Goal: Task Accomplishment & Management: Use online tool/utility

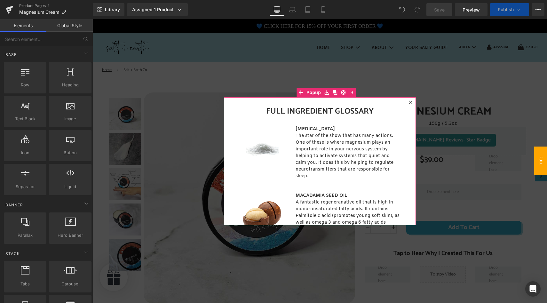
click at [412, 102] on icon at bounding box center [411, 102] width 4 height 4
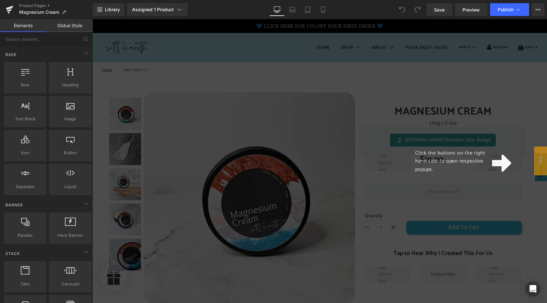
click at [369, 96] on div "Click the buttons on the right hand side to open respective popups." at bounding box center [319, 161] width 455 height 284
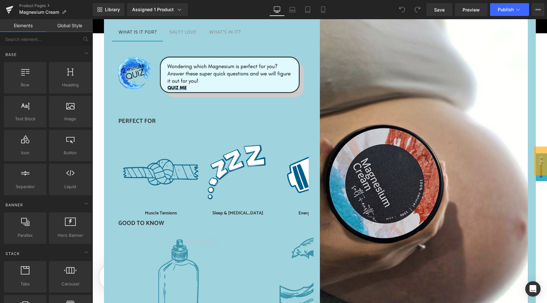
scroll to position [405, 0]
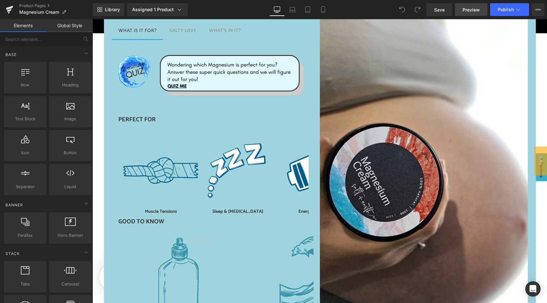
click at [468, 12] on span "Preview" at bounding box center [471, 9] width 17 height 7
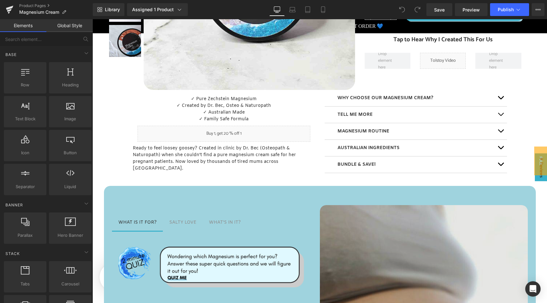
scroll to position [214, 0]
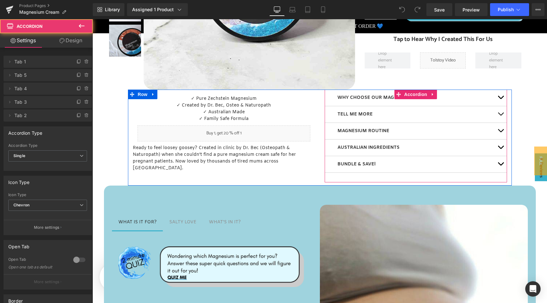
click at [502, 147] on button "button" at bounding box center [500, 148] width 13 height 16
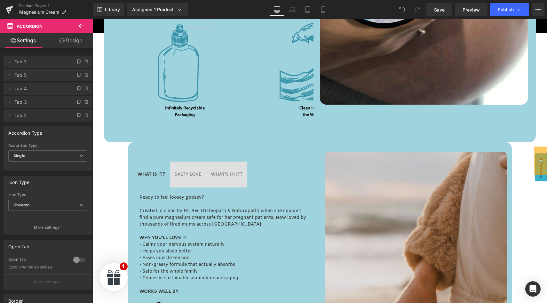
scroll to position [653, 0]
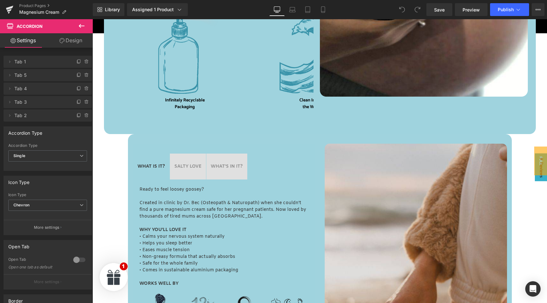
click at [111, 141] on div at bounding box center [319, 114] width 455 height 1378
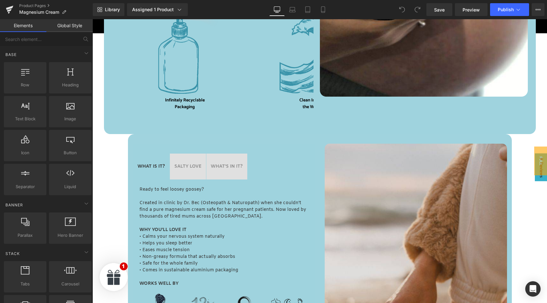
click at [117, 139] on div at bounding box center [319, 114] width 455 height 1378
click at [123, 140] on div at bounding box center [319, 114] width 455 height 1378
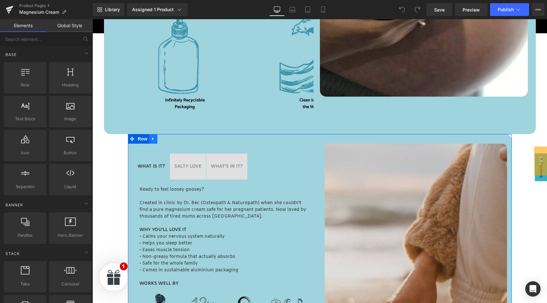
click at [149, 139] on link at bounding box center [153, 139] width 8 height 10
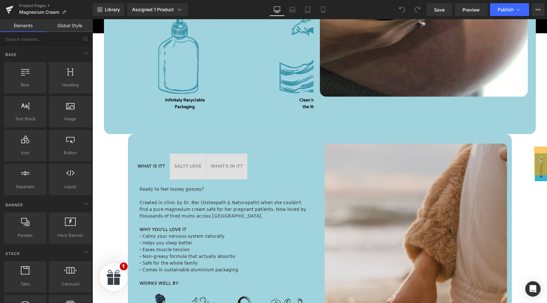
click at [111, 140] on div at bounding box center [319, 114] width 455 height 1378
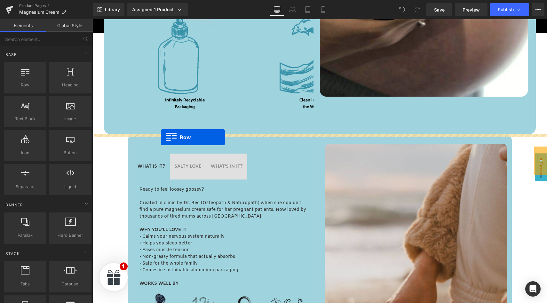
drag, startPoint x: 127, startPoint y: 105, endPoint x: 161, endPoint y: 137, distance: 46.9
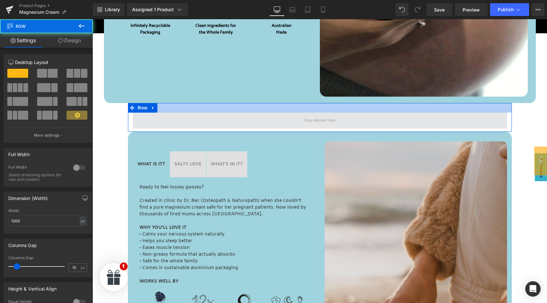
scroll to position [620, 0]
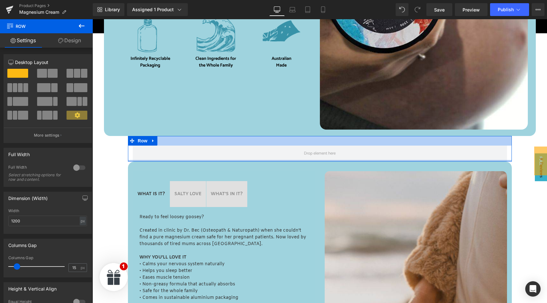
drag, startPoint x: 255, startPoint y: 164, endPoint x: 255, endPoint y: 142, distance: 21.8
click at [255, 143] on div "Row" at bounding box center [320, 149] width 384 height 26
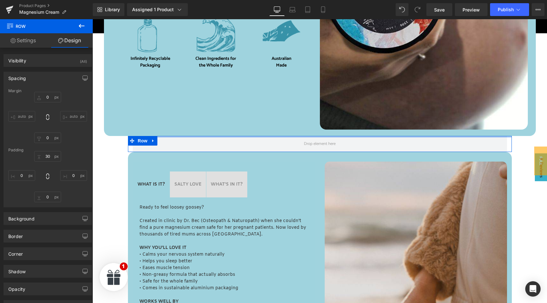
drag, startPoint x: 260, startPoint y: 138, endPoint x: 264, endPoint y: 119, distance: 19.3
click at [264, 119] on div at bounding box center [319, 139] width 455 height 1363
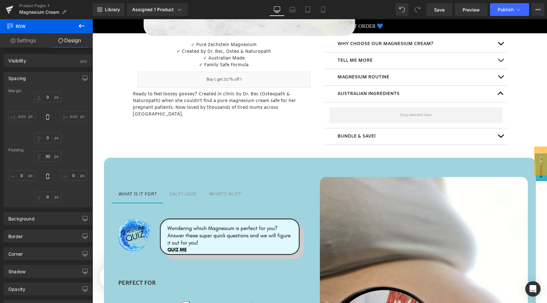
scroll to position [262, 0]
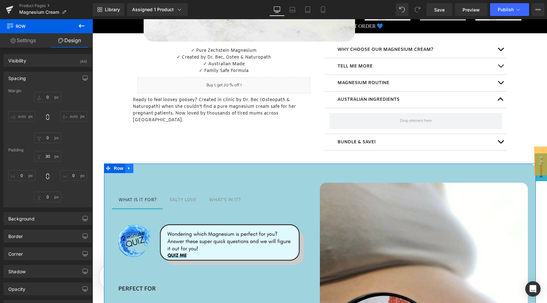
click at [129, 168] on icon at bounding box center [128, 168] width 1 height 3
click at [129, 168] on icon at bounding box center [129, 168] width 4 height 5
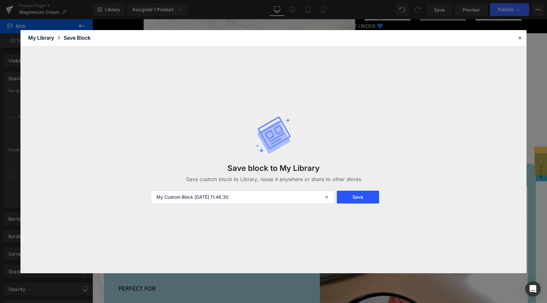
click at [343, 199] on button "Save" at bounding box center [358, 197] width 42 height 13
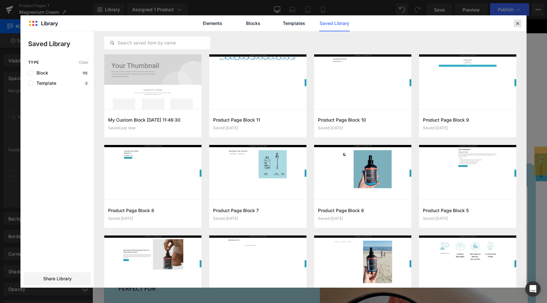
click at [519, 22] on icon at bounding box center [518, 23] width 6 height 6
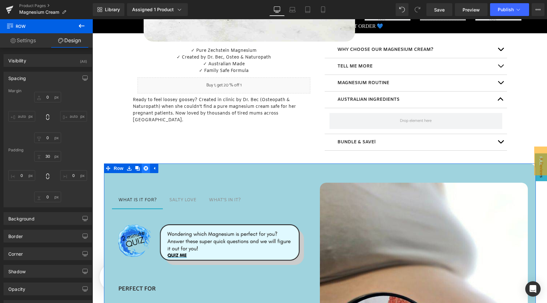
click at [146, 169] on icon at bounding box center [146, 168] width 4 height 5
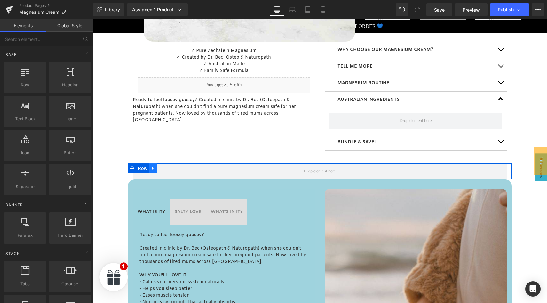
click at [153, 166] on icon at bounding box center [153, 168] width 4 height 5
click at [169, 167] on icon at bounding box center [170, 168] width 4 height 4
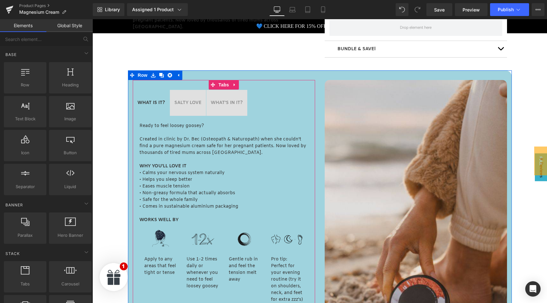
scroll to position [353, 0]
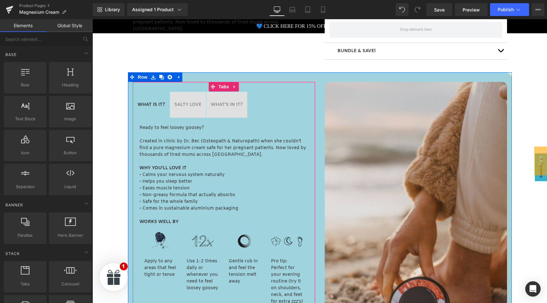
click at [187, 100] on span "SALTY LOVE Text Block" at bounding box center [188, 105] width 36 height 26
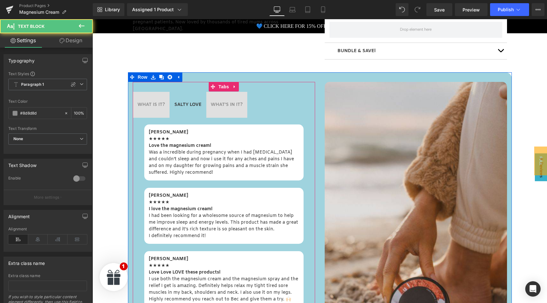
click at [226, 102] on div "WHAT'S IN IT? Text Block" at bounding box center [227, 104] width 32 height 7
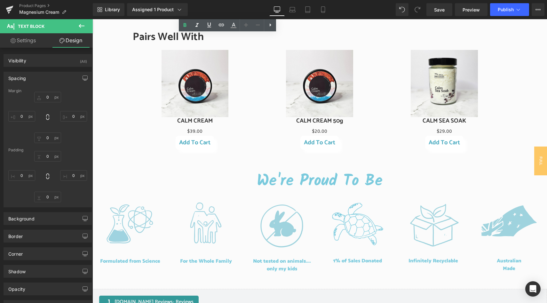
scroll to position [709, 0]
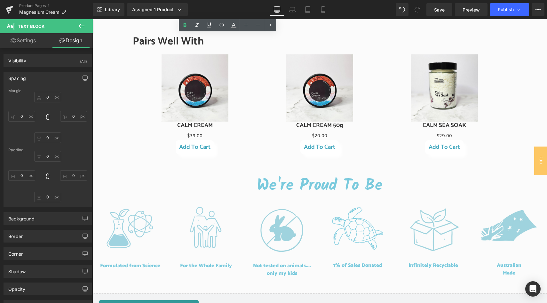
click at [193, 71] on img at bounding box center [195, 87] width 67 height 67
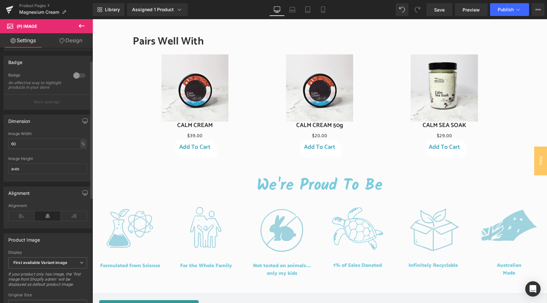
scroll to position [0, 0]
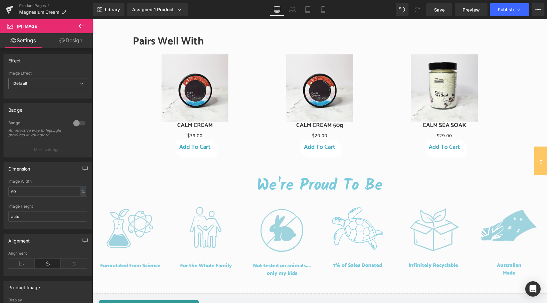
click at [70, 41] on link "Design" at bounding box center [71, 40] width 46 height 14
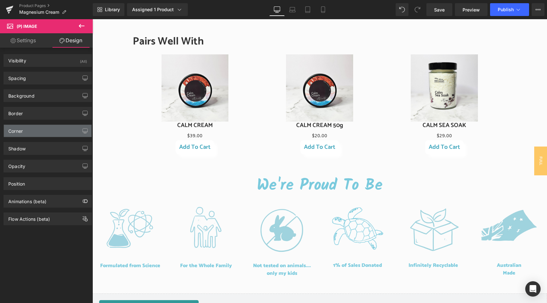
click at [58, 133] on div "Corner" at bounding box center [48, 131] width 88 height 12
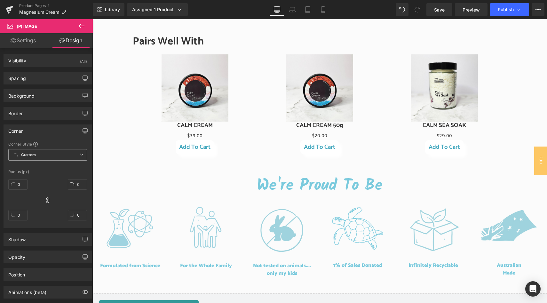
click at [39, 156] on span "Custom" at bounding box center [47, 155] width 79 height 12
click at [31, 168] on div "Custom" at bounding box center [27, 167] width 14 height 4
click at [22, 185] on input "0" at bounding box center [17, 184] width 19 height 11
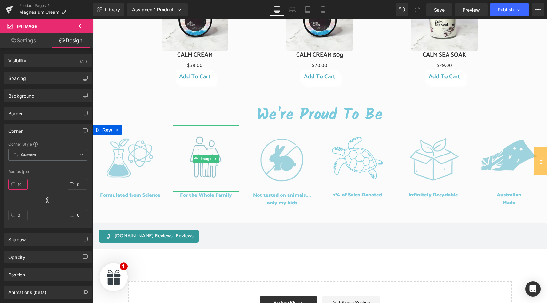
scroll to position [783, 0]
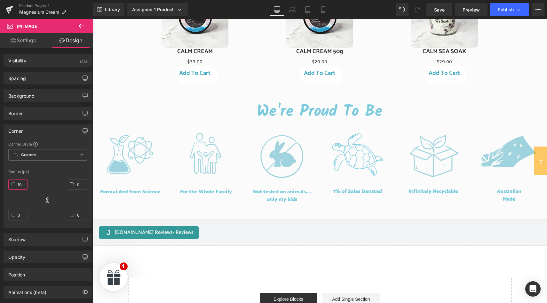
type input "10"
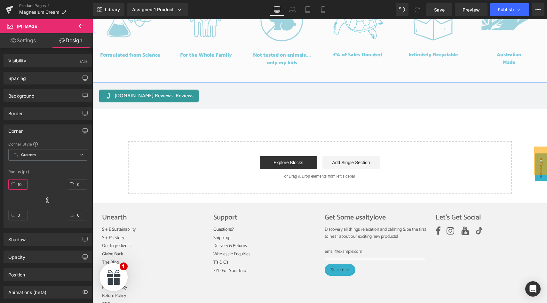
scroll to position [920, 0]
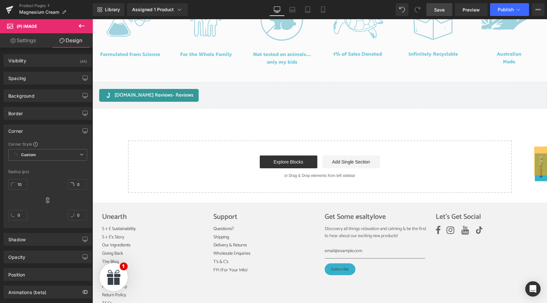
click at [436, 10] on span "Save" at bounding box center [439, 9] width 11 height 7
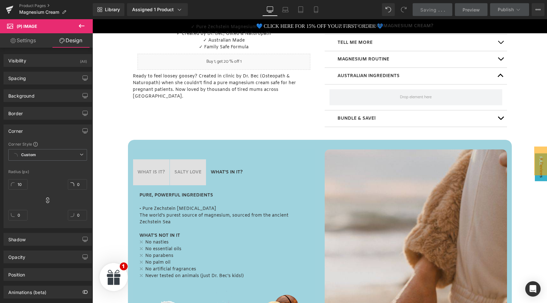
scroll to position [285, 0]
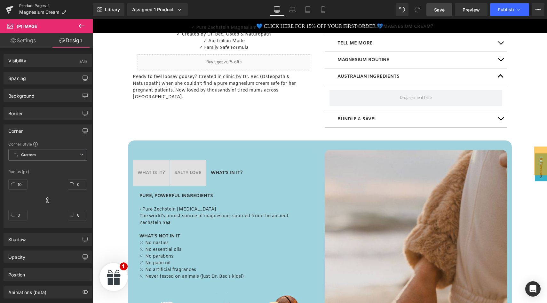
click at [36, 4] on link "Product Pages" at bounding box center [56, 5] width 74 height 5
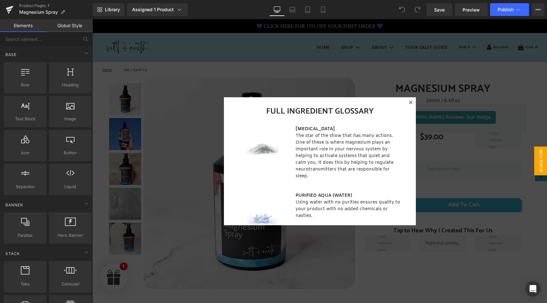
click at [411, 102] on icon at bounding box center [411, 102] width 4 height 4
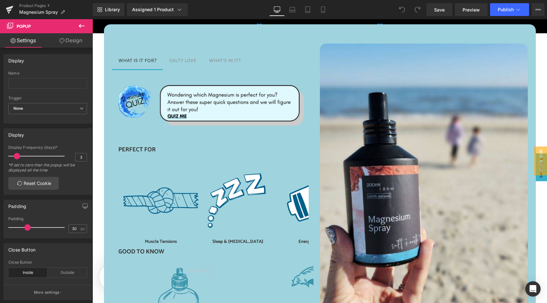
scroll to position [304, 0]
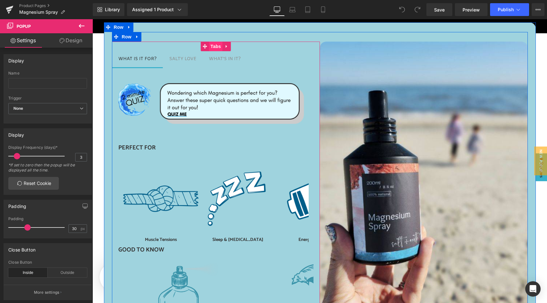
click at [214, 45] on span "Tabs" at bounding box center [216, 47] width 14 height 10
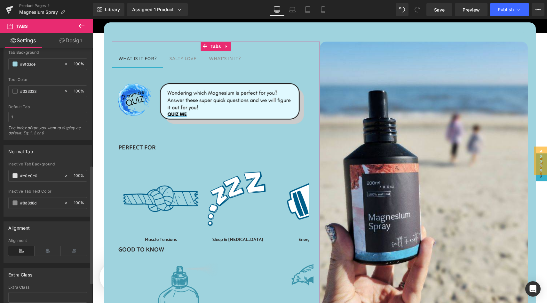
scroll to position [253, 0]
click at [15, 175] on span at bounding box center [14, 174] width 5 height 5
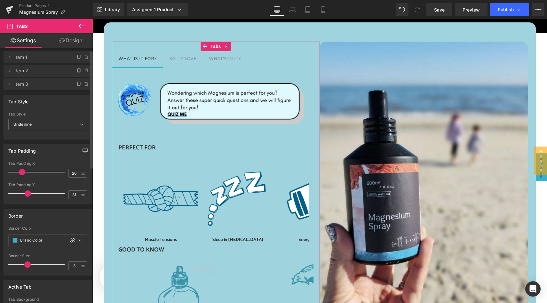
scroll to position [0, 0]
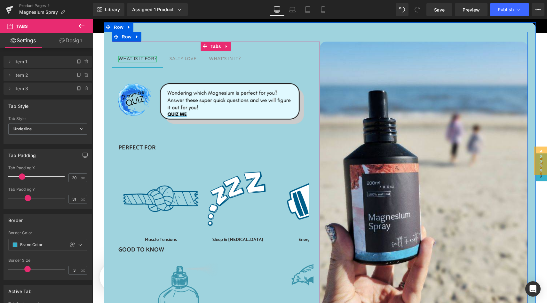
click at [138, 59] on div "WHAT IS IT FOR?" at bounding box center [137, 59] width 38 height 7
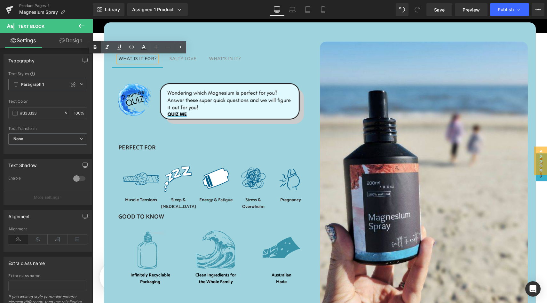
click at [96, 46] on icon at bounding box center [95, 48] width 8 height 8
click at [137, 56] on div "WHAT IS IT FOR?" at bounding box center [137, 59] width 38 height 7
click at [180, 55] on span "SALTY LOVE Text Block" at bounding box center [183, 59] width 40 height 16
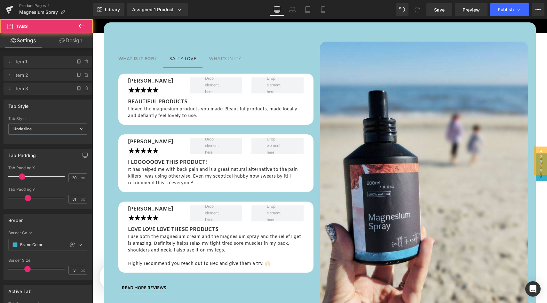
click at [182, 59] on div "SALTY LOVE" at bounding box center [182, 59] width 27 height 7
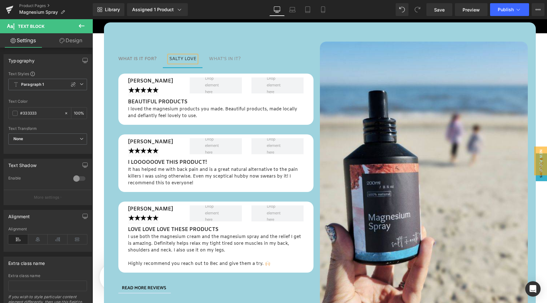
click at [182, 59] on div "SALTY LOVE" at bounding box center [182, 59] width 27 height 7
click at [228, 57] on div "WHAT'S IN IT?" at bounding box center [225, 59] width 32 height 7
click at [229, 59] on div "WHAT'S IN IT?" at bounding box center [225, 59] width 32 height 7
click at [230, 58] on div "WHAT'S IN IT?" at bounding box center [225, 59] width 32 height 7
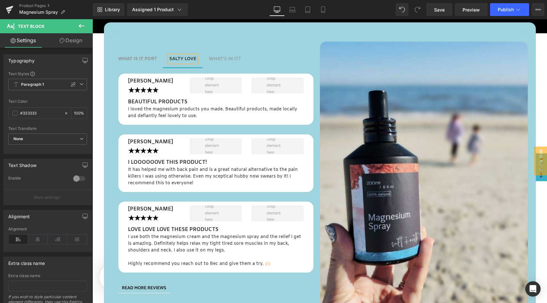
click at [220, 57] on div "WHAT'S IN IT?" at bounding box center [225, 59] width 32 height 7
click at [215, 51] on div "WHAT IS IT FOR? Text Block SALTY LOVE Text Block WHAT'S IN IT? Text Block Saman…" at bounding box center [216, 178] width 208 height 272
click at [150, 59] on strong "WHAT IS IT FOR?" at bounding box center [137, 59] width 38 height 6
click at [436, 10] on span "Save" at bounding box center [439, 9] width 11 height 7
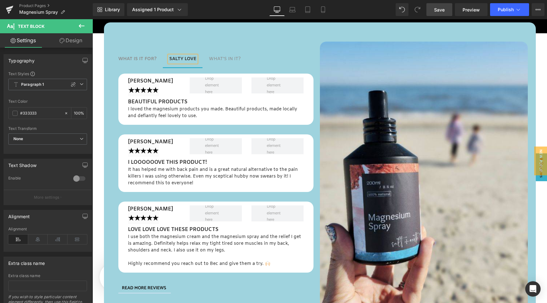
click at [223, 60] on div "WHAT'S IN IT?" at bounding box center [225, 59] width 32 height 7
click at [229, 60] on div "WHAT'S IN IT?" at bounding box center [225, 59] width 32 height 7
click at [146, 60] on strong "WHAT IS IT FOR?" at bounding box center [137, 59] width 38 height 6
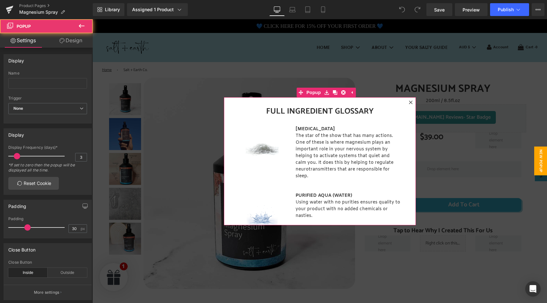
click at [411, 104] on icon at bounding box center [411, 102] width 4 height 4
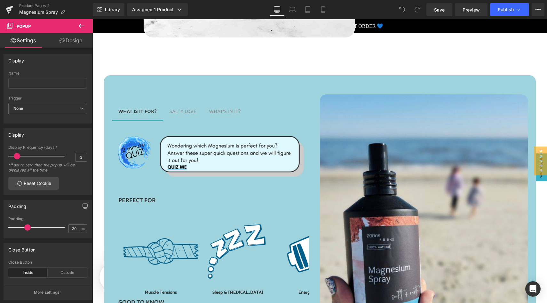
scroll to position [253, 0]
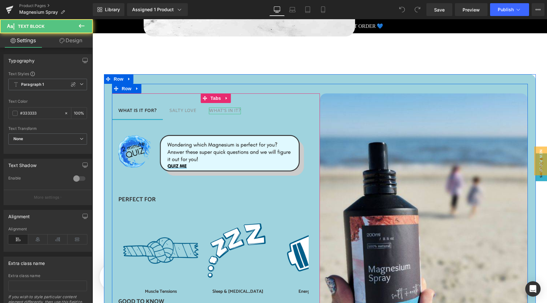
click at [221, 110] on div "WHAT'S IN IT?" at bounding box center [225, 111] width 32 height 7
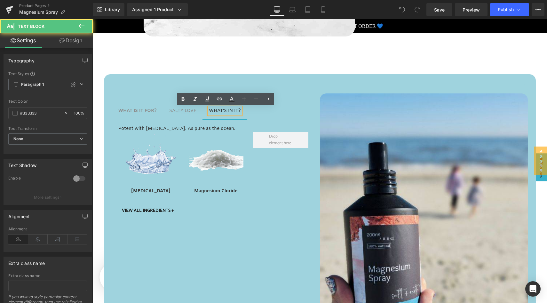
click at [226, 112] on div "WHAT'S IN IT?" at bounding box center [225, 111] width 32 height 7
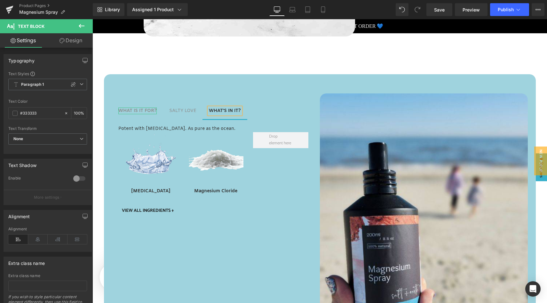
click at [138, 111] on strong "WHAT IS IT FOR?" at bounding box center [137, 111] width 38 height 6
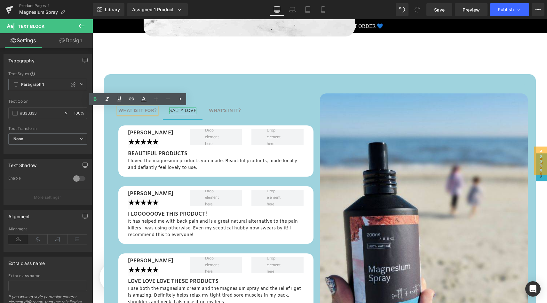
click at [182, 111] on div "SALTY LOVE" at bounding box center [182, 111] width 27 height 7
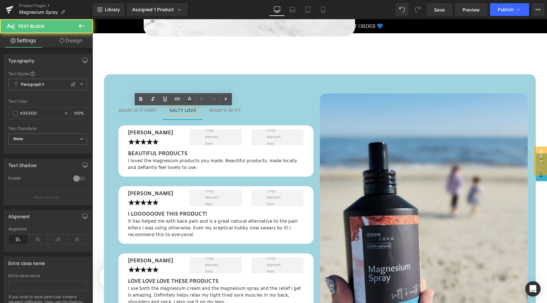
click at [184, 111] on div "SALTY LOVE" at bounding box center [182, 111] width 27 height 7
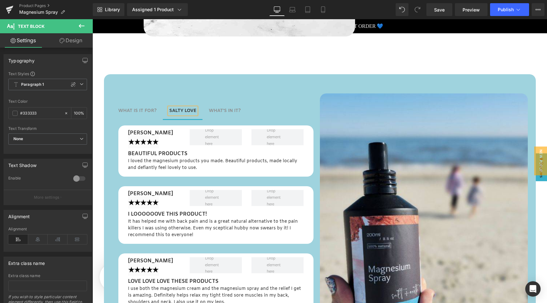
click at [144, 107] on span "WHAT IS IT FOR? Text Block" at bounding box center [137, 111] width 51 height 16
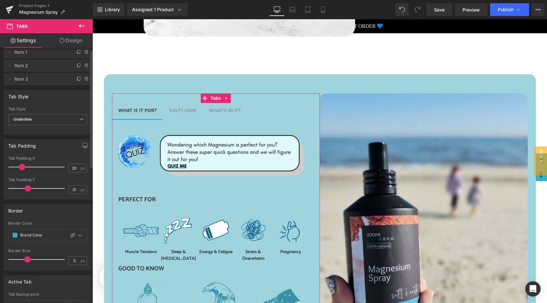
scroll to position [0, 0]
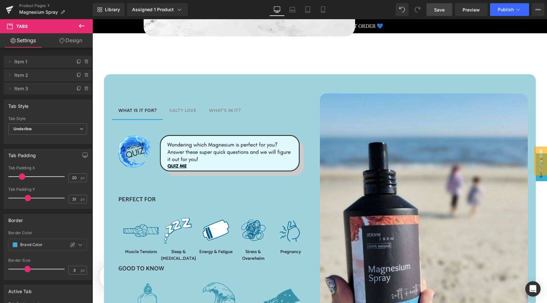
click at [437, 12] on span "Save" at bounding box center [439, 9] width 11 height 7
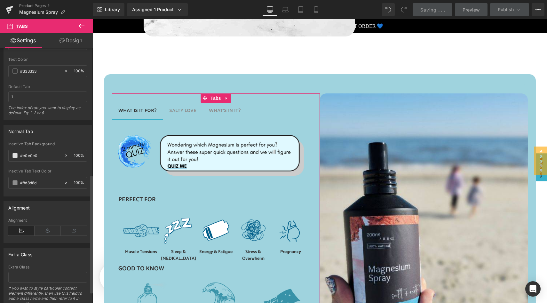
scroll to position [281, 0]
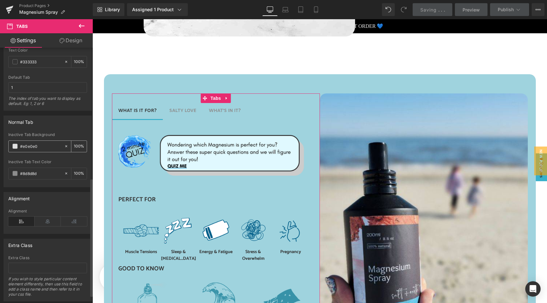
click at [28, 148] on input "#e0e0e0" at bounding box center [40, 146] width 41 height 7
click at [13, 148] on span at bounding box center [14, 146] width 5 height 5
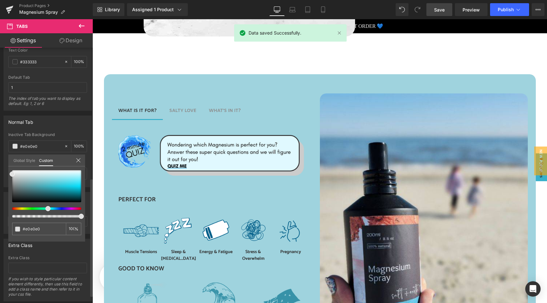
drag, startPoint x: 12, startPoint y: 208, endPoint x: 45, endPoint y: 207, distance: 33.6
click at [45, 207] on span at bounding box center [47, 208] width 5 height 5
click at [17, 183] on div at bounding box center [46, 186] width 69 height 32
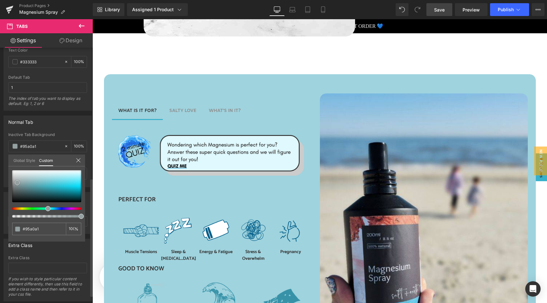
click at [28, 177] on div at bounding box center [46, 186] width 69 height 32
click at [35, 177] on div at bounding box center [46, 186] width 69 height 32
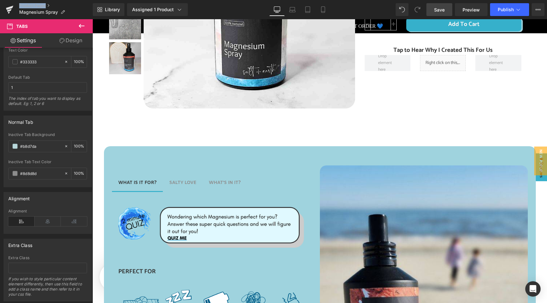
scroll to position [176, 0]
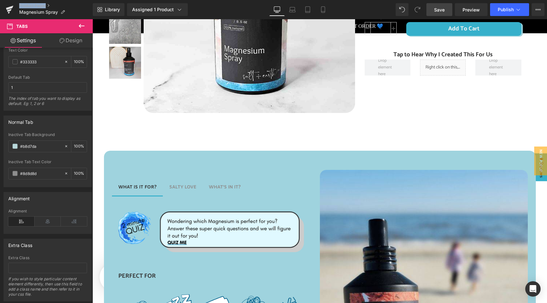
click at [81, 26] on icon at bounding box center [82, 26] width 6 height 4
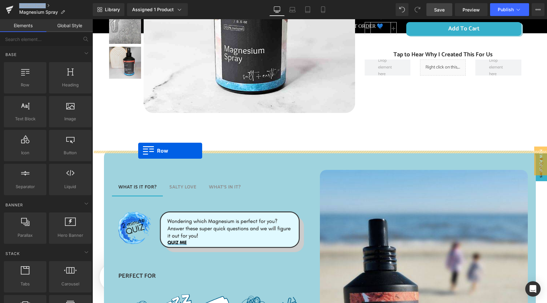
drag, startPoint x: 110, startPoint y: 101, endPoint x: 138, endPoint y: 151, distance: 56.9
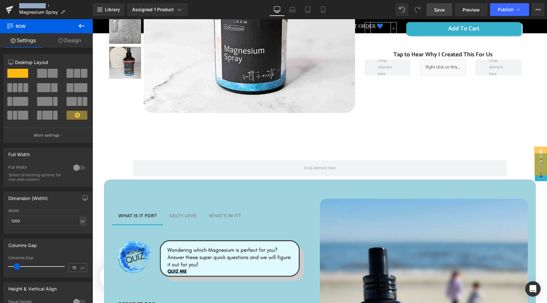
click at [438, 9] on span "Save" at bounding box center [439, 9] width 11 height 7
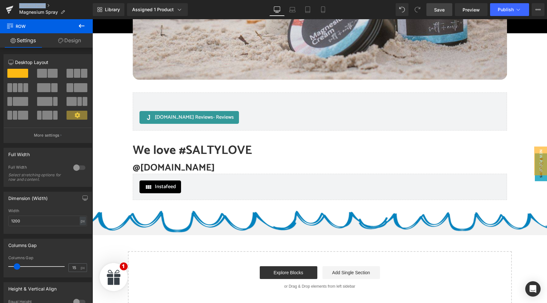
scroll to position [2067, 0]
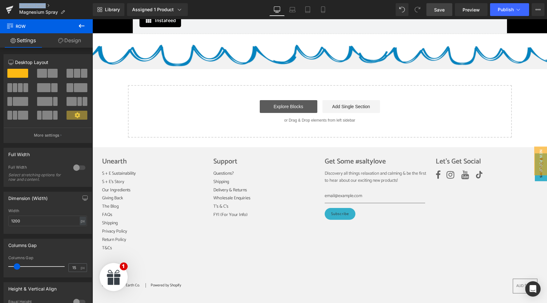
click at [281, 107] on link "Explore Blocks" at bounding box center [289, 106] width 58 height 13
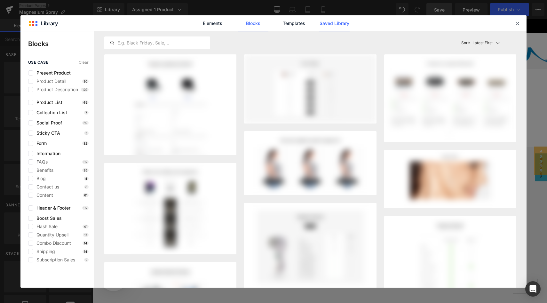
click at [0, 0] on link "Saved Library" at bounding box center [0, 0] width 0 height 0
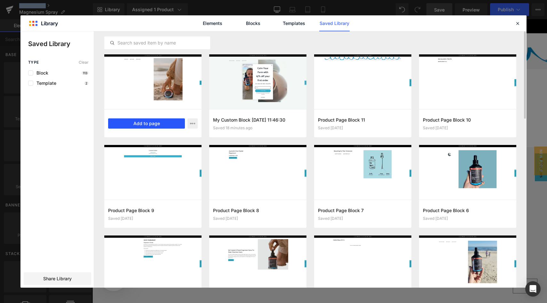
click at [148, 126] on button "Add to page" at bounding box center [146, 123] width 77 height 10
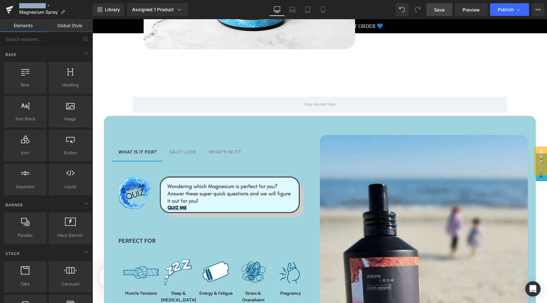
scroll to position [225, 0]
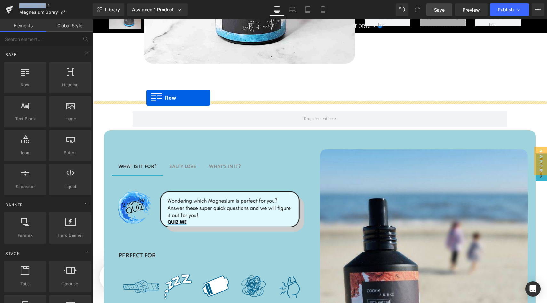
drag, startPoint x: 131, startPoint y: 172, endPoint x: 146, endPoint y: 98, distance: 76.1
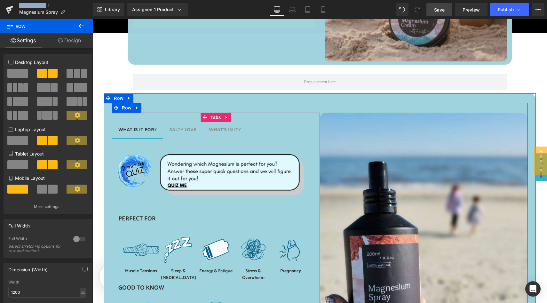
scroll to position [540, 0]
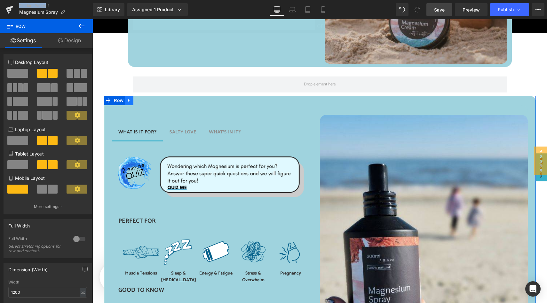
click at [129, 101] on icon at bounding box center [128, 100] width 1 height 3
click at [131, 101] on icon at bounding box center [129, 100] width 4 height 5
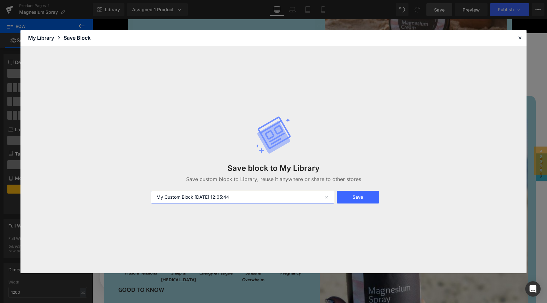
drag, startPoint x: 250, startPoint y: 196, endPoint x: 152, endPoint y: 190, distance: 98.7
click at [152, 190] on div "Save block to My Library Save custom block to Library, reuse it anywhere or sha…" at bounding box center [273, 159] width 253 height 113
type input "old spray what is it block"
click at [347, 199] on button "Save" at bounding box center [358, 197] width 42 height 13
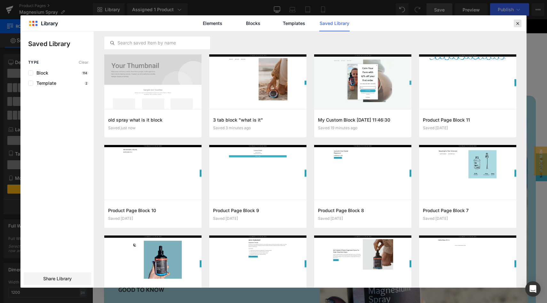
drag, startPoint x: 517, startPoint y: 25, endPoint x: 134, endPoint y: 121, distance: 394.7
click at [517, 25] on icon at bounding box center [518, 23] width 6 height 6
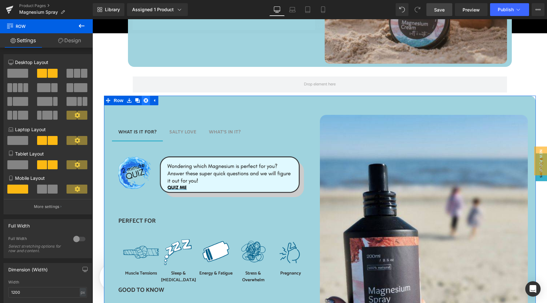
click at [148, 101] on icon at bounding box center [146, 100] width 4 height 4
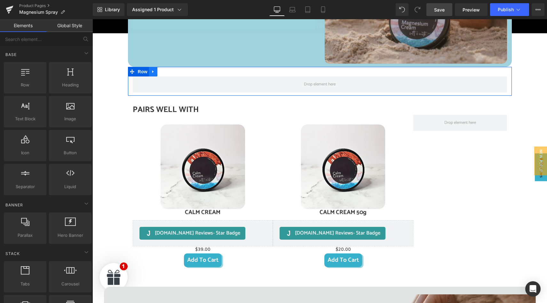
click at [153, 72] on icon at bounding box center [152, 71] width 1 height 3
click at [169, 71] on icon at bounding box center [170, 71] width 4 height 4
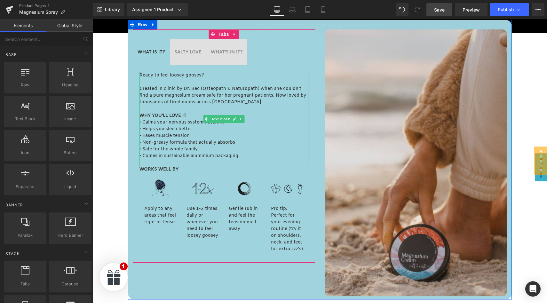
scroll to position [309, 0]
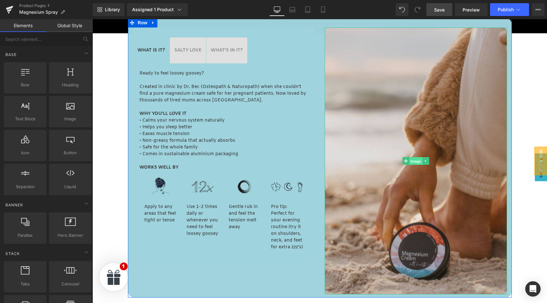
click at [415, 159] on span "Image" at bounding box center [415, 161] width 13 height 8
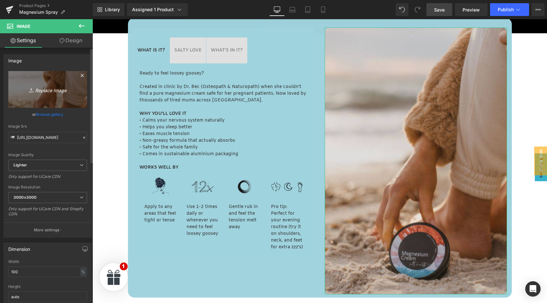
click at [42, 91] on icon "Replace Image" at bounding box center [47, 89] width 51 height 8
click at [52, 91] on icon "Replace Image" at bounding box center [47, 89] width 51 height 8
click at [54, 94] on link "Replace Image" at bounding box center [47, 89] width 79 height 37
type input "C:\fakepath\S+E Magnesium Portraint Images (29).jpg"
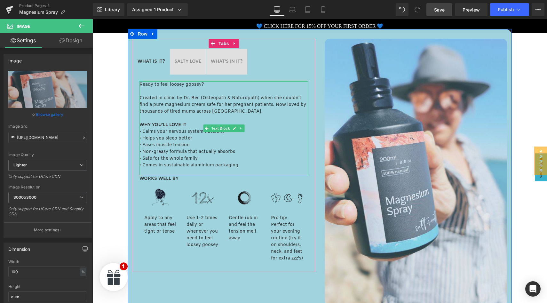
scroll to position [300, 0]
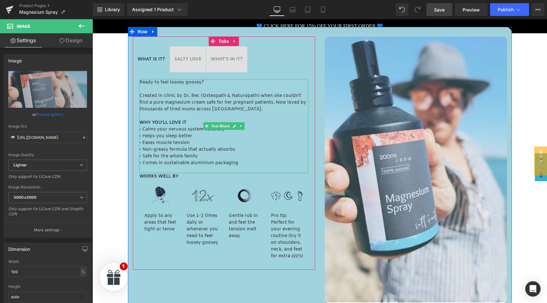
click at [171, 103] on p "Created in clinic by Dr. Bec (Osteopath & Naturopath) when she couldn't find a …" at bounding box center [224, 102] width 169 height 20
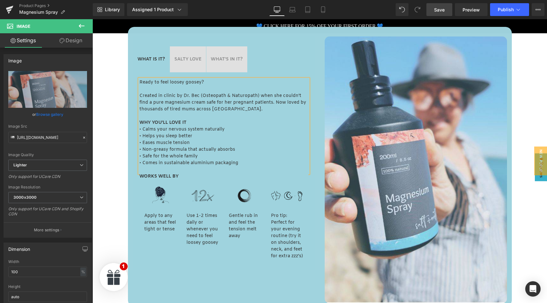
click at [171, 103] on p "Created in clinic by Dr. Bec (Osteopath & Naturopath) when she couldn't find a …" at bounding box center [224, 102] width 169 height 20
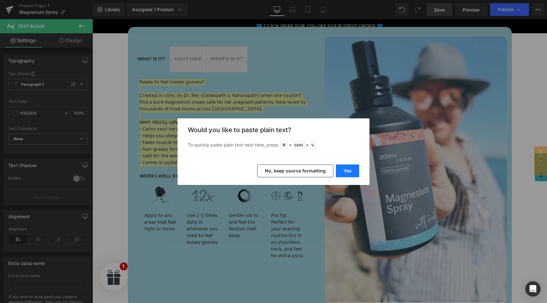
click at [343, 169] on button "Yes" at bounding box center [347, 170] width 23 height 13
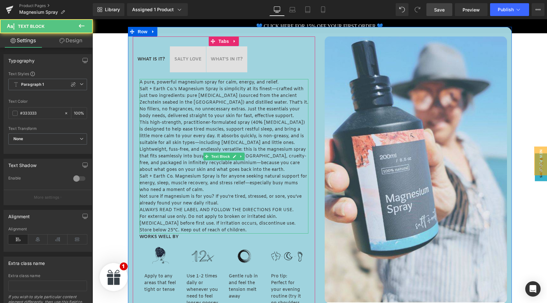
click at [270, 115] on p "Salt + Earth Co.’s Magnesium Spray is simplicity at its finest—crafted with jus…" at bounding box center [224, 103] width 169 height 34
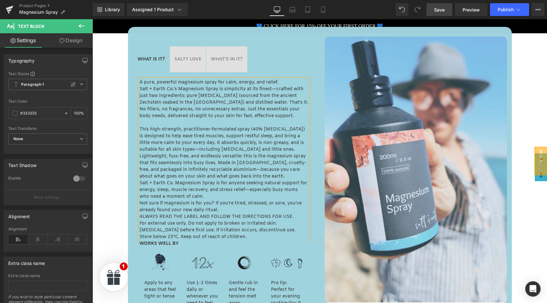
click at [264, 179] on p "Lightweight, fuss-free, and endlessly versatile: this is the magnesium spray th…" at bounding box center [224, 166] width 169 height 27
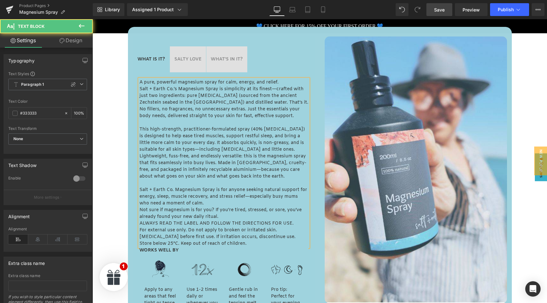
click at [198, 205] on p "Salt + Earth Co. Magnesium Spray is for anyone seeking natural support for ener…" at bounding box center [224, 197] width 169 height 20
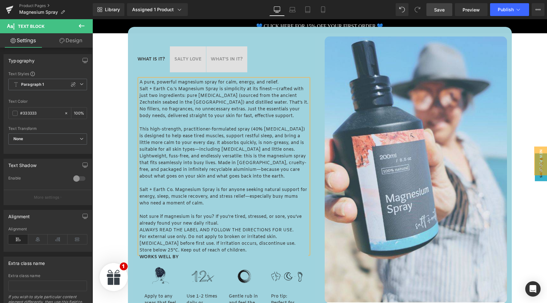
click at [221, 223] on p "Not sure if magnesium is for you? If you’re tired, stressed, or sore, you’ve al…" at bounding box center [224, 219] width 169 height 13
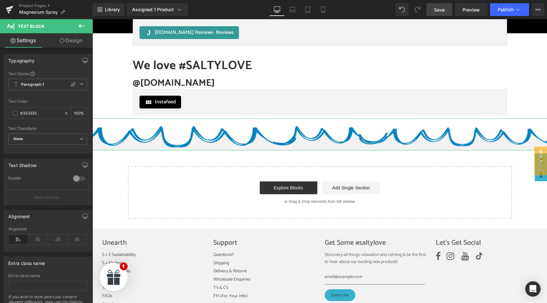
scroll to position [2042, 0]
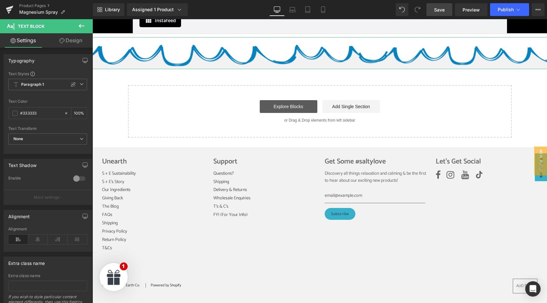
click at [277, 108] on link "Explore Blocks" at bounding box center [289, 106] width 58 height 13
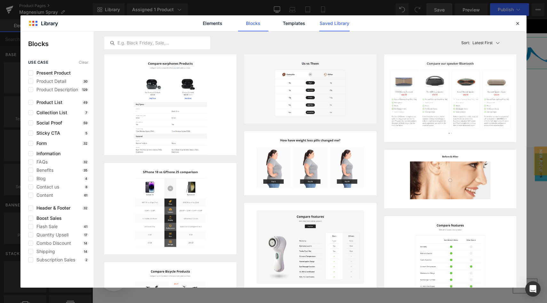
click at [336, 23] on link "Saved Library" at bounding box center [334, 23] width 30 height 16
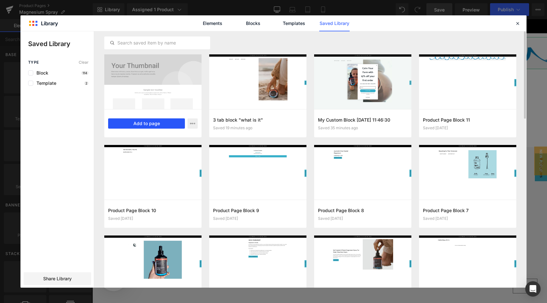
click at [145, 124] on button "Add to page" at bounding box center [146, 123] width 77 height 10
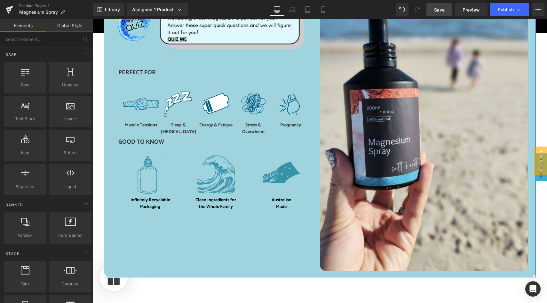
scroll to position [2008, 0]
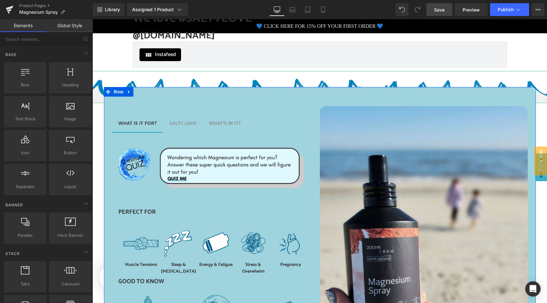
click at [184, 119] on span "SALTY LOVE Text Block" at bounding box center [183, 124] width 40 height 16
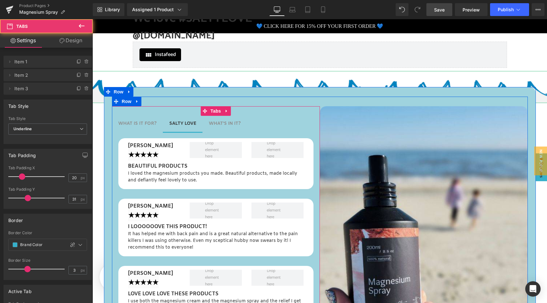
click at [215, 121] on div "WHAT'S IN IT? Text Block" at bounding box center [225, 123] width 32 height 7
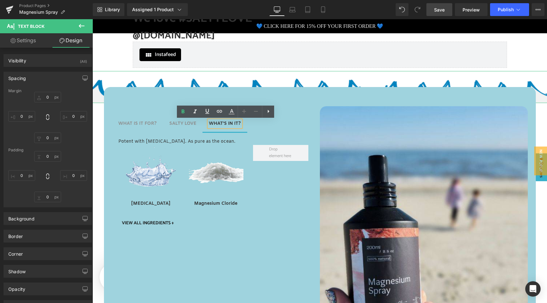
click at [141, 119] on span "WHAT IS IT FOR? Text Block" at bounding box center [137, 124] width 51 height 16
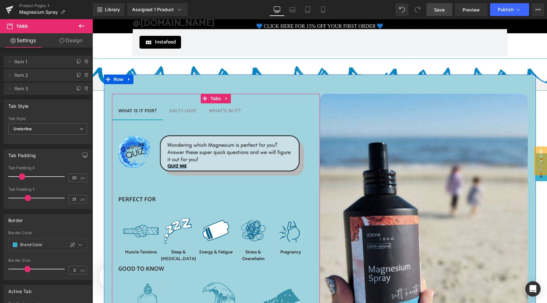
scroll to position [2016, 0]
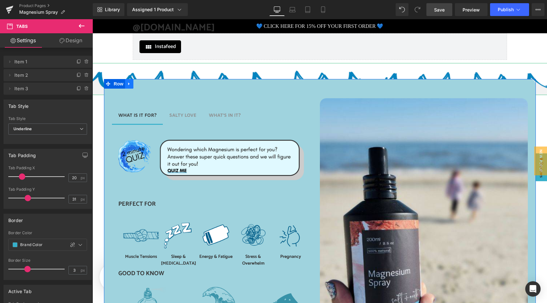
click at [129, 82] on icon at bounding box center [129, 83] width 4 height 5
click at [145, 84] on icon at bounding box center [146, 84] width 4 height 4
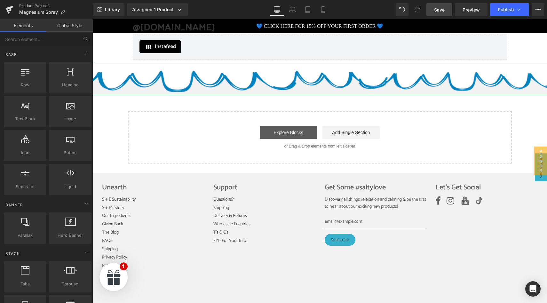
click at [276, 131] on link "Explore Blocks" at bounding box center [289, 132] width 58 height 13
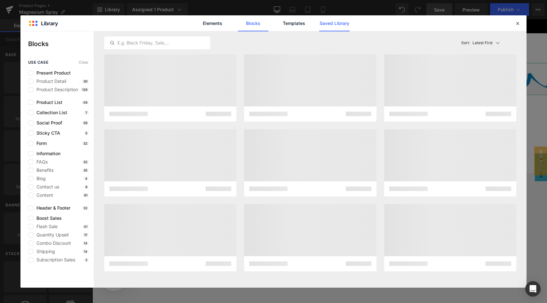
click at [331, 22] on link "Saved Library" at bounding box center [334, 23] width 30 height 16
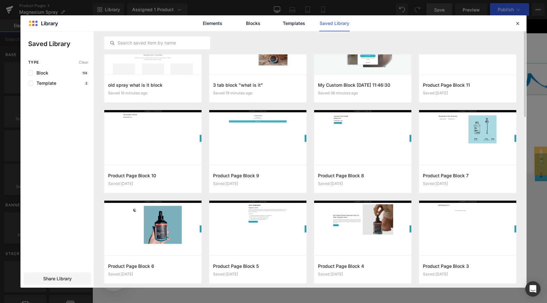
scroll to position [0, 0]
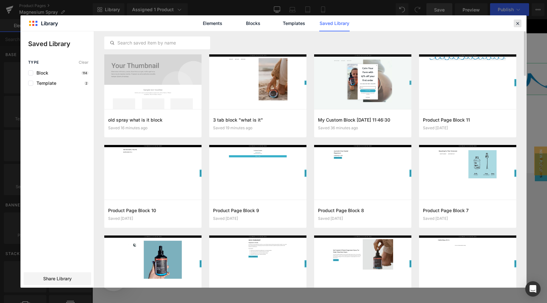
click at [516, 25] on icon at bounding box center [518, 23] width 6 height 6
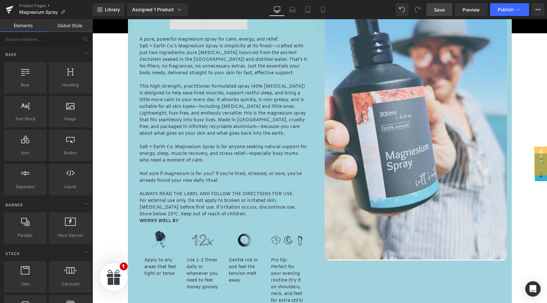
scroll to position [343, 0]
click at [67, 149] on span "Button" at bounding box center [70, 152] width 39 height 7
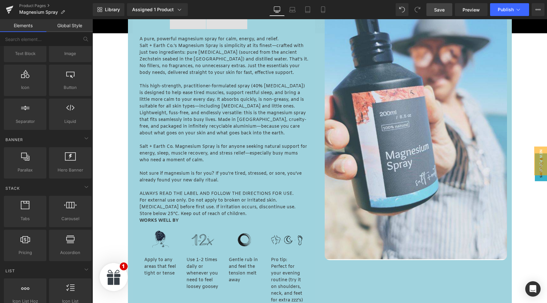
scroll to position [0, 0]
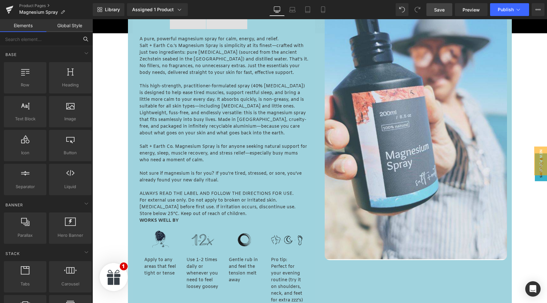
click at [65, 39] on input "text" at bounding box center [39, 39] width 79 height 14
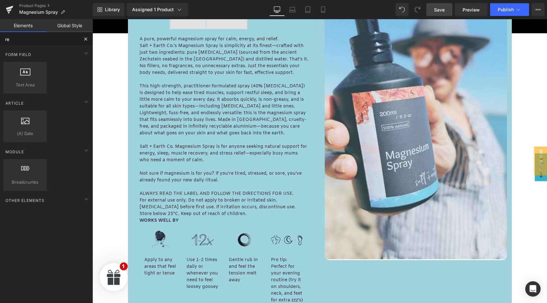
type input "r"
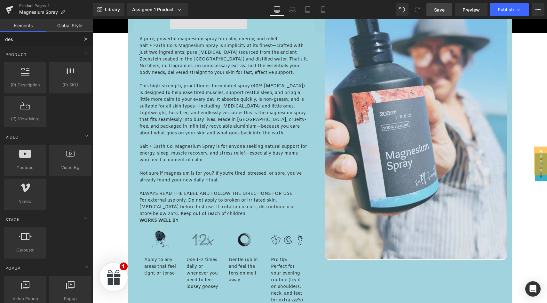
type input "desc"
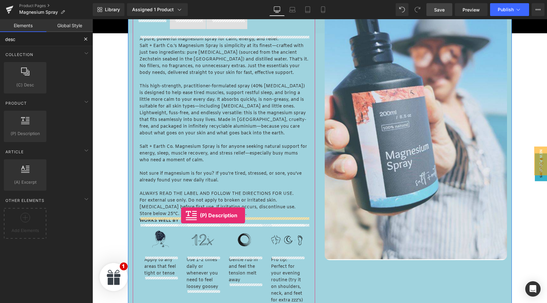
drag, startPoint x: 118, startPoint y: 146, endPoint x: 181, endPoint y: 215, distance: 94.2
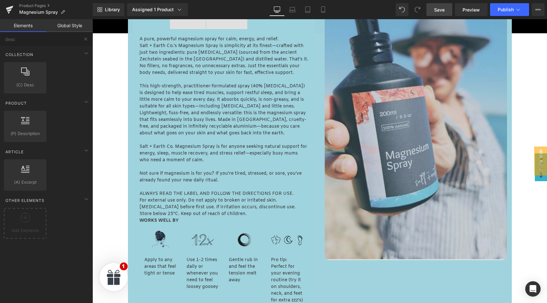
click at [352, 31] on img at bounding box center [416, 126] width 182 height 267
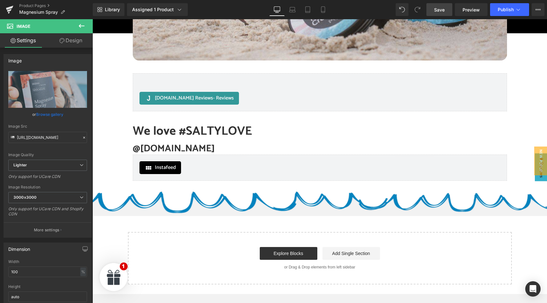
scroll to position [2042, 0]
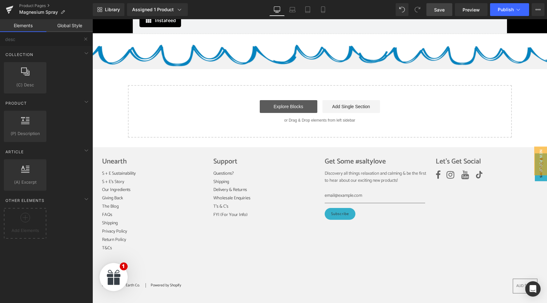
click at [289, 105] on link "Explore Blocks" at bounding box center [289, 106] width 58 height 13
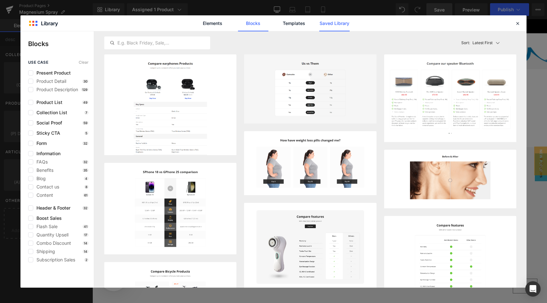
click at [329, 25] on link "Saved Library" at bounding box center [334, 23] width 30 height 16
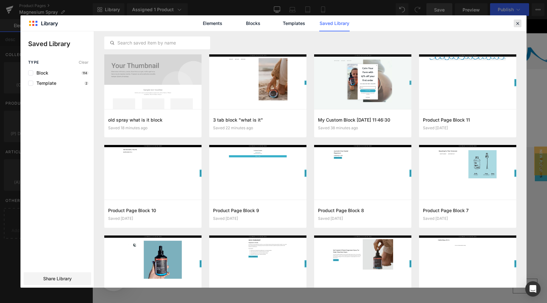
click at [519, 26] on div at bounding box center [518, 24] width 8 height 8
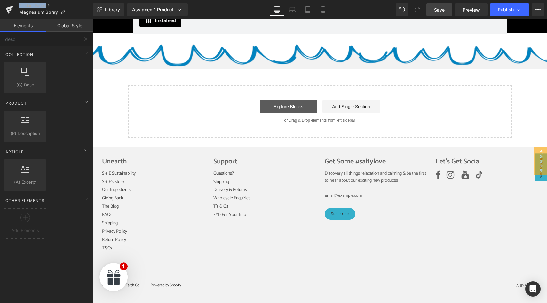
click at [277, 110] on link "Explore Blocks" at bounding box center [289, 106] width 58 height 13
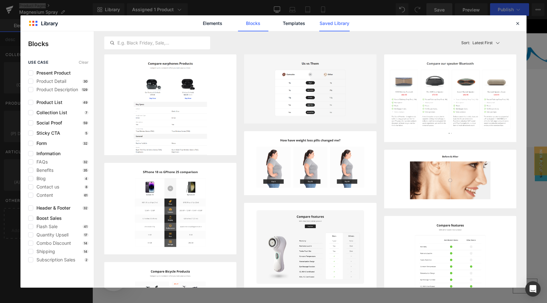
click at [334, 23] on link "Saved Library" at bounding box center [334, 23] width 30 height 16
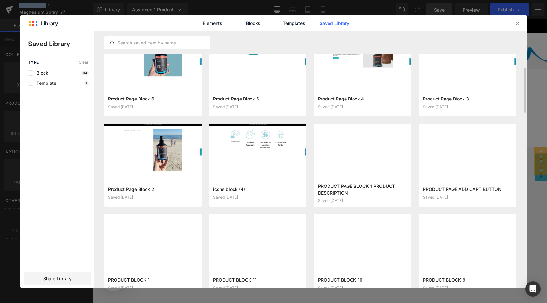
scroll to position [206, 0]
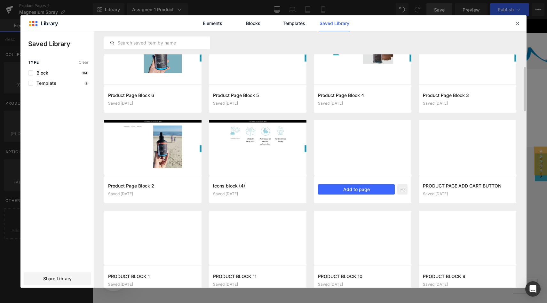
click at [377, 170] on div at bounding box center [362, 147] width 97 height 55
click at [368, 189] on button "Add to page" at bounding box center [356, 189] width 77 height 10
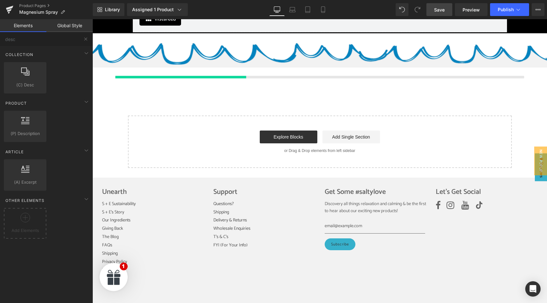
scroll to position [2044, 0]
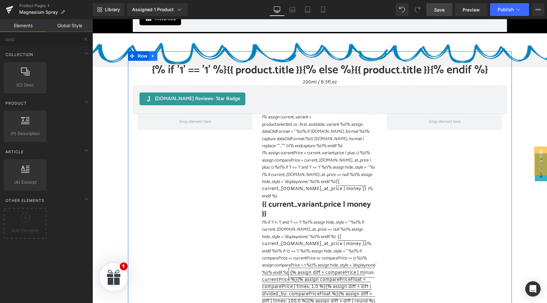
click at [153, 57] on icon at bounding box center [153, 55] width 4 height 5
click at [169, 55] on icon at bounding box center [170, 55] width 4 height 5
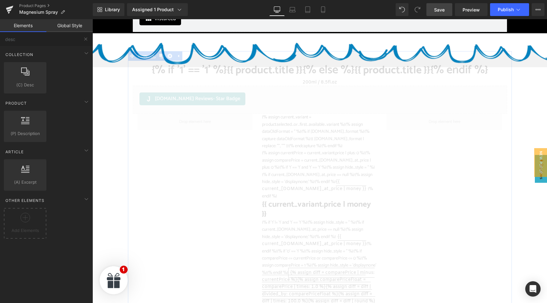
scroll to position [2039, 0]
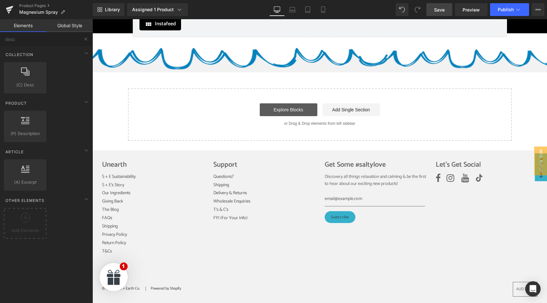
click at [270, 114] on link "Explore Blocks" at bounding box center [289, 109] width 58 height 13
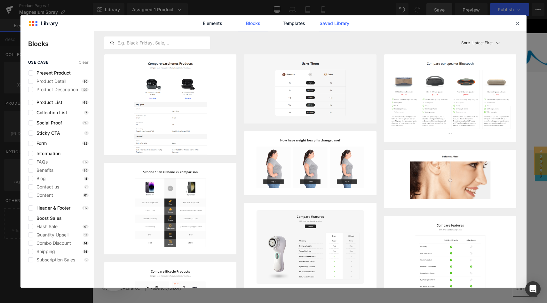
click at [327, 24] on link "Saved Library" at bounding box center [334, 23] width 30 height 16
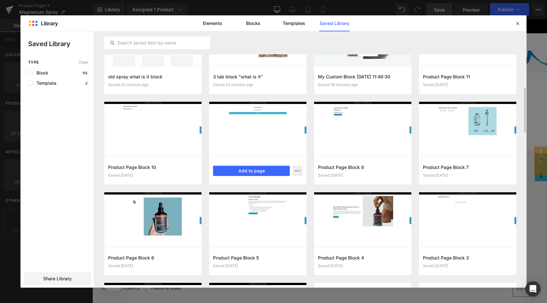
scroll to position [0, 0]
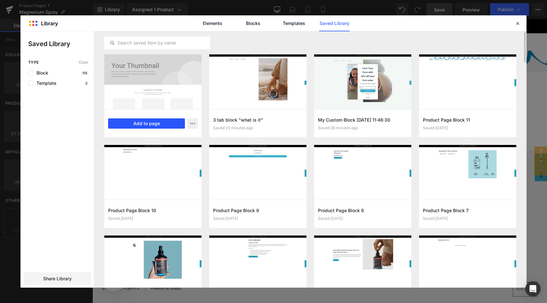
click at [159, 128] on button "Add to page" at bounding box center [146, 123] width 77 height 10
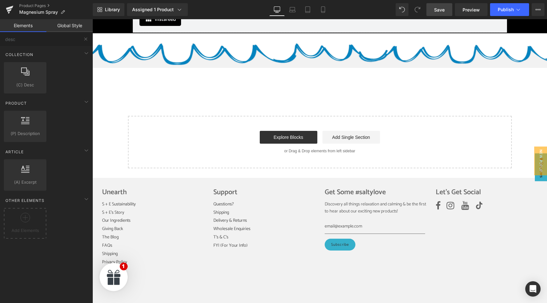
scroll to position [2044, 0]
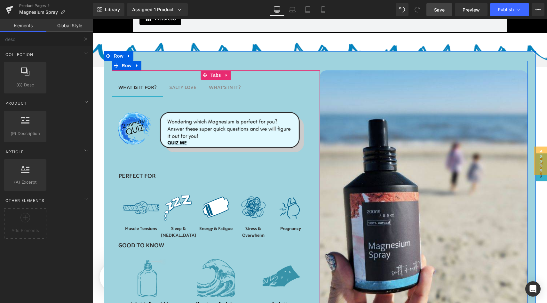
click at [181, 82] on span "SALTY LOVE Text Block" at bounding box center [183, 88] width 40 height 16
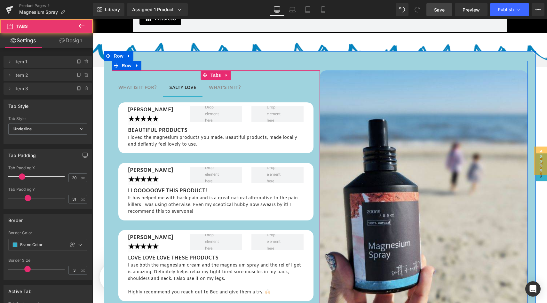
click at [223, 84] on span "WHAT'S IN IT? Text Block" at bounding box center [225, 88] width 45 height 16
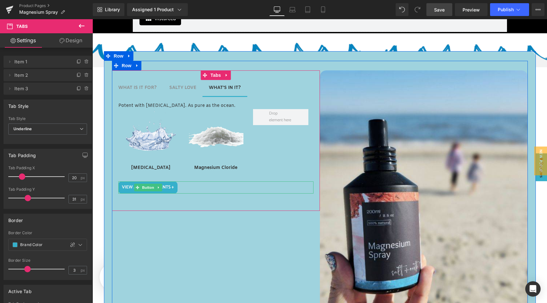
click at [167, 186] on span "VIEW ALL INGREDIENTS +" at bounding box center [148, 187] width 52 height 6
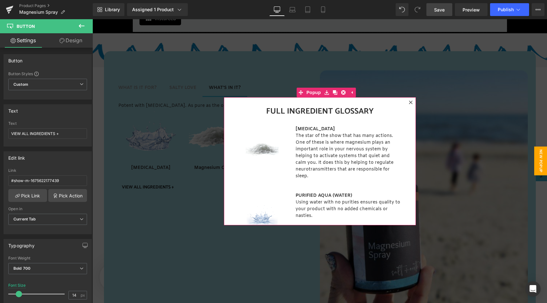
click at [409, 103] on icon at bounding box center [411, 102] width 4 height 4
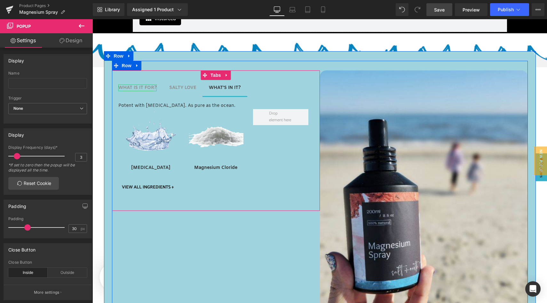
click at [133, 86] on strong "WHAT IS IT FOR?" at bounding box center [137, 88] width 38 height 6
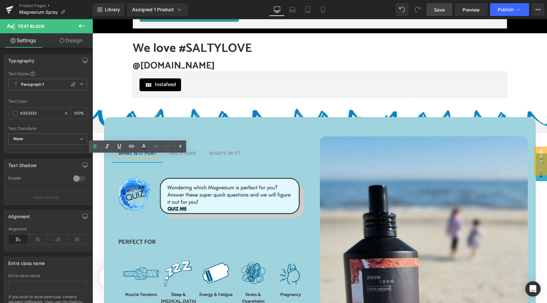
scroll to position [1973, 0]
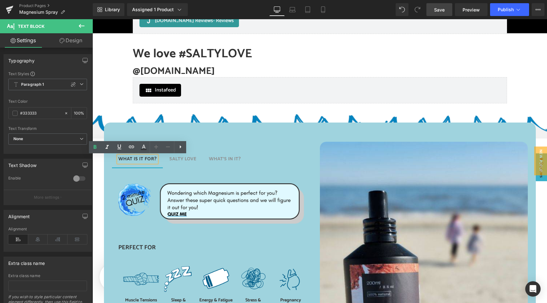
click at [132, 126] on div "WHAT IS IT FOR? Text Block SALTY LOVE Text Block WHAT'S IN IT? Text Block Image…" at bounding box center [320, 288] width 432 height 330
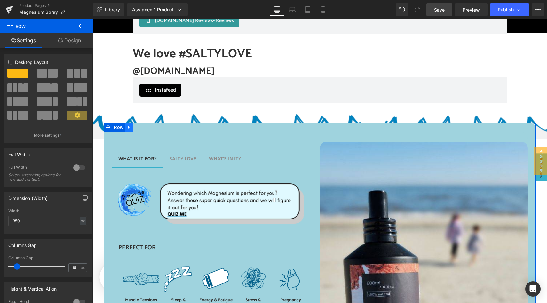
click at [131, 127] on icon at bounding box center [129, 127] width 4 height 5
click at [146, 127] on icon at bounding box center [146, 127] width 4 height 5
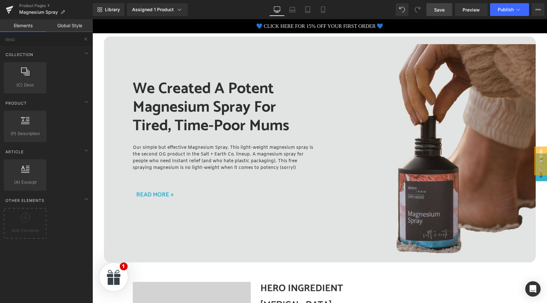
scroll to position [815, 0]
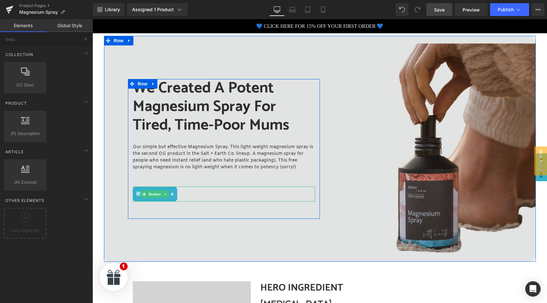
click at [172, 195] on span "READ MORE +" at bounding box center [154, 194] width 37 height 8
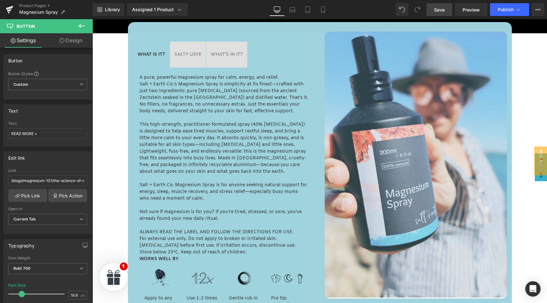
scroll to position [304, 0]
click at [82, 26] on icon at bounding box center [82, 26] width 8 height 8
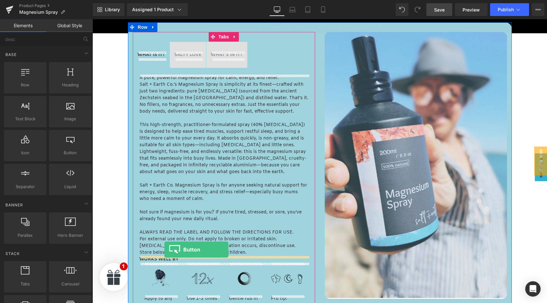
drag, startPoint x: 160, startPoint y: 171, endPoint x: 164, endPoint y: 250, distance: 79.2
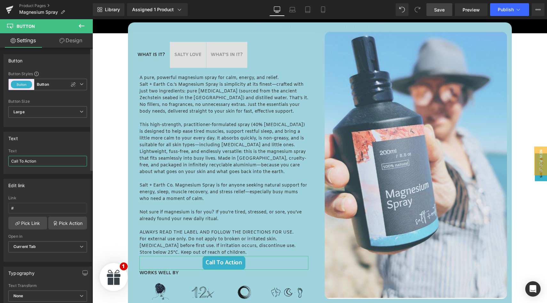
drag, startPoint x: 43, startPoint y: 161, endPoint x: 6, endPoint y: 160, distance: 37.1
click at [6, 160] on div "Call To Action Text Call To Action" at bounding box center [48, 161] width 88 height 25
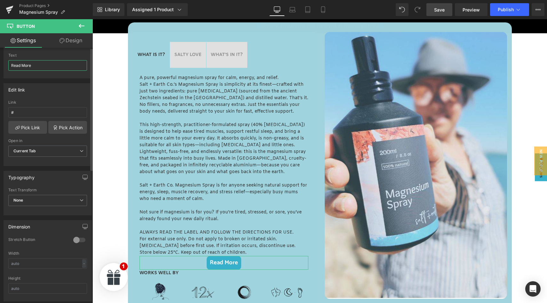
scroll to position [0, 0]
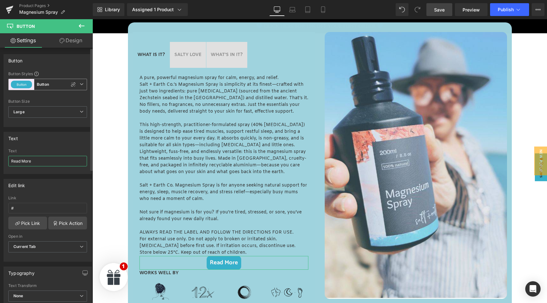
type input "Read More"
click at [80, 84] on icon at bounding box center [82, 84] width 4 height 4
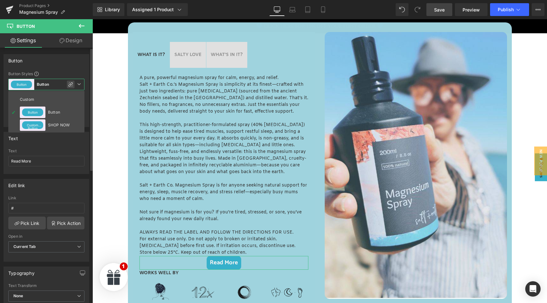
click at [74, 84] on div at bounding box center [71, 85] width 8 height 8
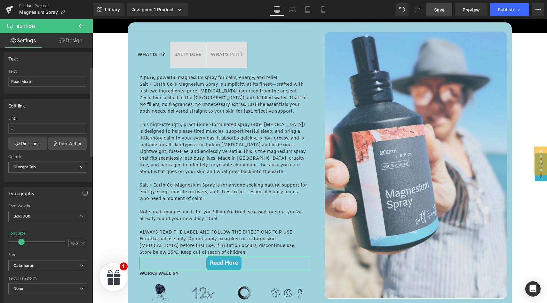
scroll to position [53, 0]
click at [60, 141] on link "Pick Action" at bounding box center [67, 142] width 39 height 13
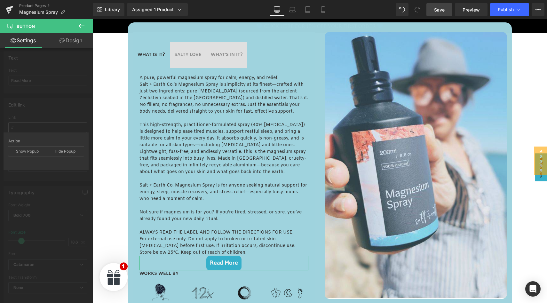
click at [60, 125] on div "Edit link # Link # Pick Link Pick Action Current Tab New Tab Open in Current Ta…" at bounding box center [48, 137] width 96 height 88
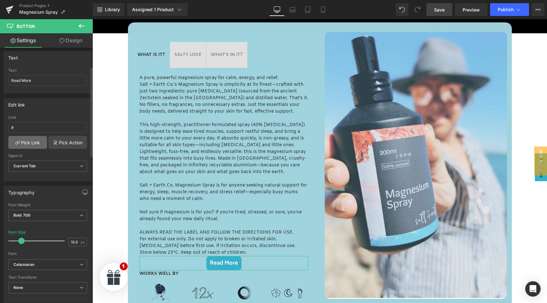
click at [32, 140] on link "Pick Link" at bounding box center [27, 142] width 39 height 13
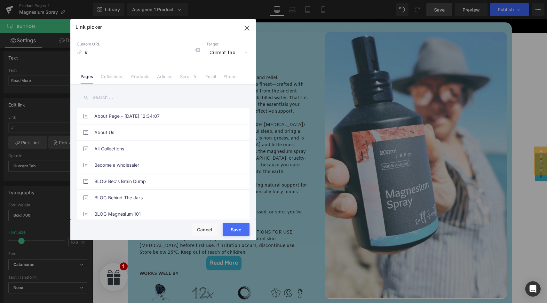
click at [247, 28] on icon "button" at bounding box center [247, 28] width 4 height 4
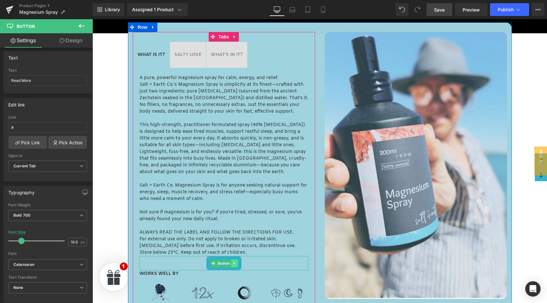
click at [234, 264] on icon at bounding box center [235, 263] width 4 height 4
click at [239, 264] on icon at bounding box center [238, 263] width 4 height 4
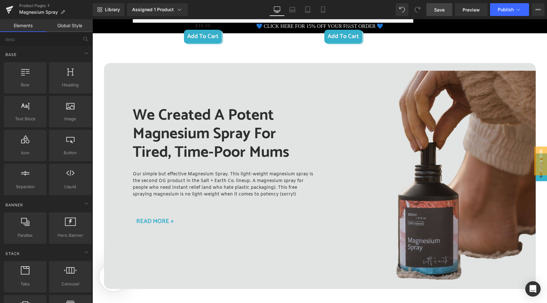
scroll to position [789, 0]
click at [435, 9] on span "Save" at bounding box center [439, 9] width 11 height 7
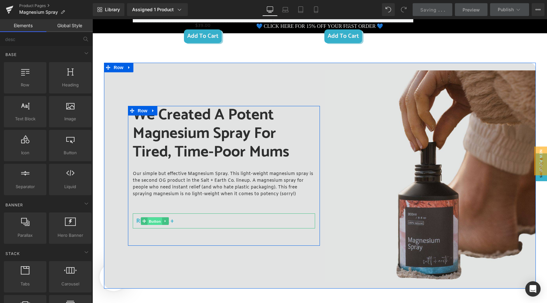
click at [153, 222] on span "Button" at bounding box center [155, 221] width 15 height 8
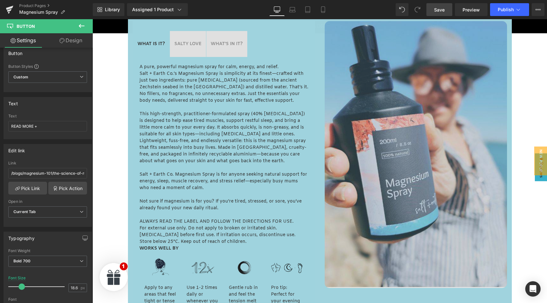
scroll to position [309, 0]
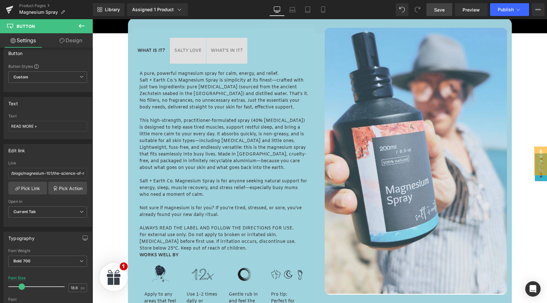
click at [85, 24] on icon at bounding box center [82, 26] width 8 height 8
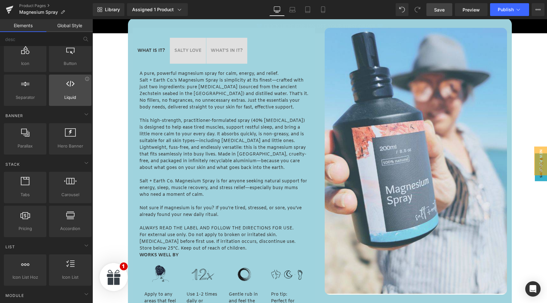
scroll to position [102, 0]
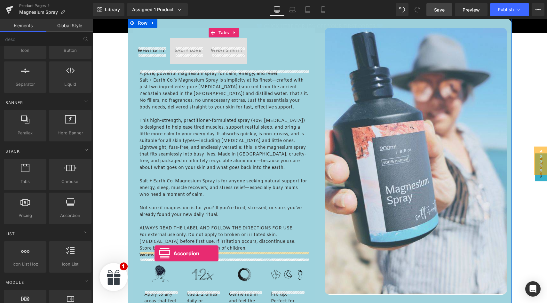
drag, startPoint x: 157, startPoint y: 224, endPoint x: 155, endPoint y: 253, distance: 29.3
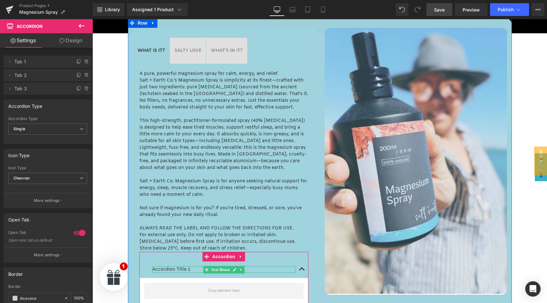
click at [167, 269] on p "Accordion Title 1" at bounding box center [223, 269] width 143 height 7
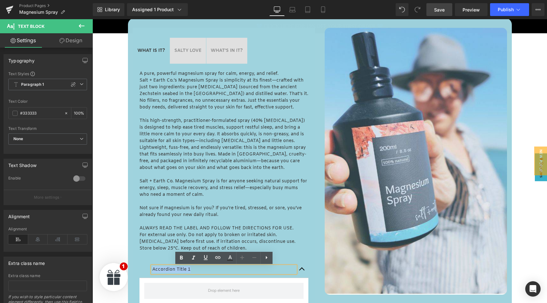
drag, startPoint x: 194, startPoint y: 269, endPoint x: 153, endPoint y: 267, distance: 41.0
click at [153, 267] on p "Accordion Title 1" at bounding box center [223, 269] width 143 height 7
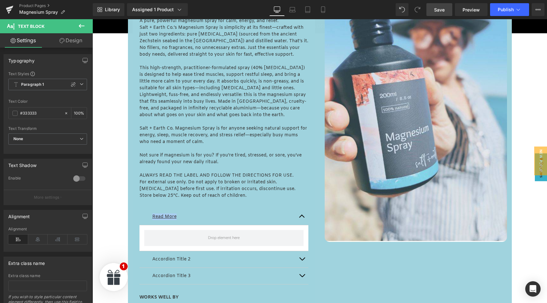
scroll to position [376, 0]
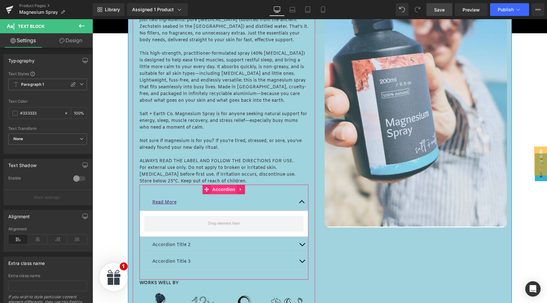
click at [222, 188] on span "Accordion" at bounding box center [224, 190] width 26 height 10
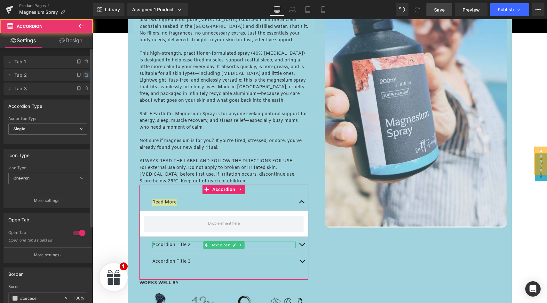
click at [86, 74] on icon at bounding box center [86, 73] width 1 height 1
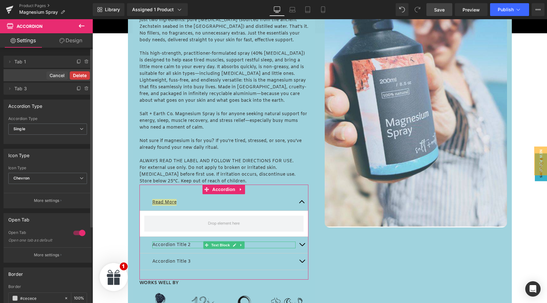
click at [83, 74] on button "Delete" at bounding box center [80, 75] width 20 height 8
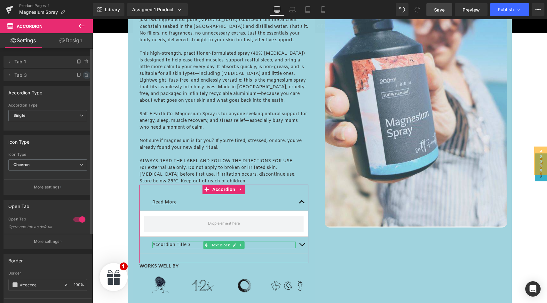
click at [84, 74] on icon at bounding box center [86, 75] width 5 height 5
click at [81, 75] on button "Delete" at bounding box center [80, 75] width 20 height 8
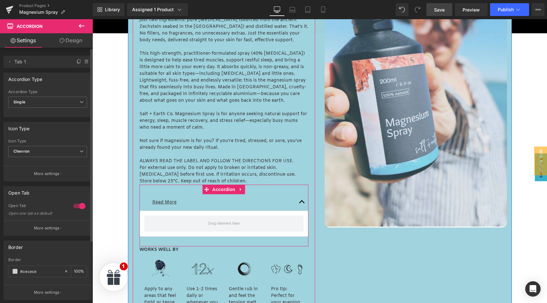
click at [182, 200] on div "Read More Text Block" at bounding box center [223, 202] width 143 height 7
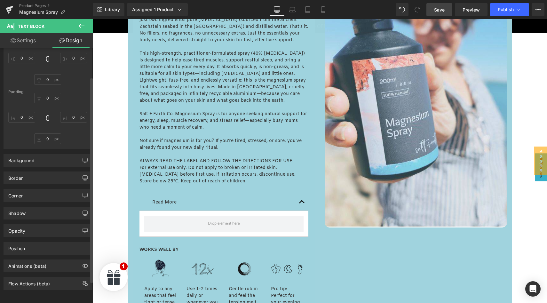
scroll to position [0, 0]
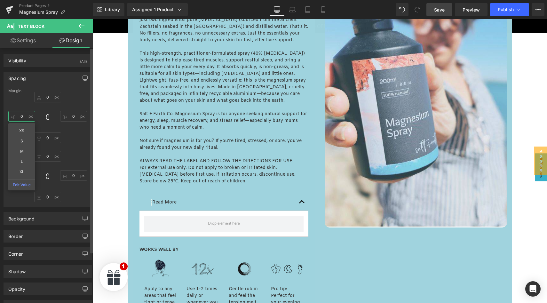
click at [26, 116] on input "0" at bounding box center [21, 116] width 27 height 11
type input "-40"
click at [77, 146] on div "Margin 0 0 0 -40 XS S M L XL Edit Value Padding 0 0 0 0" at bounding box center [48, 148] width 88 height 118
click at [82, 25] on icon at bounding box center [82, 26] width 8 height 8
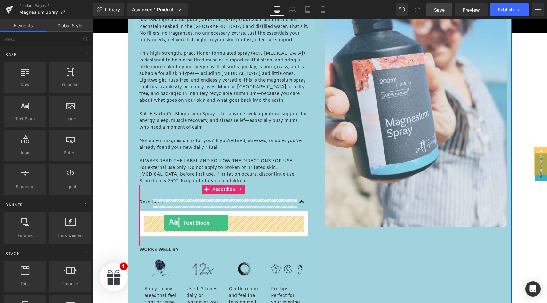
drag, startPoint x: 114, startPoint y: 136, endPoint x: 164, endPoint y: 223, distance: 100.3
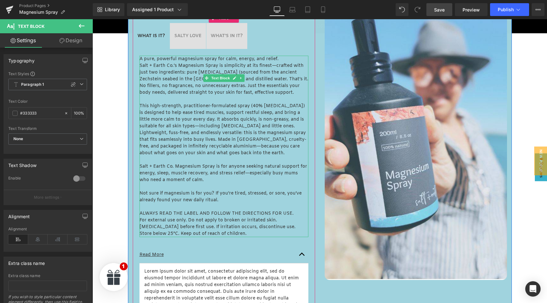
scroll to position [330, 0]
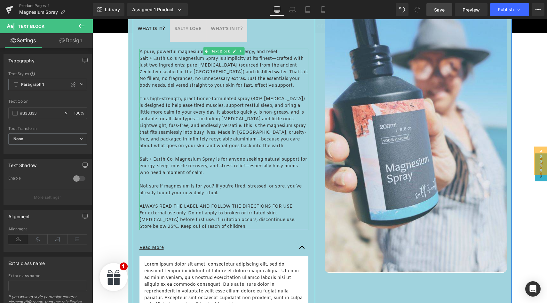
click at [157, 108] on p "This high-strength, practitioner-formulated spray (40% [MEDICAL_DATA]) is desig…" at bounding box center [224, 109] width 169 height 27
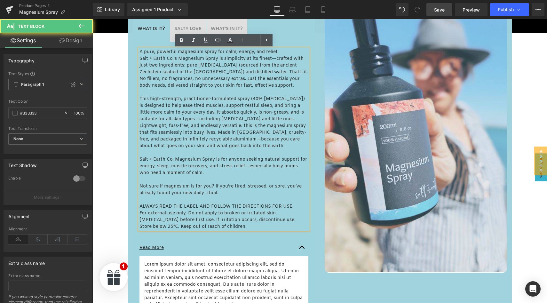
click at [151, 127] on p "Lightweight, fuss-free, and endlessly versatile: this is the magnesium spray th…" at bounding box center [224, 136] width 169 height 27
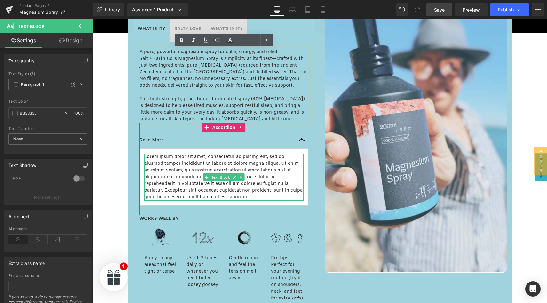
click at [166, 163] on p "Lorem ipsum dolor sit amet, consectetur adipiscing elit, sed do eiusmod tempor …" at bounding box center [223, 177] width 159 height 47
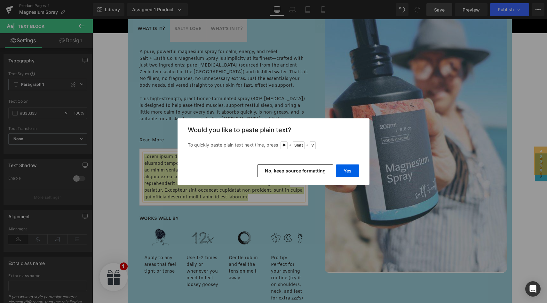
click at [304, 171] on button "No, keep source formatting" at bounding box center [295, 170] width 76 height 13
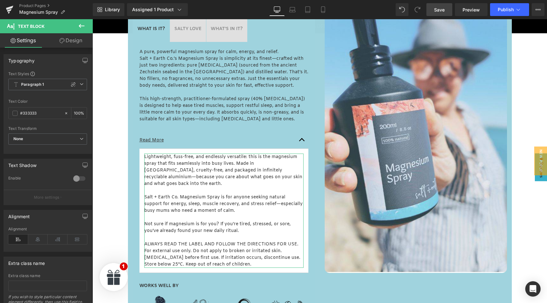
click at [69, 41] on link "Design" at bounding box center [71, 40] width 46 height 14
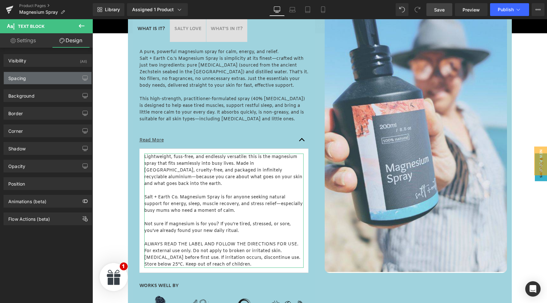
click at [49, 80] on div "Spacing" at bounding box center [48, 78] width 88 height 12
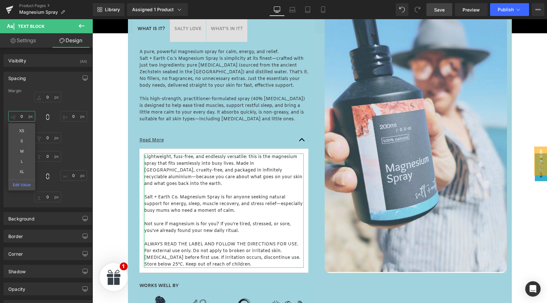
click at [25, 116] on input "0" at bounding box center [21, 116] width 27 height 11
type input "-20"
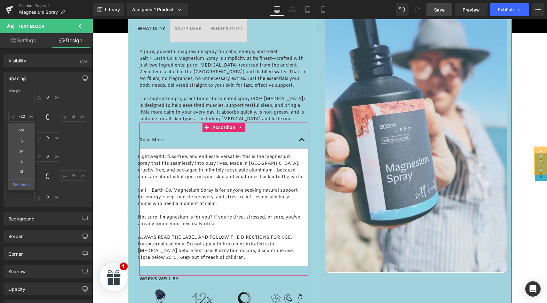
click at [168, 150] on article "Lightweight, fuss-free, and endlessly versatile: this is the magnesium spray th…" at bounding box center [224, 207] width 169 height 117
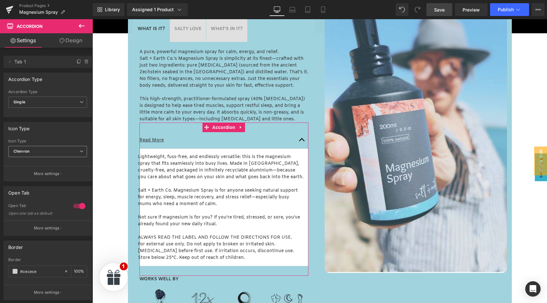
scroll to position [83, 0]
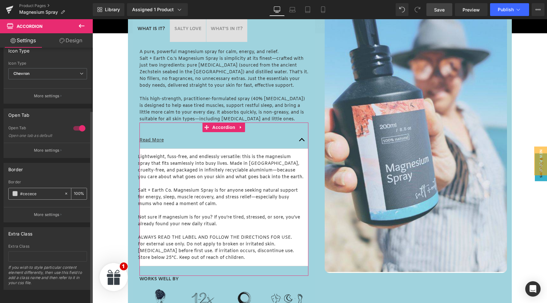
click at [14, 191] on span at bounding box center [14, 193] width 5 height 5
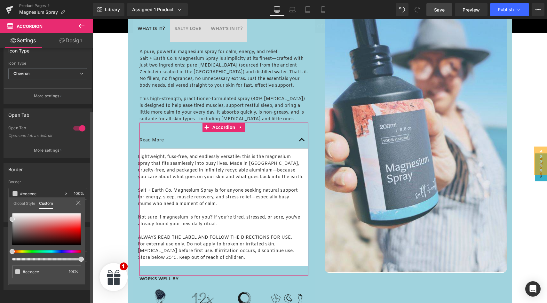
click at [22, 204] on link "Global Style" at bounding box center [24, 202] width 22 height 11
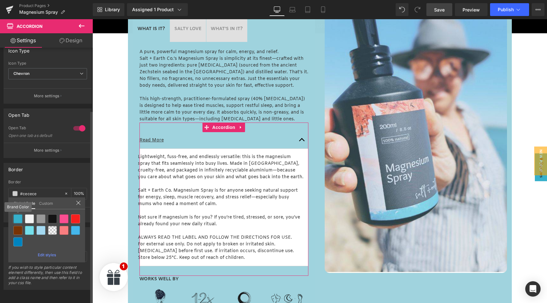
click at [17, 218] on div at bounding box center [17, 218] width 9 height 9
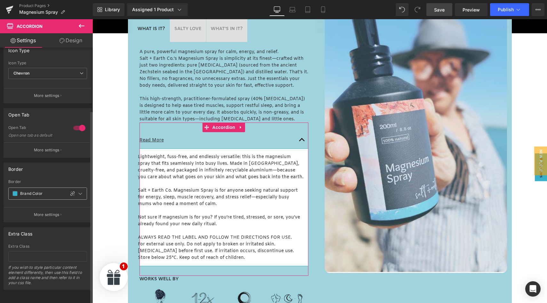
click at [15, 191] on span at bounding box center [14, 193] width 5 height 5
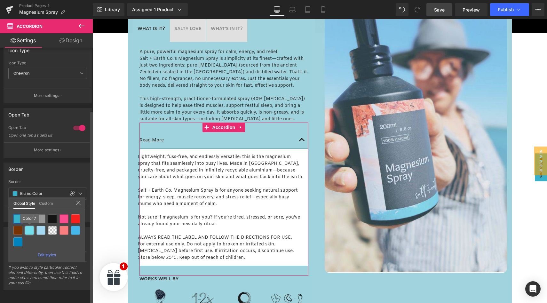
click at [31, 232] on div at bounding box center [29, 230] width 9 height 9
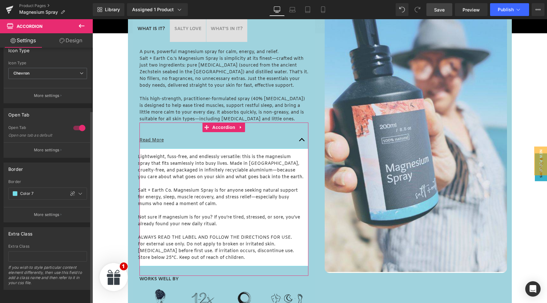
click at [69, 43] on link "Design" at bounding box center [71, 40] width 46 height 14
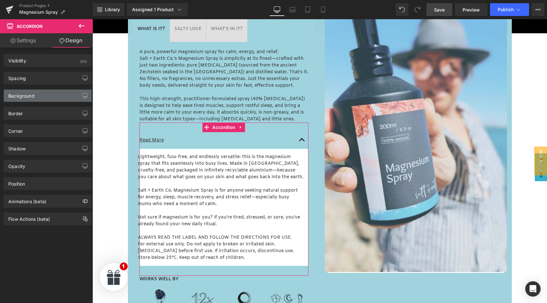
click at [39, 95] on div "Background" at bounding box center [48, 96] width 88 height 12
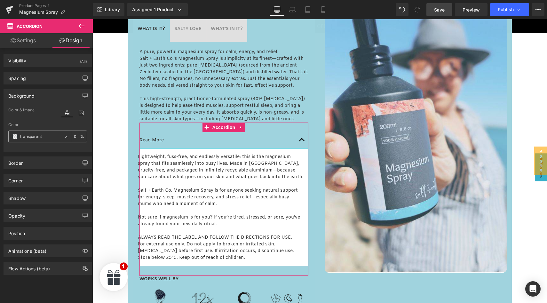
click at [14, 138] on span at bounding box center [14, 136] width 5 height 5
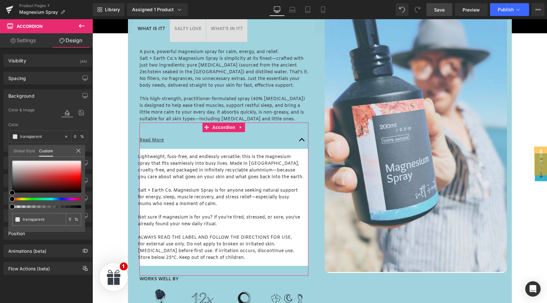
click at [24, 150] on link "Global Style" at bounding box center [24, 150] width 22 height 11
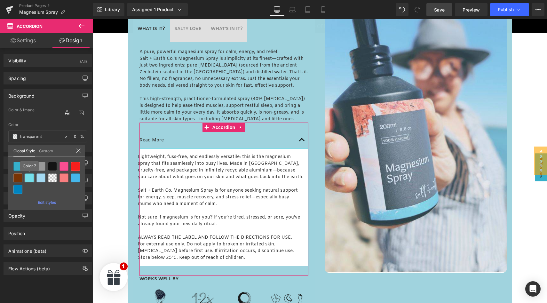
click at [31, 179] on div at bounding box center [29, 177] width 9 height 9
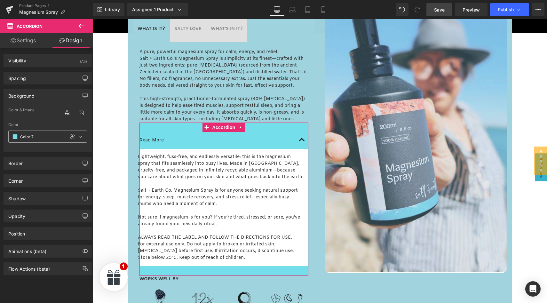
click at [15, 136] on span at bounding box center [14, 136] width 5 height 5
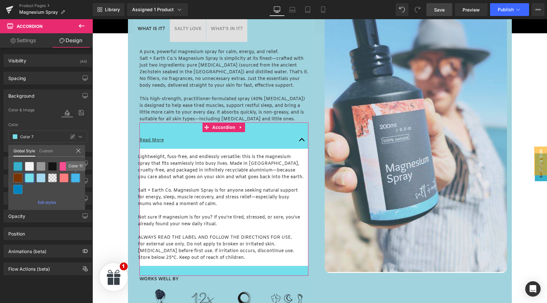
click at [76, 179] on div at bounding box center [75, 177] width 9 height 9
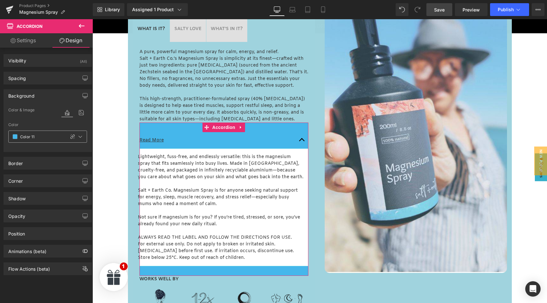
click at [17, 135] on span at bounding box center [14, 136] width 5 height 5
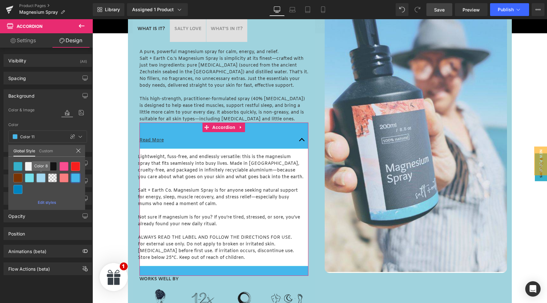
click at [42, 179] on div at bounding box center [40, 177] width 9 height 9
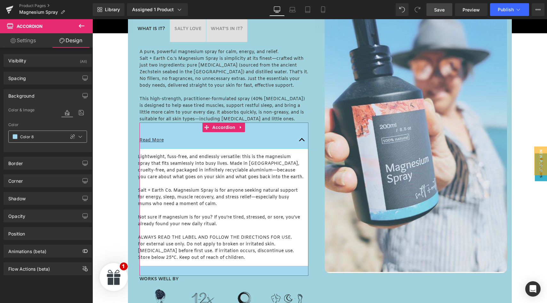
click at [15, 137] on span at bounding box center [14, 136] width 5 height 5
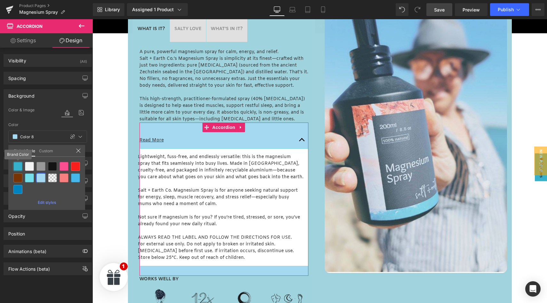
click at [19, 166] on div at bounding box center [17, 166] width 9 height 9
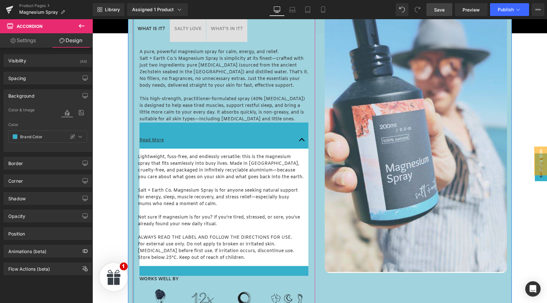
click at [133, 97] on div at bounding box center [134, 189] width 2 height 366
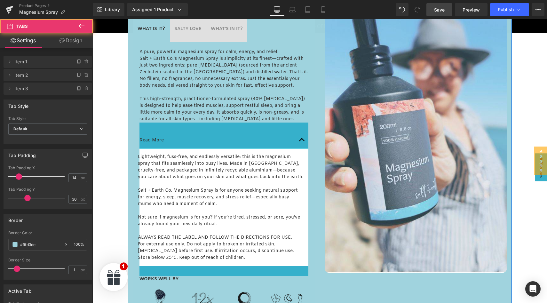
click at [130, 99] on div "WHAT IS IT? Text Block SALTY LOVE Text Block WHAT'S IN IT? Text Block A pure, p…" at bounding box center [224, 189] width 192 height 366
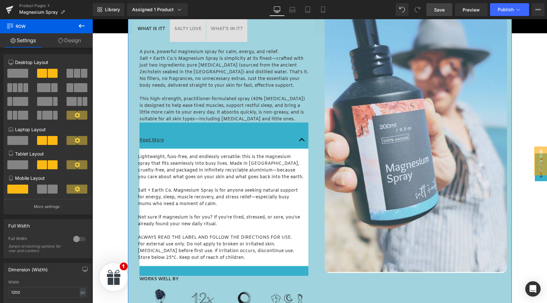
click at [317, 70] on div "WHAT IS IT? Text Block SALTY LOVE Text Block WHAT'S IN IT? Text Block A pure, p…" at bounding box center [224, 189] width 192 height 366
click at [71, 41] on link "Design" at bounding box center [69, 40] width 46 height 14
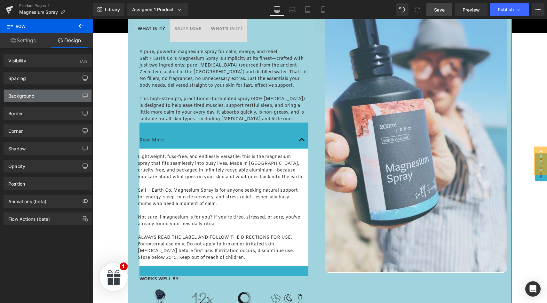
click at [44, 95] on div "Background" at bounding box center [48, 96] width 88 height 12
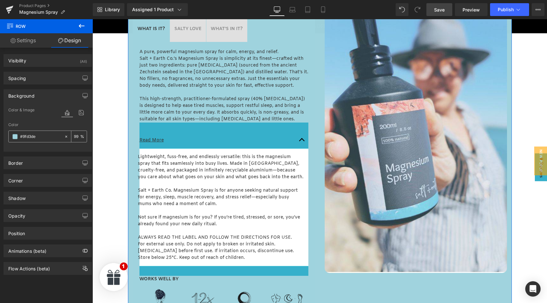
click at [15, 137] on span at bounding box center [14, 136] width 5 height 5
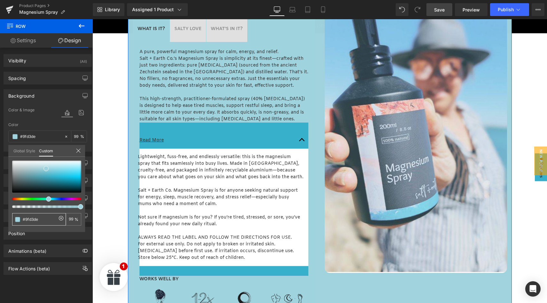
drag, startPoint x: 46, startPoint y: 220, endPoint x: 18, endPoint y: 219, distance: 27.9
click at [18, 219] on div "#9fd3de" at bounding box center [39, 219] width 54 height 12
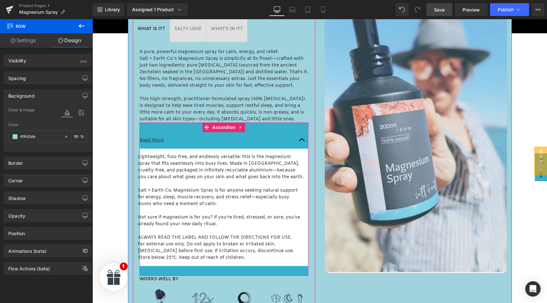
click at [187, 132] on div "Read More Text Block" at bounding box center [224, 140] width 169 height 17
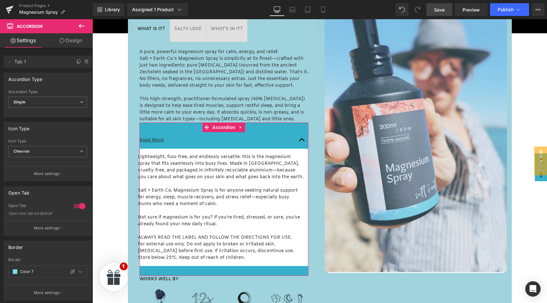
click at [66, 41] on link "Design" at bounding box center [71, 40] width 46 height 14
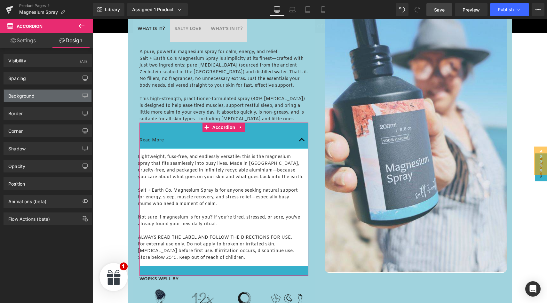
click at [33, 96] on div "Background" at bounding box center [21, 94] width 26 height 9
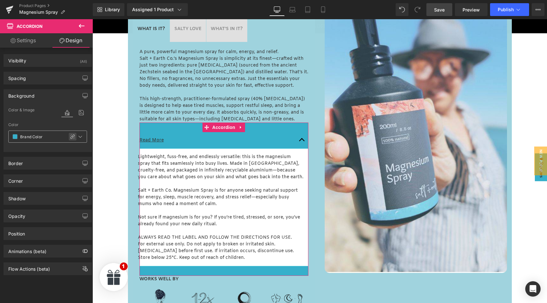
click at [70, 135] on icon at bounding box center [72, 136] width 5 height 5
paste input "9fd3de"
type input "#9fd3de"
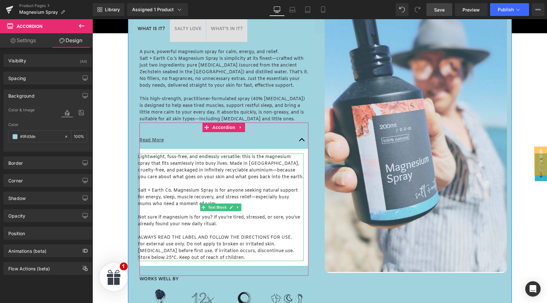
click at [179, 164] on p "Lightweight, fuss-free, and endlessly versatile: this is the magnesium spray th…" at bounding box center [221, 167] width 166 height 27
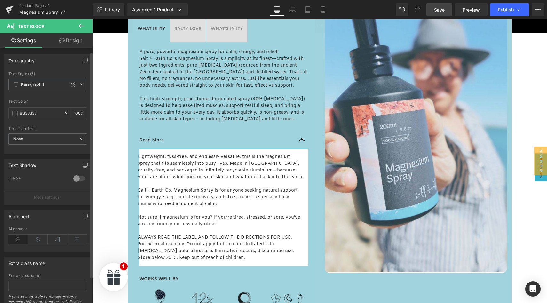
scroll to position [34, 0]
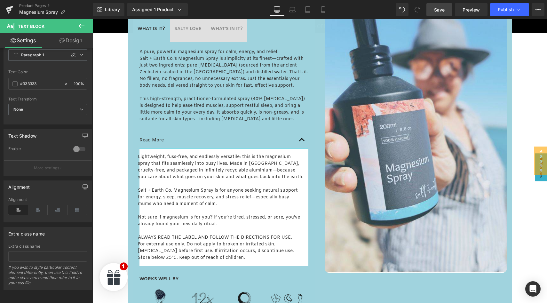
click at [68, 37] on link "Design" at bounding box center [71, 40] width 46 height 14
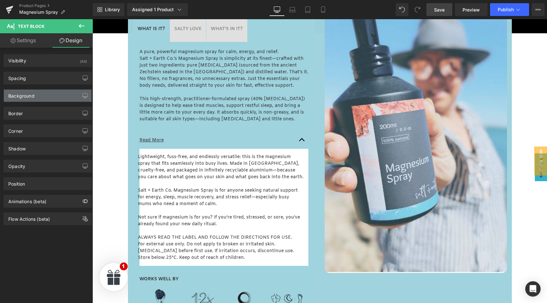
click at [33, 97] on div "Background" at bounding box center [21, 94] width 26 height 9
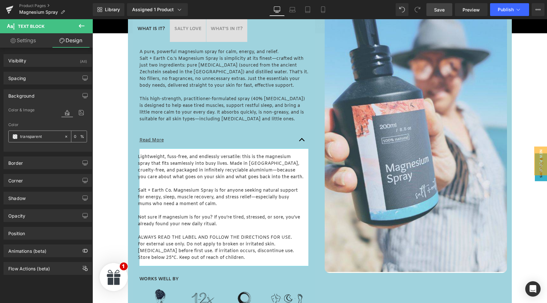
paste input "#9fd3de"
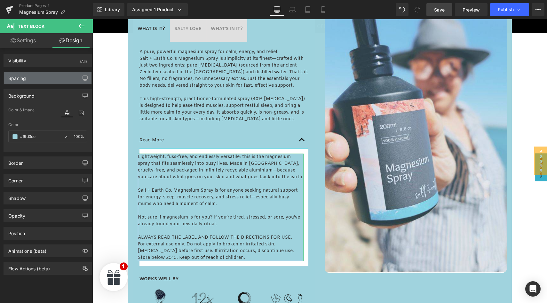
type input "#9fd3de"
click at [33, 79] on div "Spacing" at bounding box center [48, 78] width 88 height 12
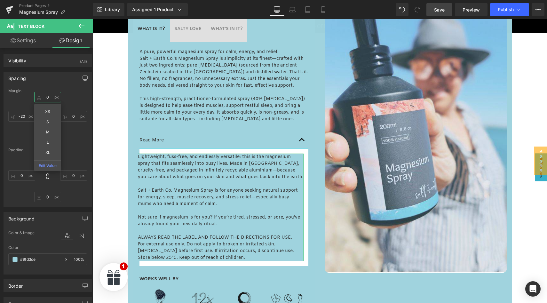
click at [48, 97] on input "0" at bounding box center [47, 97] width 27 height 11
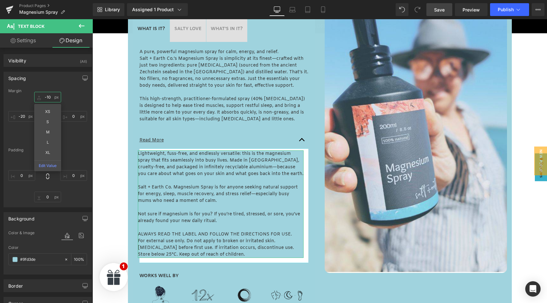
type input "-10"
click at [74, 101] on div "-10 XS S M L XL Edit Value 0 0 -20" at bounding box center [47, 117] width 79 height 51
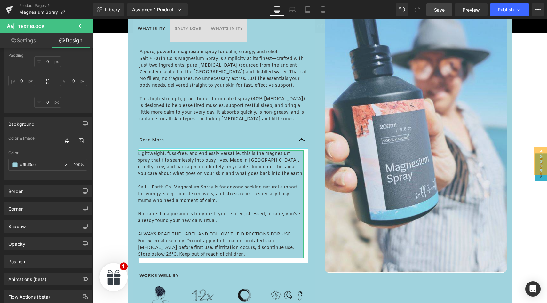
scroll to position [96, 0]
click at [45, 189] on div "Border" at bounding box center [48, 190] width 88 height 12
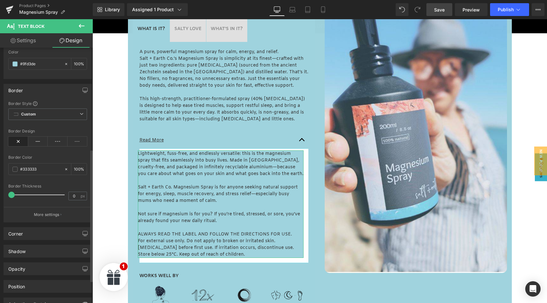
scroll to position [196, 0]
click at [43, 168] on input "#333333" at bounding box center [40, 168] width 41 height 7
paste input "9fd3de"
type input "#9fd3de"
click at [59, 160] on div "Border Color #9fd3de 100 %" at bounding box center [47, 168] width 79 height 27
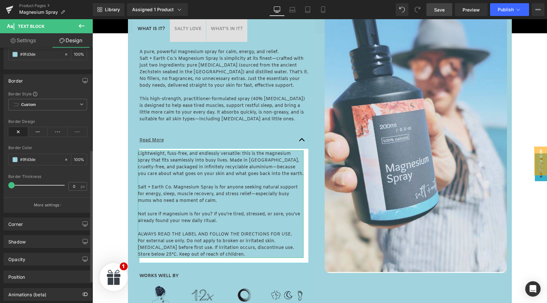
scroll to position [239, 0]
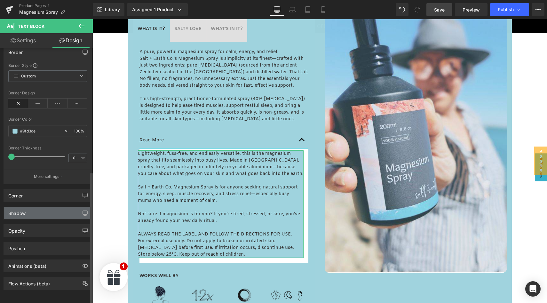
click at [55, 213] on div "Shadow" at bounding box center [48, 213] width 88 height 12
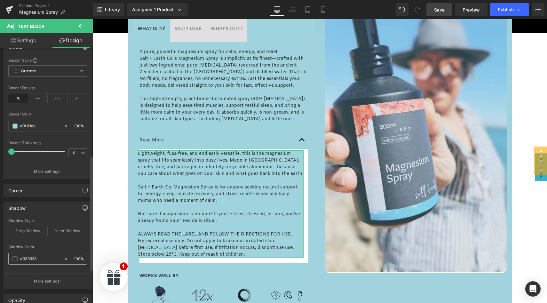
click at [43, 257] on input "#333333" at bounding box center [40, 258] width 41 height 7
paste input "9fd3de"
type input "#9fd3de"
click at [53, 216] on div "Shadow Shadow Style Drop Shadow Outer Shadow Shadow Color #9fd3de 100 % More se…" at bounding box center [48, 245] width 88 height 87
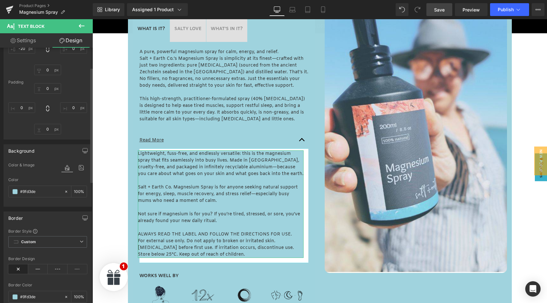
scroll to position [0, 0]
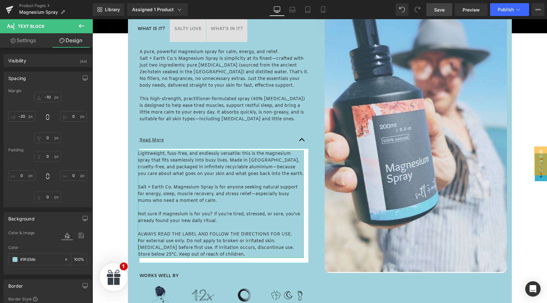
click at [30, 41] on link "Settings" at bounding box center [23, 40] width 46 height 14
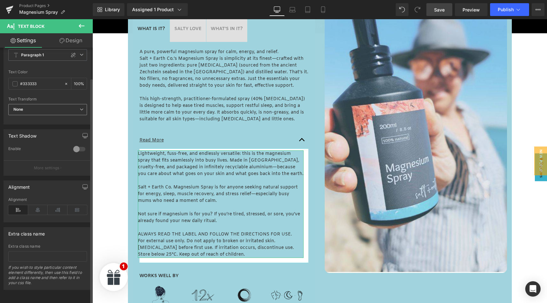
scroll to position [34, 0]
click at [69, 38] on link "Design" at bounding box center [71, 40] width 46 height 14
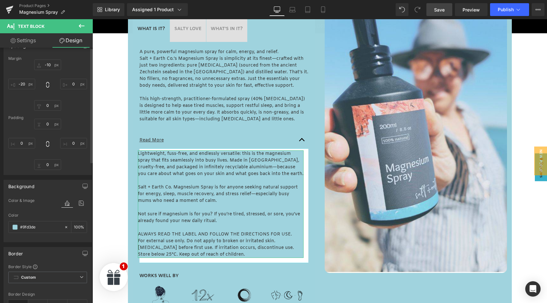
scroll to position [0, 0]
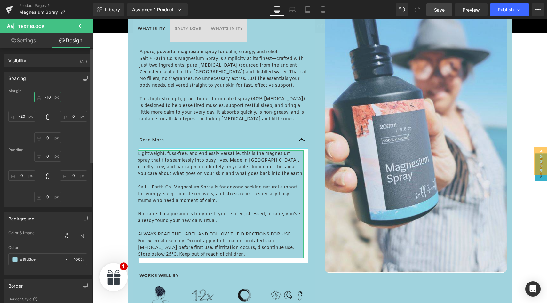
click at [50, 97] on input "-10" at bounding box center [47, 97] width 27 height 11
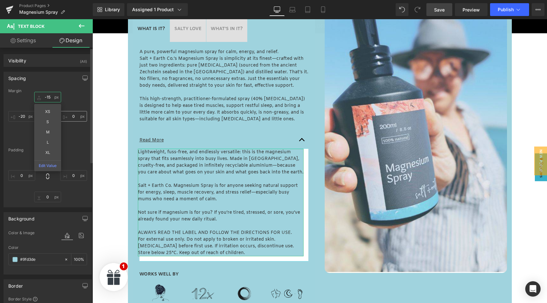
type input "-15"
click at [75, 118] on input "0" at bounding box center [73, 116] width 27 height 11
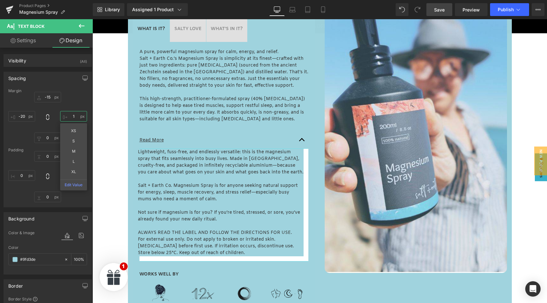
type input "10"
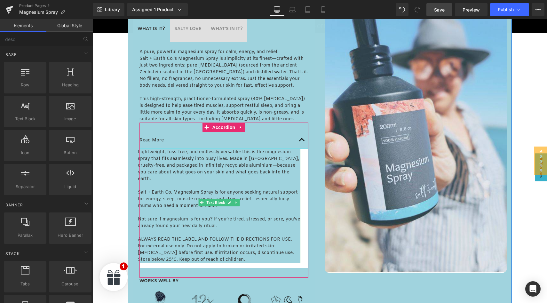
click at [238, 174] on p "Lightweight, fuss-free, and endlessly versatile: this is the magnesium spray th…" at bounding box center [219, 166] width 163 height 34
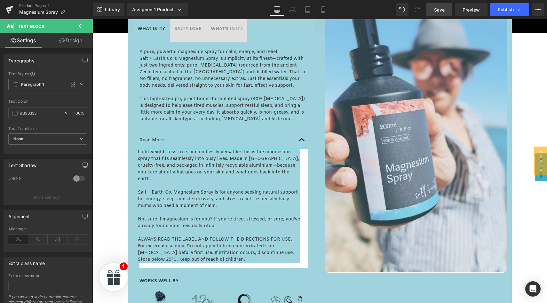
click at [71, 39] on link "Design" at bounding box center [71, 40] width 46 height 14
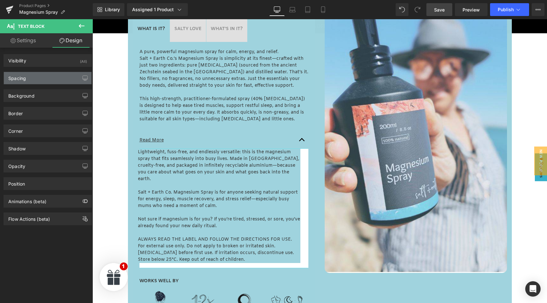
click at [48, 82] on div "Spacing" at bounding box center [48, 78] width 88 height 12
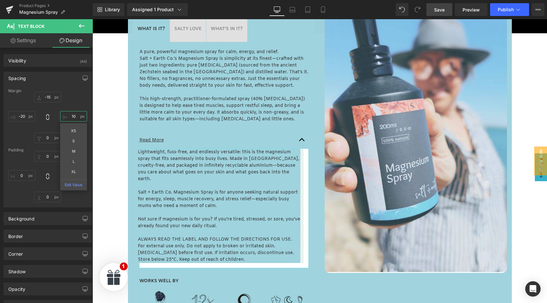
click at [75, 117] on input "10" at bounding box center [73, 116] width 27 height 11
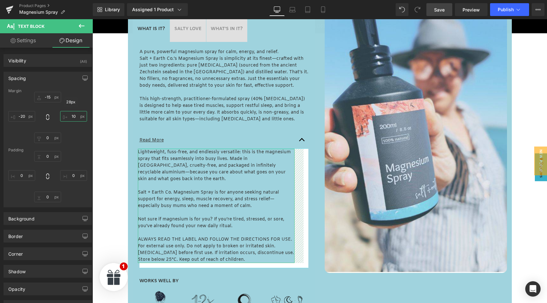
click at [73, 118] on input "10" at bounding box center [73, 116] width 27 height 11
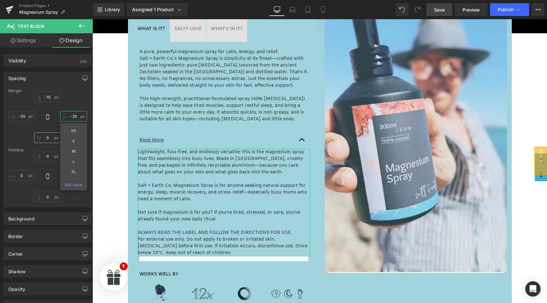
type input "-20"
click at [47, 137] on input "0" at bounding box center [47, 137] width 27 height 11
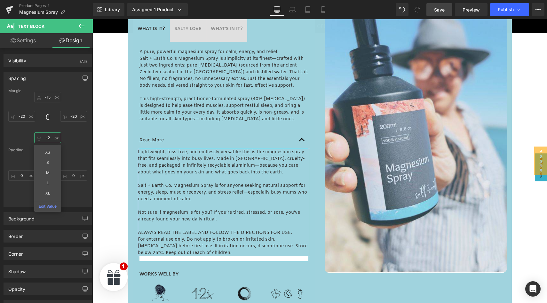
type input "-20"
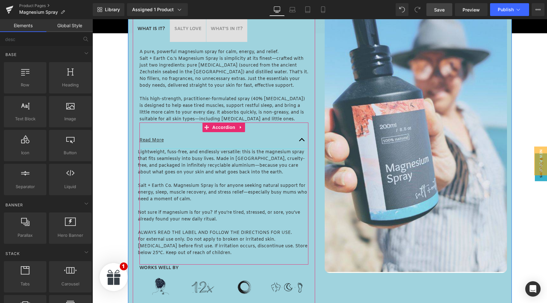
click at [186, 132] on div "Read More Text Block Lightweight, fuss-free, and endlessly versatile: this is t…" at bounding box center [224, 194] width 169 height 142
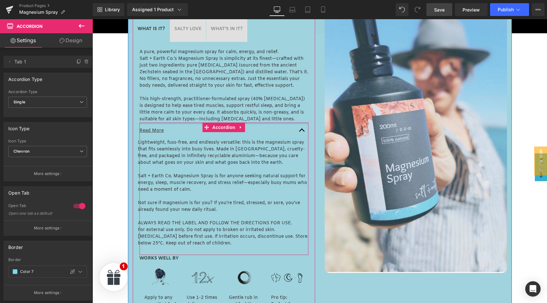
drag, startPoint x: 188, startPoint y: 129, endPoint x: 189, endPoint y: 117, distance: 11.2
click at [189, 117] on div "A pure, powerful magnesium spray for calm, energy, and relief. Salt + Earth Co.…" at bounding box center [224, 196] width 182 height 309
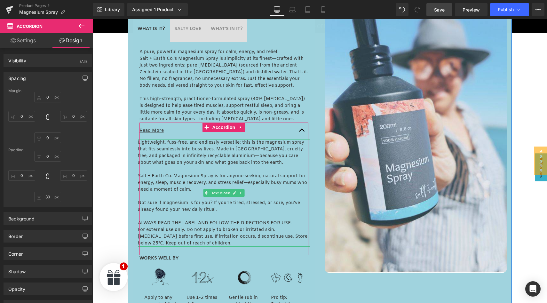
click at [149, 149] on p "Lightweight, fuss-free, and endlessly versatile: this is the magnesium spray th…" at bounding box center [224, 152] width 172 height 27
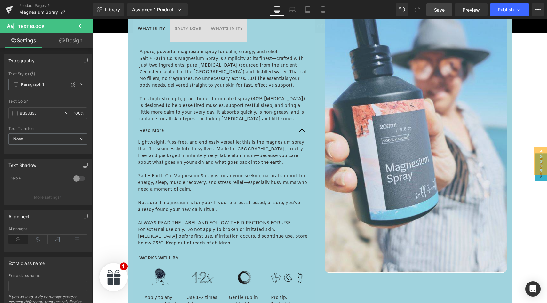
click at [66, 39] on link "Design" at bounding box center [71, 40] width 46 height 14
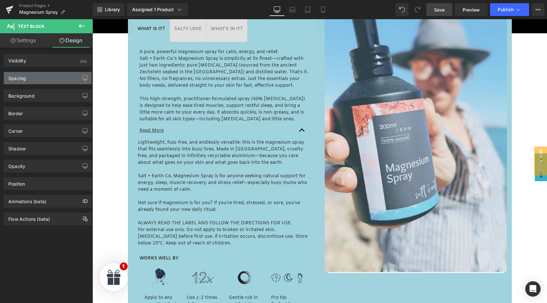
click at [38, 80] on div "Spacing" at bounding box center [48, 78] width 88 height 12
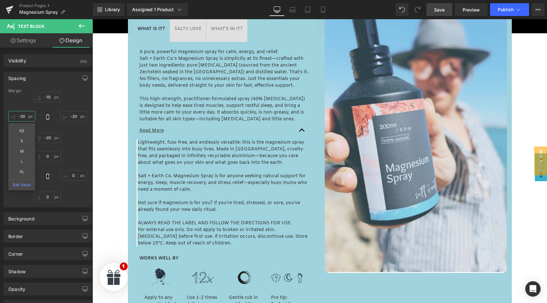
click at [25, 116] on input "-20" at bounding box center [21, 116] width 27 height 11
type input "-15"
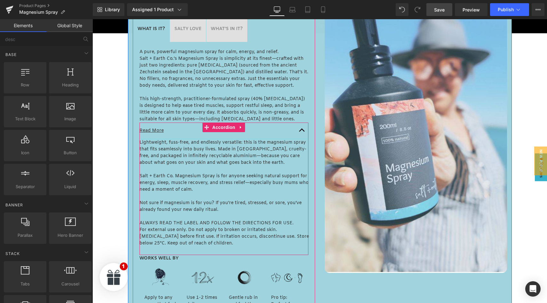
click at [303, 131] on button "button" at bounding box center [302, 131] width 13 height 16
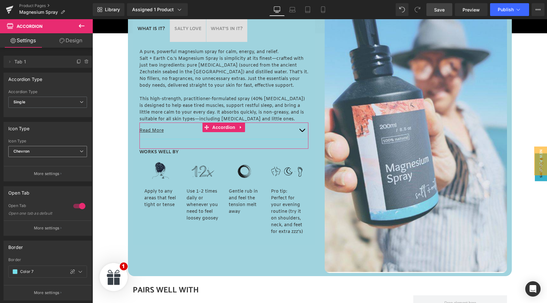
click at [37, 150] on span "Chevron" at bounding box center [47, 151] width 79 height 11
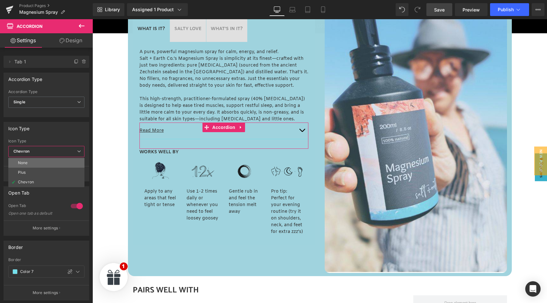
click at [32, 161] on li "None" at bounding box center [46, 163] width 76 height 10
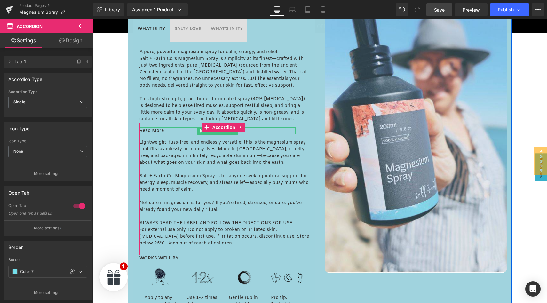
click at [159, 131] on u "Read More" at bounding box center [152, 131] width 24 height 6
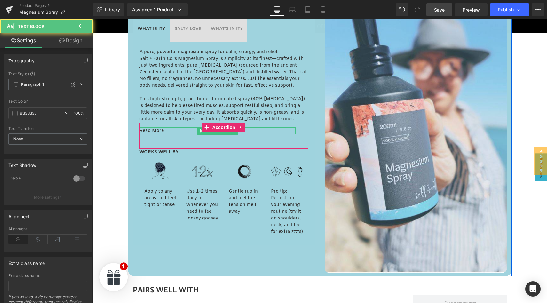
click at [159, 131] on u "Read More" at bounding box center [152, 131] width 24 height 6
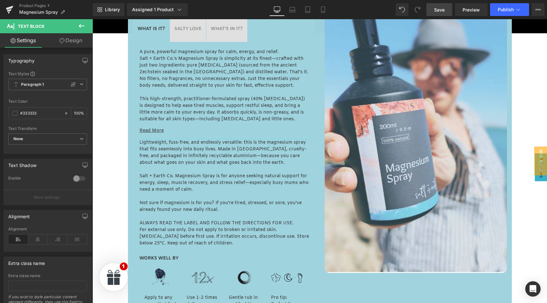
click at [441, 8] on span "Save" at bounding box center [439, 9] width 11 height 7
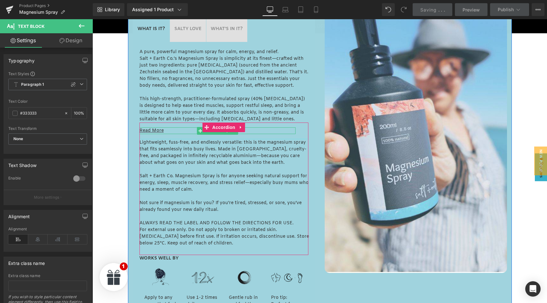
click at [156, 130] on u "Read More" at bounding box center [152, 131] width 24 height 6
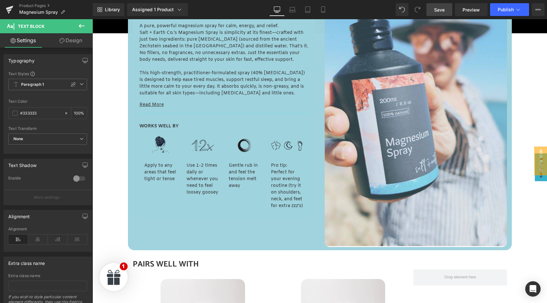
scroll to position [360, 0]
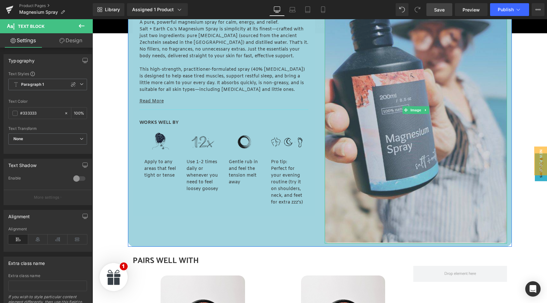
click at [402, 210] on img at bounding box center [416, 110] width 182 height 267
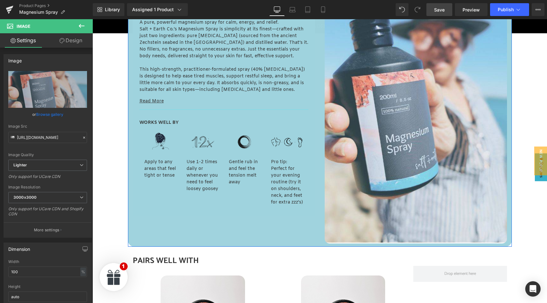
click at [313, 242] on div "WHAT IS IT? Text Block SALTY LOVE Text Block WHAT'S IN IT? Text Block A pure, p…" at bounding box center [320, 107] width 384 height 280
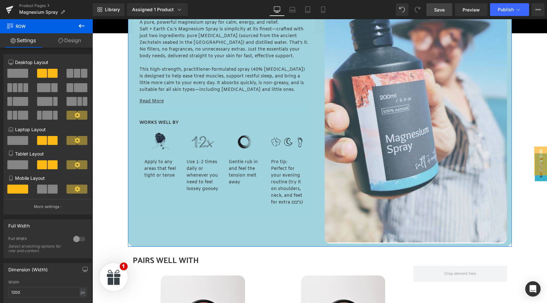
click at [61, 42] on icon at bounding box center [60, 40] width 5 height 5
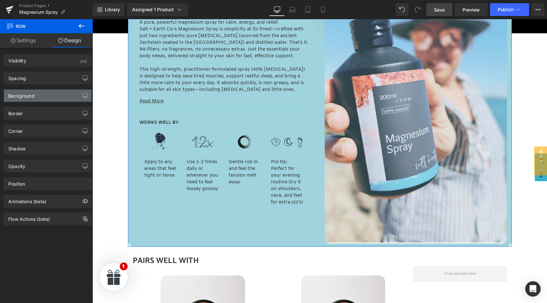
click at [37, 94] on div "Background" at bounding box center [48, 96] width 88 height 12
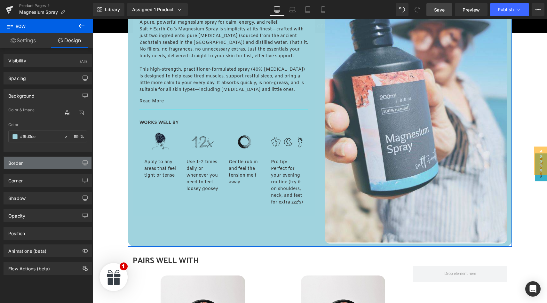
click at [35, 164] on div "Border" at bounding box center [48, 163] width 88 height 12
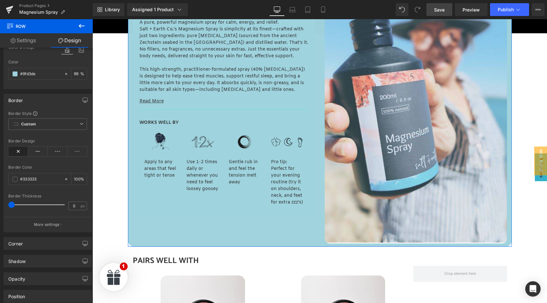
scroll to position [0, 0]
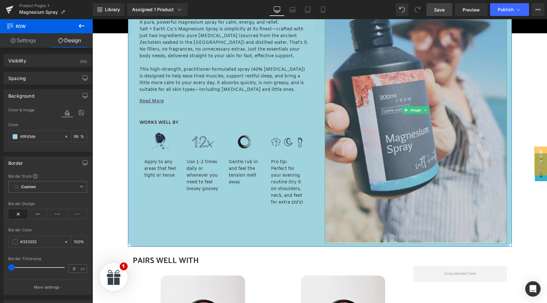
click at [365, 158] on img at bounding box center [416, 110] width 182 height 267
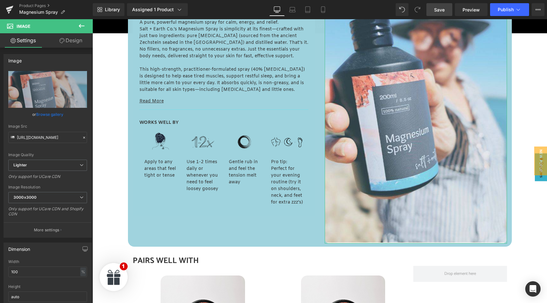
click at [77, 40] on link "Design" at bounding box center [71, 40] width 46 height 14
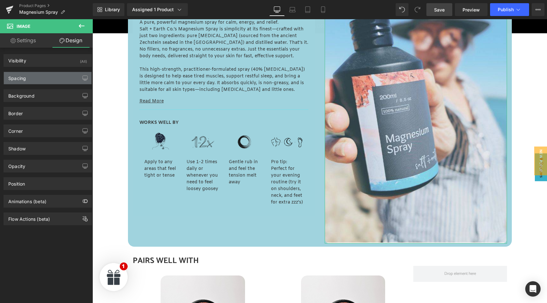
click at [33, 77] on div "Spacing" at bounding box center [48, 78] width 88 height 12
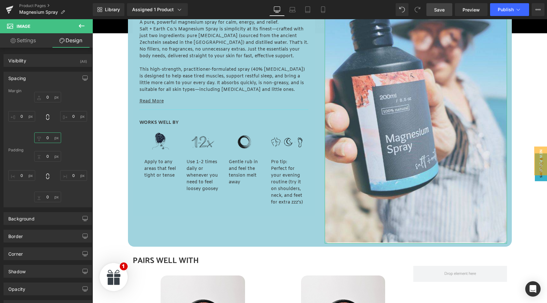
click at [49, 138] on input "0" at bounding box center [47, 137] width 27 height 11
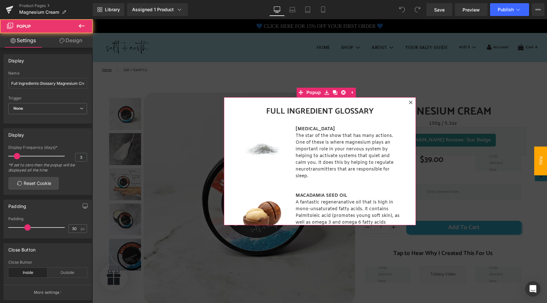
click at [410, 101] on icon at bounding box center [411, 102] width 4 height 4
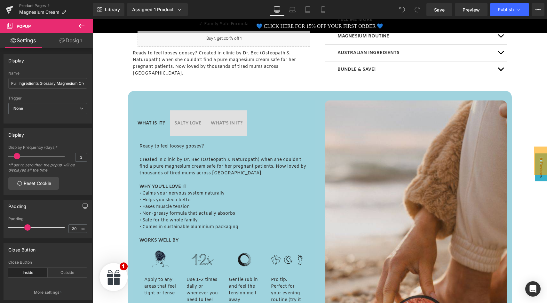
scroll to position [308, 0]
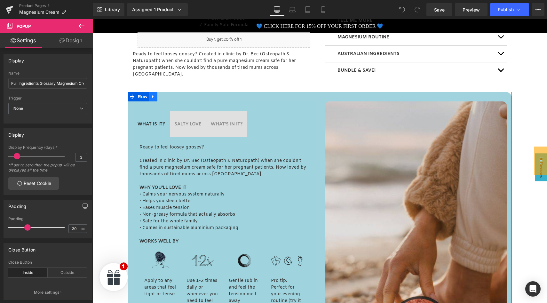
click at [154, 98] on icon at bounding box center [153, 96] width 4 height 5
click at [154, 97] on icon at bounding box center [153, 97] width 4 height 4
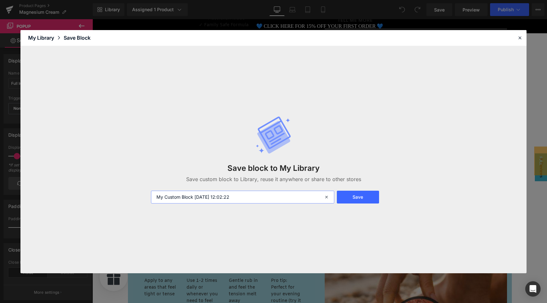
click at [243, 197] on input "My Custom Block 2025-08-21 12:02:22" at bounding box center [242, 197] width 183 height 13
type input "3 tab block "what is it""
click at [361, 199] on button "Save" at bounding box center [358, 197] width 42 height 13
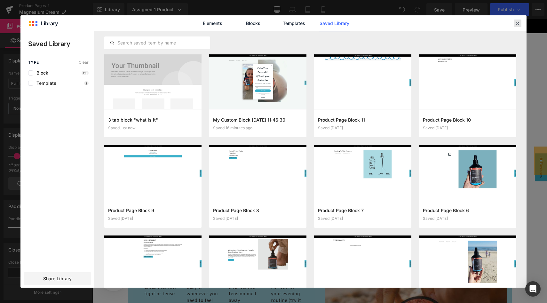
click at [518, 24] on icon at bounding box center [518, 23] width 6 height 6
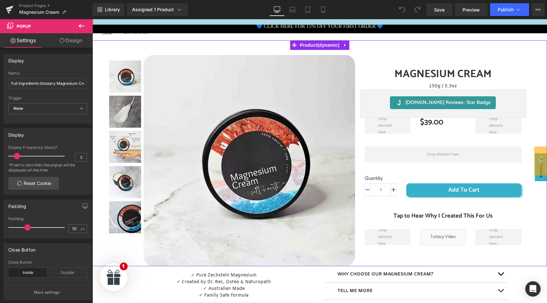
scroll to position [37, 0]
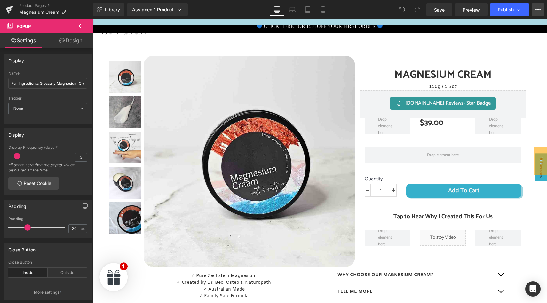
click at [540, 10] on icon at bounding box center [538, 9] width 5 height 5
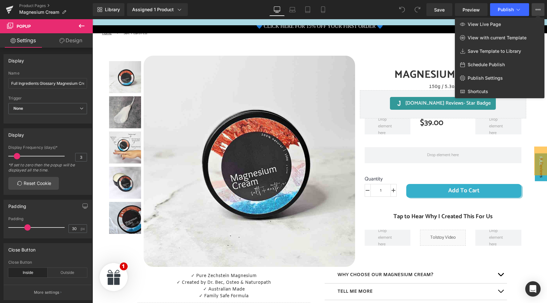
click at [540, 10] on icon at bounding box center [538, 9] width 5 height 5
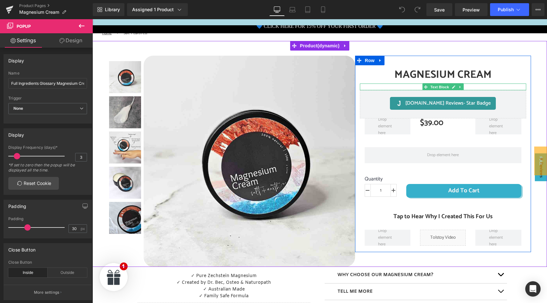
click at [410, 87] on p "150g / 5.3oz" at bounding box center [443, 87] width 166 height 7
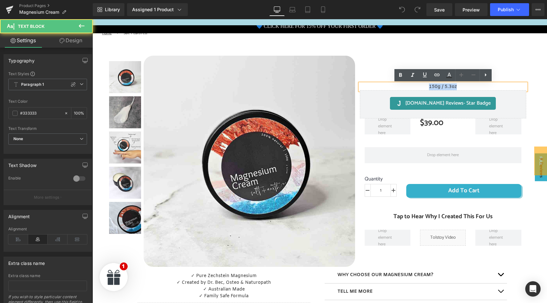
drag, startPoint x: 429, startPoint y: 87, endPoint x: 464, endPoint y: 89, distance: 34.6
click at [464, 89] on p "150g / 5.3oz" at bounding box center [443, 87] width 166 height 7
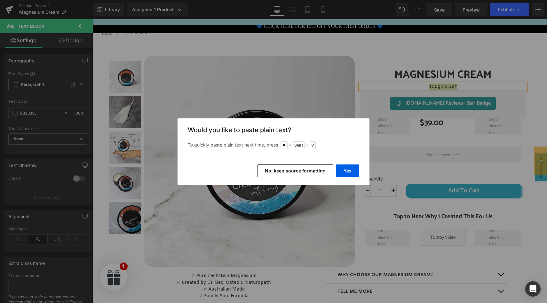
click at [310, 170] on button "No, keep source formatting" at bounding box center [295, 170] width 76 height 13
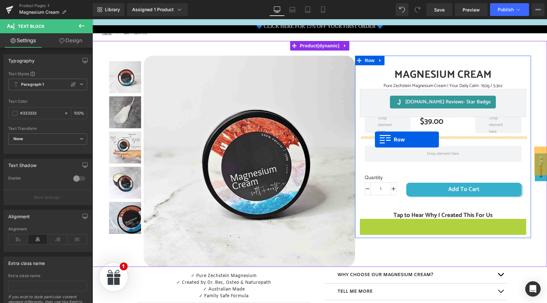
drag, startPoint x: 363, startPoint y: 222, endPoint x: 375, endPoint y: 140, distance: 83.7
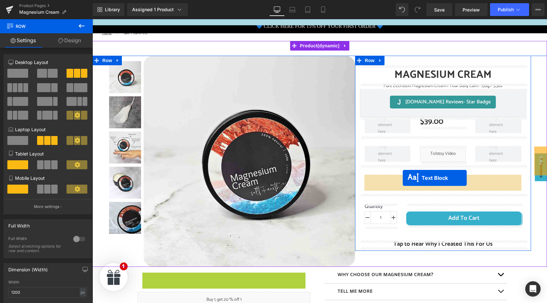
drag, startPoint x: 206, startPoint y: 285, endPoint x: 403, endPoint y: 178, distance: 224.6
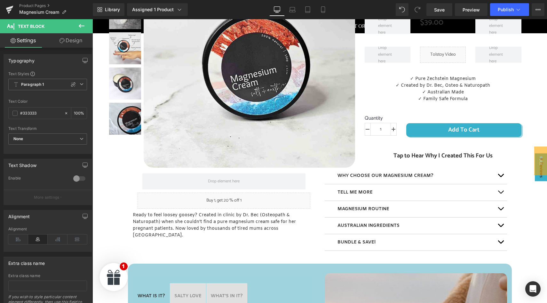
scroll to position [141, 0]
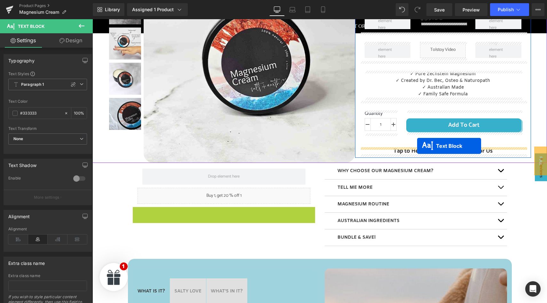
drag, startPoint x: 206, startPoint y: 219, endPoint x: 417, endPoint y: 146, distance: 223.2
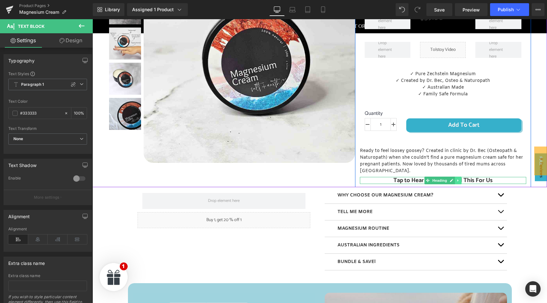
click at [458, 179] on icon at bounding box center [459, 181] width 4 height 4
click at [462, 179] on icon at bounding box center [462, 181] width 4 height 4
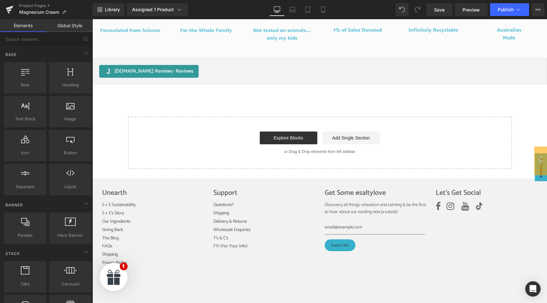
scroll to position [942, 0]
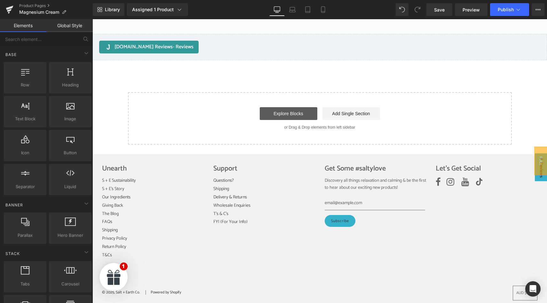
click at [294, 108] on link "Explore Blocks" at bounding box center [289, 113] width 58 height 13
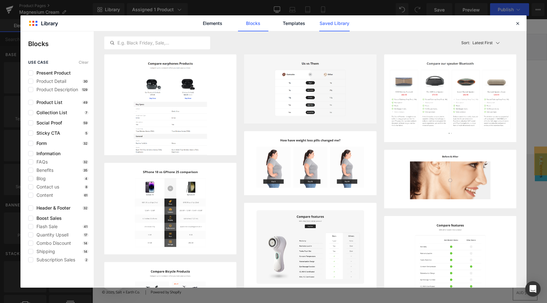
click at [335, 23] on link "Saved Library" at bounding box center [334, 23] width 30 height 16
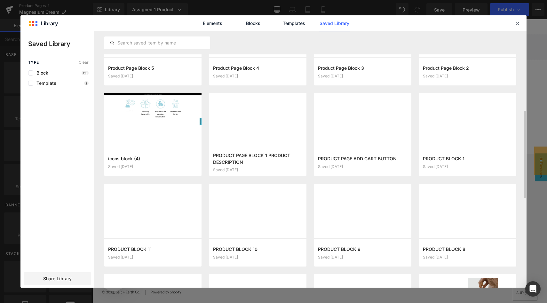
scroll to position [235, 0]
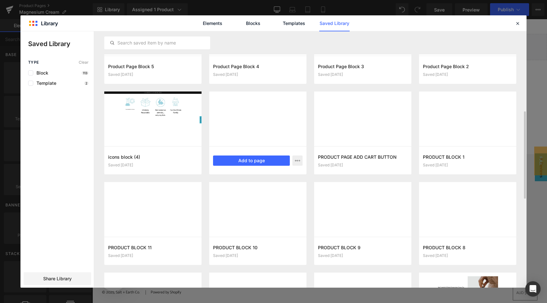
click at [266, 140] on div at bounding box center [257, 119] width 97 height 55
click at [258, 161] on button "Add to page" at bounding box center [251, 161] width 77 height 10
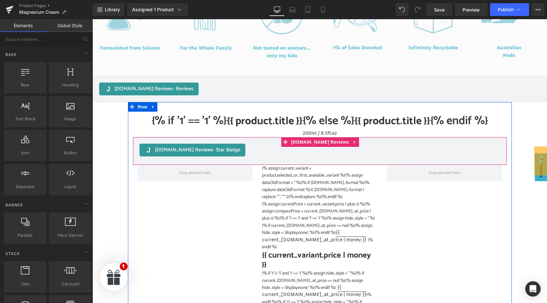
scroll to position [920, 0]
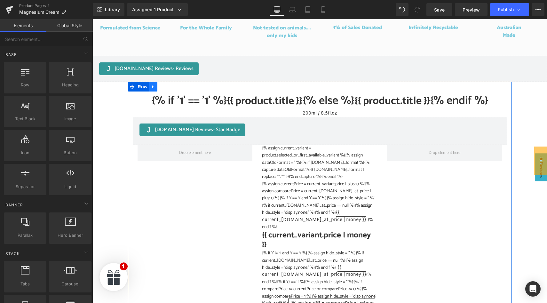
click at [154, 84] on icon at bounding box center [153, 86] width 4 height 5
click at [170, 84] on icon at bounding box center [170, 86] width 4 height 5
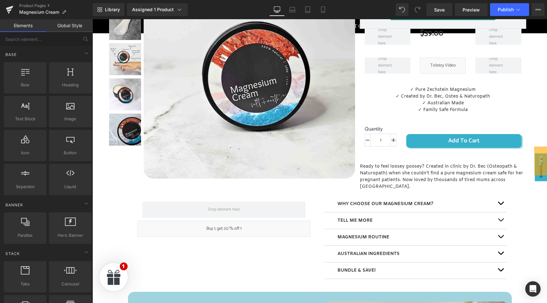
scroll to position [126, 0]
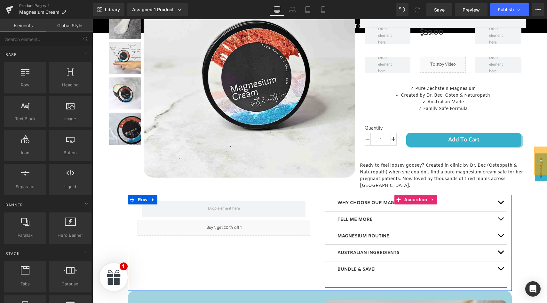
click at [501, 204] on span "button" at bounding box center [501, 204] width 0 height 0
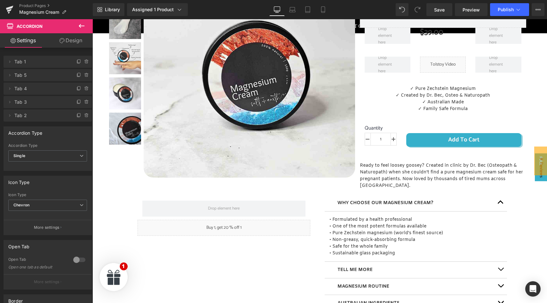
click at [81, 28] on icon at bounding box center [82, 26] width 8 height 8
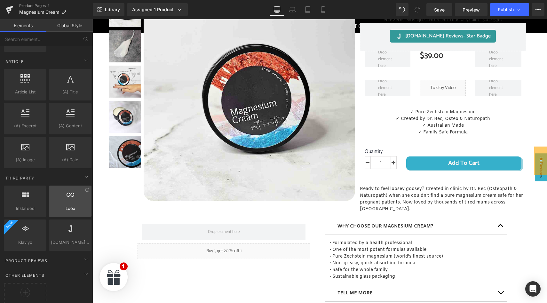
scroll to position [1223, 0]
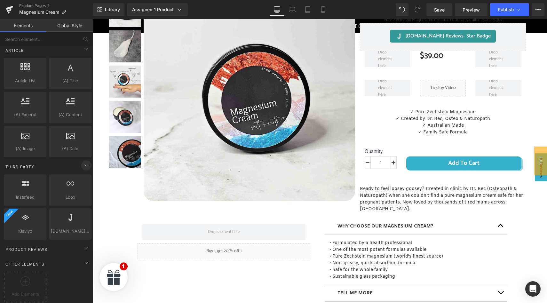
click at [85, 165] on icon at bounding box center [86, 166] width 3 height 2
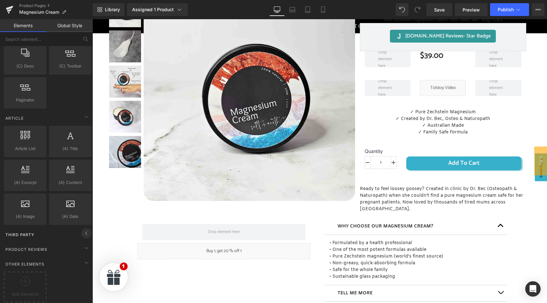
scroll to position [1155, 0]
click at [84, 229] on icon at bounding box center [87, 233] width 8 height 8
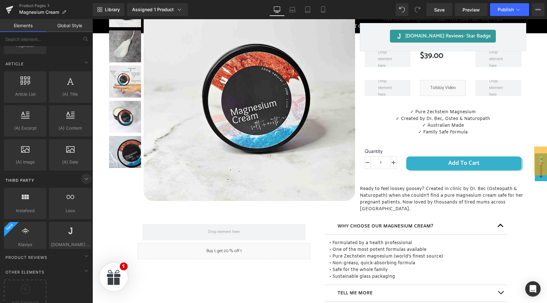
scroll to position [1223, 0]
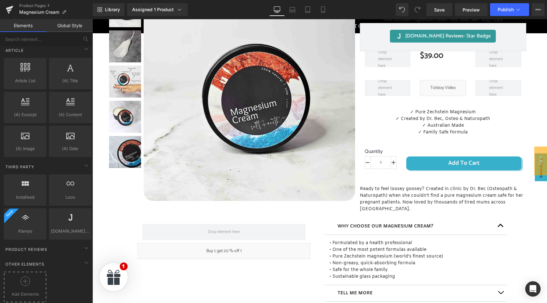
click at [27, 283] on div at bounding box center [24, 284] width 39 height 14
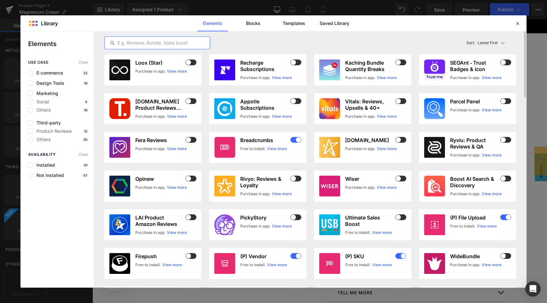
click at [128, 44] on input "text" at bounding box center [157, 43] width 105 height 8
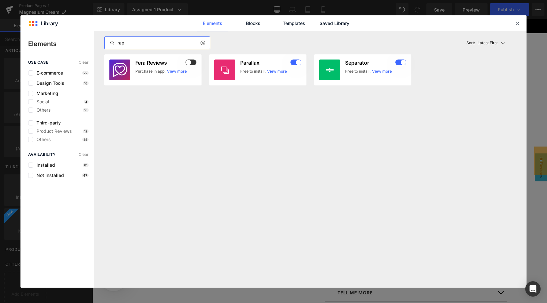
type input "rapi"
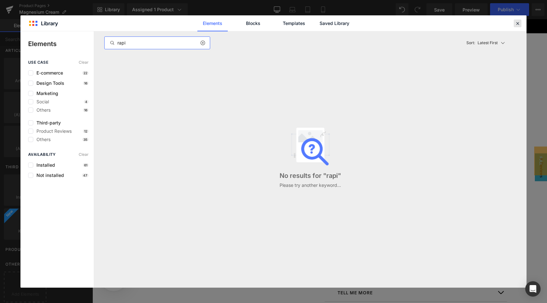
click at [518, 25] on icon at bounding box center [518, 23] width 6 height 6
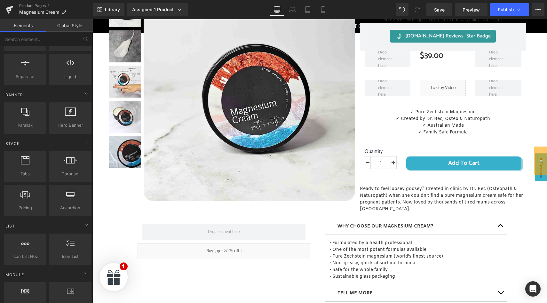
scroll to position [0, 0]
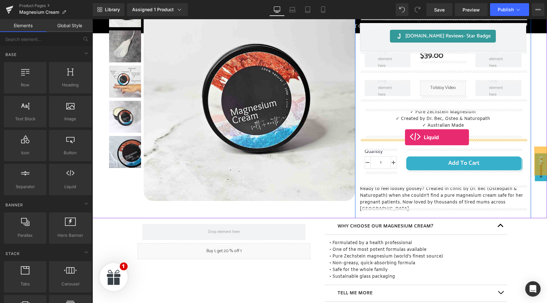
drag, startPoint x: 161, startPoint y: 199, endPoint x: 405, endPoint y: 138, distance: 251.6
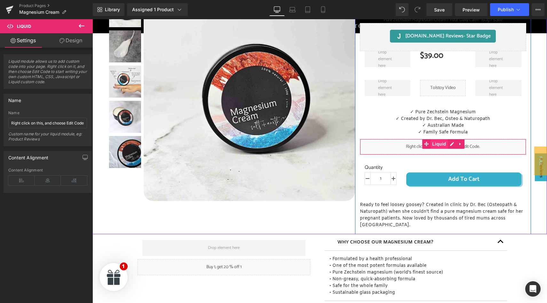
click at [437, 145] on span "Liquid" at bounding box center [439, 144] width 17 height 10
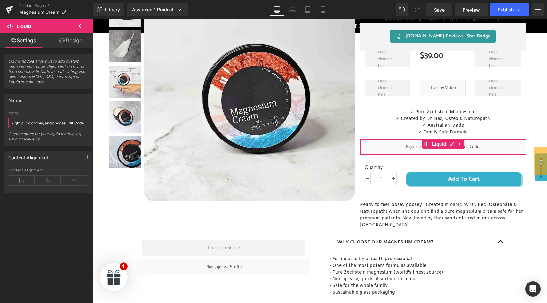
click at [48, 123] on input "Right click on this, and choose Edit Code." at bounding box center [47, 123] width 79 height 11
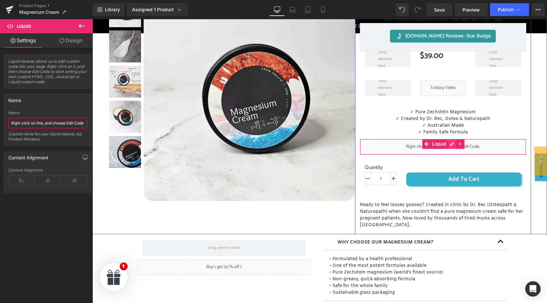
click at [451, 144] on div "Liquid" at bounding box center [443, 147] width 166 height 16
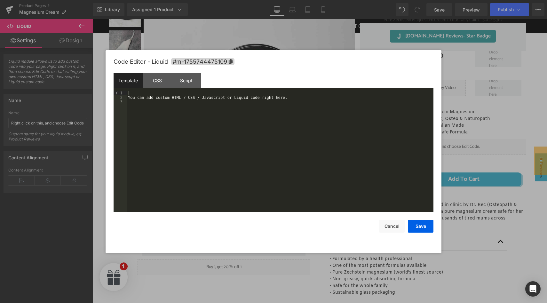
click at [167, 111] on div "You can add custom HTML / CSS / Javascript or Liquid code right here." at bounding box center [280, 156] width 307 height 130
click at [421, 228] on button "Save" at bounding box center [421, 226] width 26 height 13
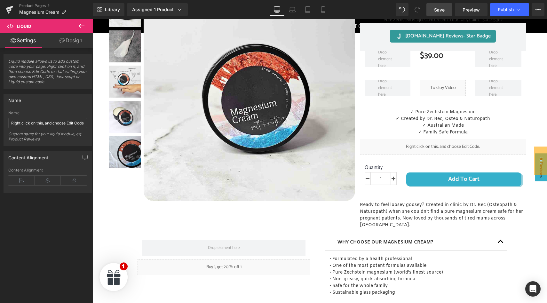
click at [440, 10] on span "Save" at bounding box center [439, 9] width 11 height 7
click at [465, 10] on span "Preview" at bounding box center [471, 9] width 17 height 7
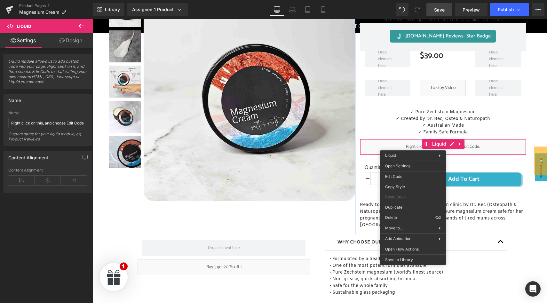
click at [380, 146] on div "Liquid" at bounding box center [443, 147] width 166 height 16
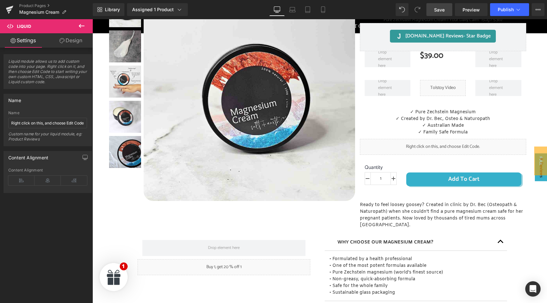
click at [79, 26] on icon at bounding box center [82, 26] width 8 height 8
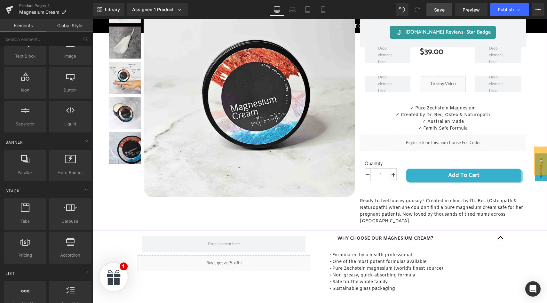
scroll to position [137, 0]
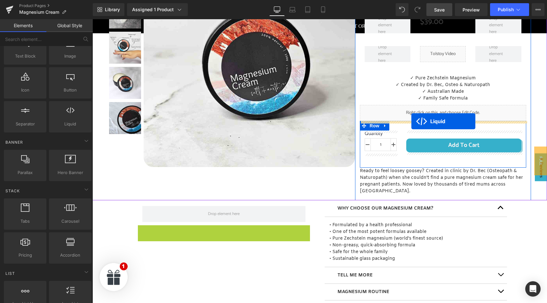
drag, startPoint x: 206, startPoint y: 222, endPoint x: 412, endPoint y: 122, distance: 228.7
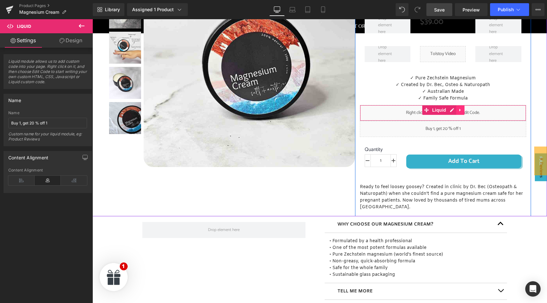
click at [460, 111] on icon at bounding box center [459, 110] width 1 height 3
click at [462, 110] on icon at bounding box center [464, 110] width 4 height 4
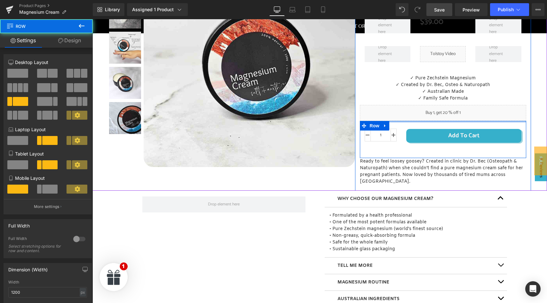
drag, startPoint x: 427, startPoint y: 126, endPoint x: 428, endPoint y: 111, distance: 15.4
click at [428, 111] on div "MAGNESIUM CREAM (P) Title Pure Zechstein Magnesium Cream | Your Daily Calm · 15…" at bounding box center [443, 76] width 176 height 222
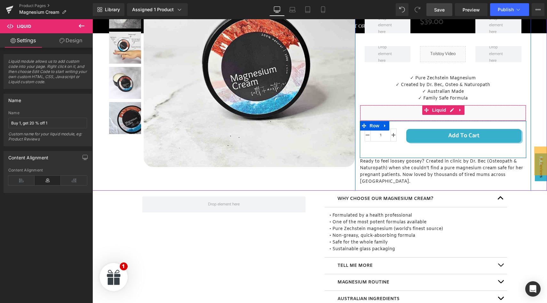
click at [406, 105] on div "Liquid" at bounding box center [443, 113] width 166 height 16
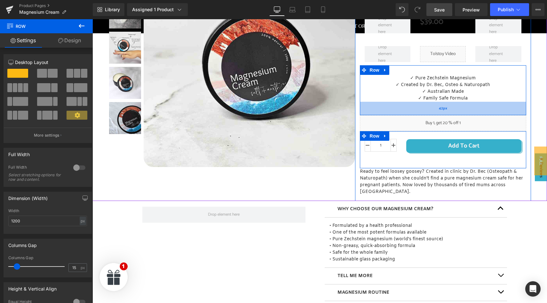
drag, startPoint x: 406, startPoint y: 102, endPoint x: 406, endPoint y: 113, distance: 10.2
click at [406, 113] on div "42px" at bounding box center [443, 108] width 166 height 13
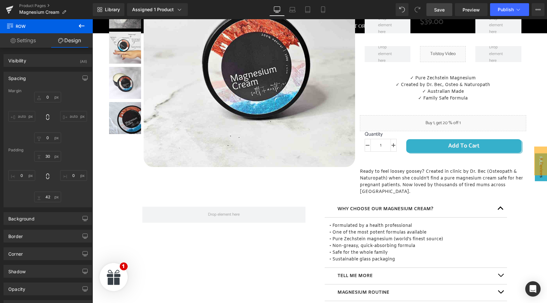
click at [441, 10] on span "Save" at bounding box center [439, 9] width 11 height 7
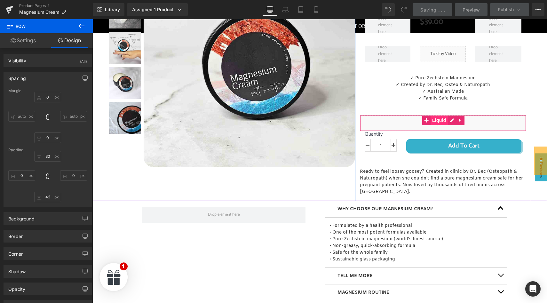
click at [443, 121] on span "Liquid" at bounding box center [439, 121] width 17 height 10
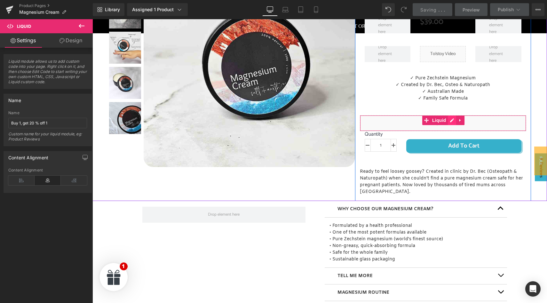
click at [453, 122] on div "Liquid" at bounding box center [443, 123] width 166 height 16
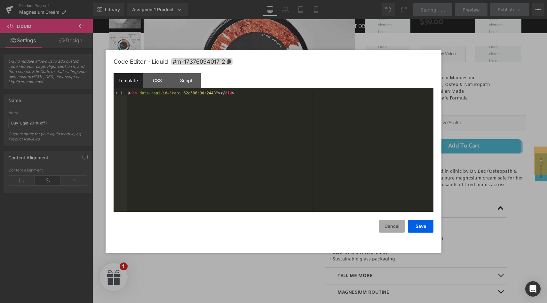
click at [389, 230] on button "Cancel" at bounding box center [392, 226] width 26 height 13
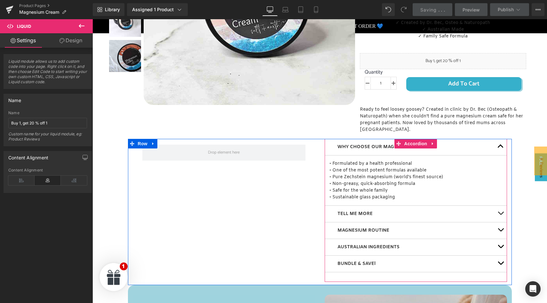
scroll to position [204, 0]
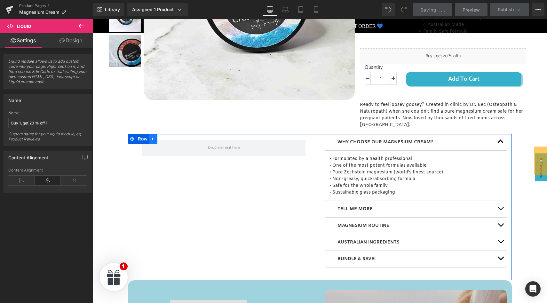
click at [153, 136] on icon at bounding box center [153, 138] width 4 height 5
click at [172, 137] on icon at bounding box center [170, 139] width 4 height 4
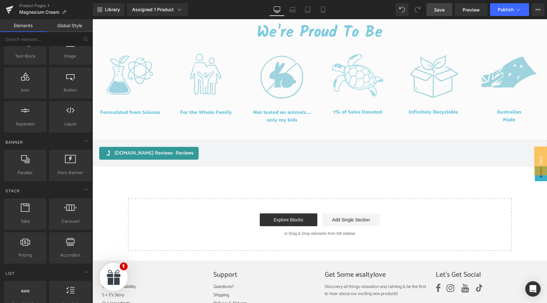
scroll to position [758, 0]
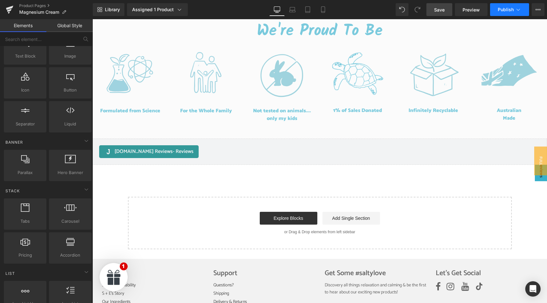
click at [510, 10] on span "Publish" at bounding box center [506, 9] width 16 height 5
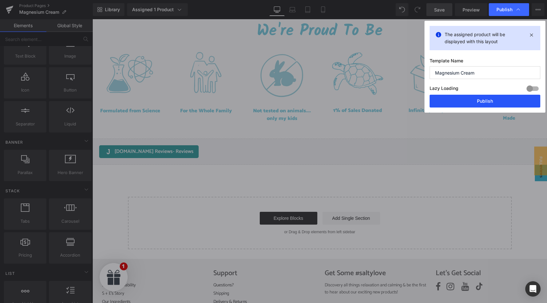
click at [485, 101] on button "Publish" at bounding box center [485, 101] width 111 height 13
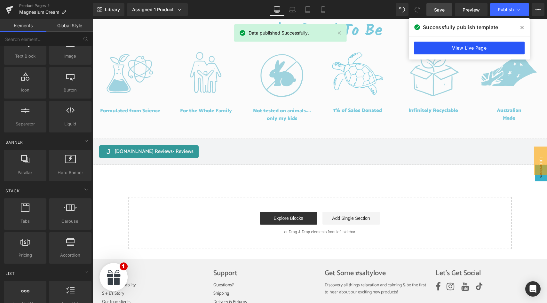
click at [464, 49] on link "View Live Page" at bounding box center [469, 48] width 111 height 13
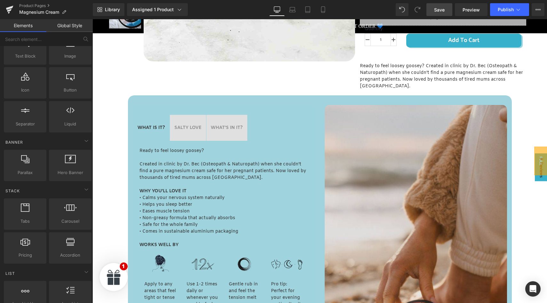
scroll to position [0, 0]
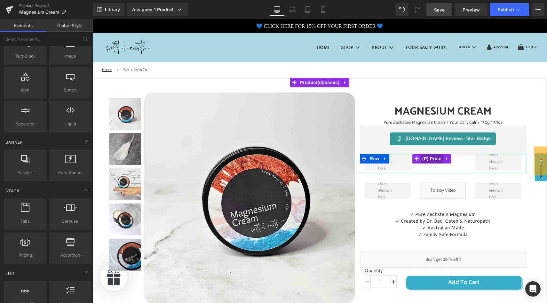
click at [434, 160] on span "(P) Price" at bounding box center [432, 159] width 22 height 10
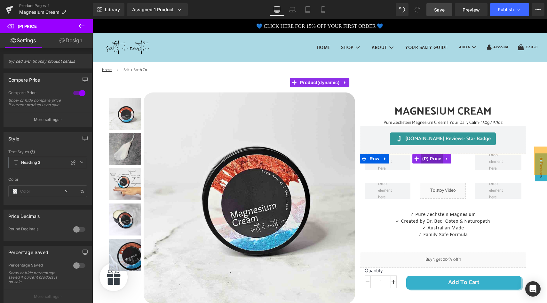
click at [434, 157] on span "(P) Price" at bounding box center [432, 159] width 22 height 10
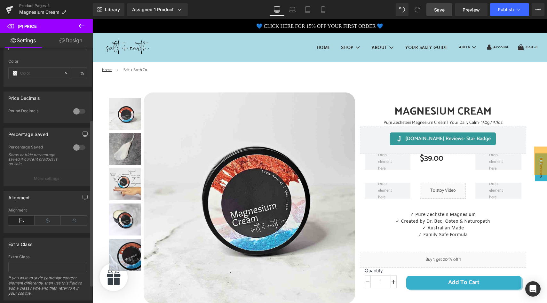
scroll to position [121, 0]
click at [46, 223] on icon at bounding box center [48, 218] width 26 height 10
click at [439, 9] on span "Save" at bounding box center [439, 9] width 11 height 7
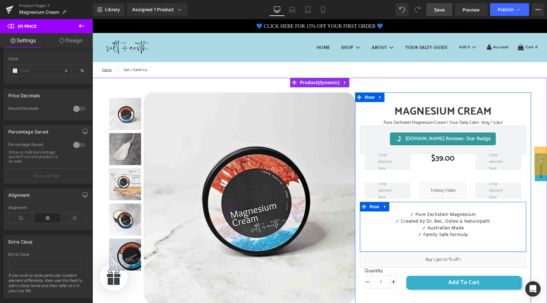
scroll to position [7, 0]
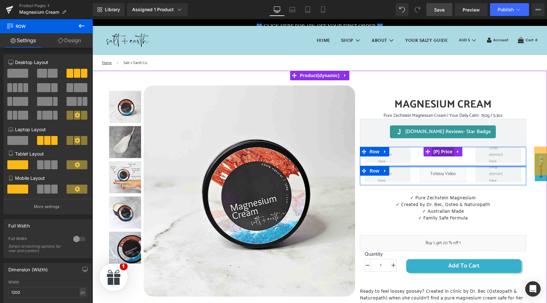
drag, startPoint x: 443, startPoint y: 169, endPoint x: 443, endPoint y: 155, distance: 13.8
click at [443, 155] on div "MAGNESIUM CREAM (P) Title Pure Zechstein Magnesium Cream | Your Daily Calm · 15…" at bounding box center [443, 206] width 176 height 223
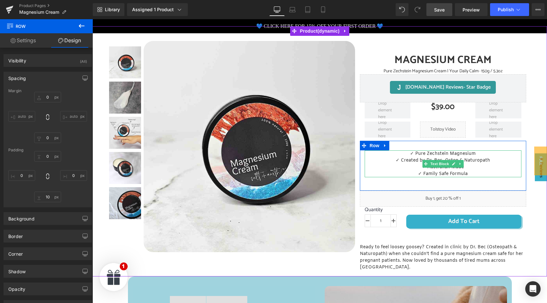
scroll to position [53, 0]
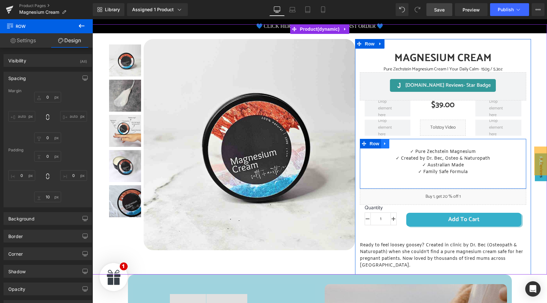
click at [385, 144] on icon at bounding box center [384, 143] width 1 height 3
click at [403, 143] on icon at bounding box center [402, 143] width 4 height 5
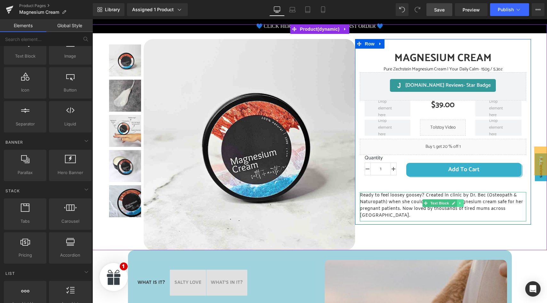
click at [461, 203] on icon at bounding box center [461, 203] width 4 height 4
click at [463, 203] on icon at bounding box center [464, 203] width 4 height 4
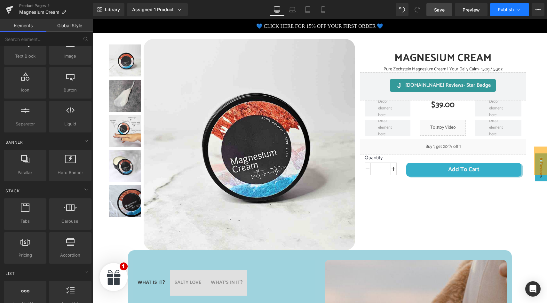
click at [507, 12] on button "Publish" at bounding box center [509, 9] width 39 height 13
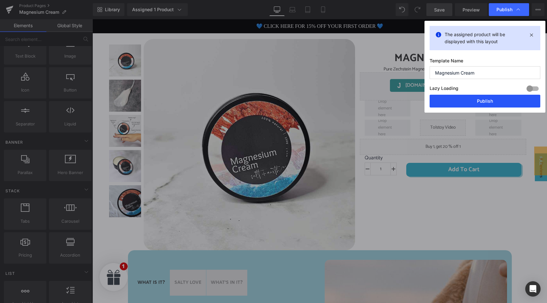
click at [478, 101] on button "Publish" at bounding box center [485, 101] width 111 height 13
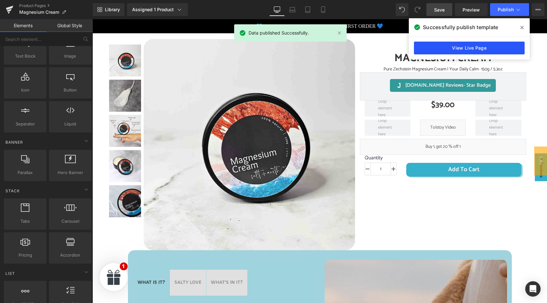
click at [458, 50] on link "View Live Page" at bounding box center [469, 48] width 111 height 13
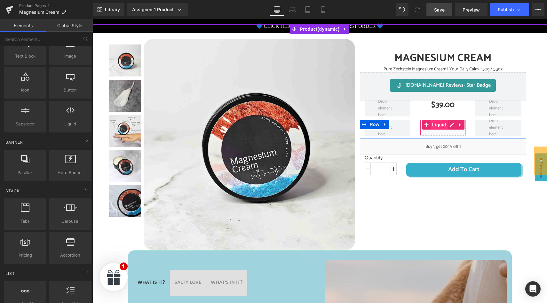
click at [439, 125] on span "Liquid" at bounding box center [439, 125] width 17 height 10
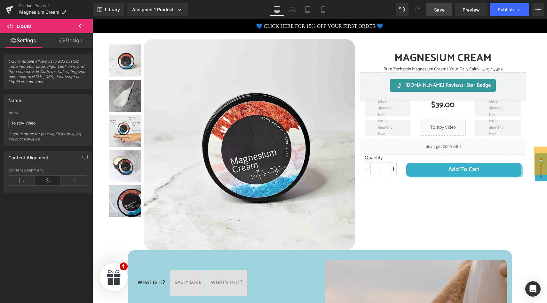
click at [84, 26] on icon at bounding box center [82, 26] width 8 height 8
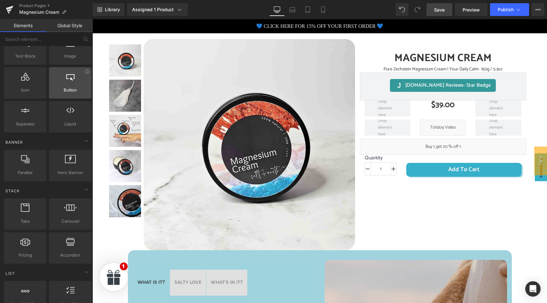
scroll to position [0, 0]
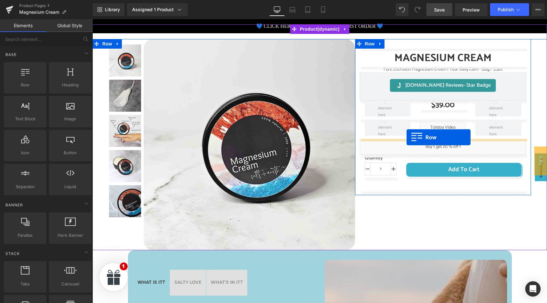
drag, startPoint x: 122, startPoint y: 99, endPoint x: 407, endPoint y: 138, distance: 287.5
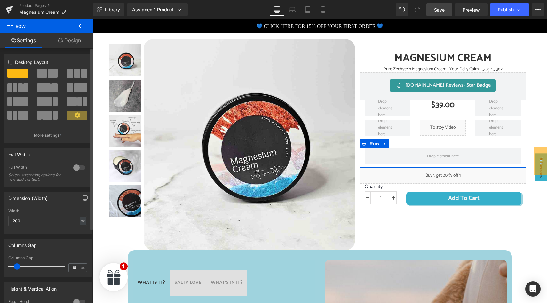
click at [46, 116] on span at bounding box center [47, 115] width 10 height 9
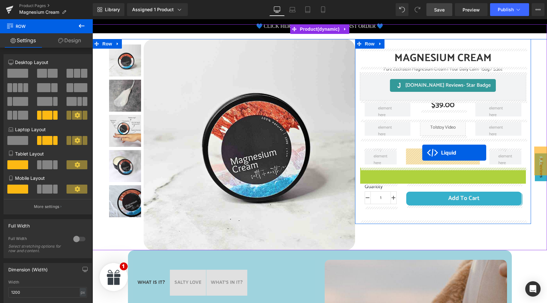
drag, startPoint x: 425, startPoint y: 173, endPoint x: 422, endPoint y: 153, distance: 21.0
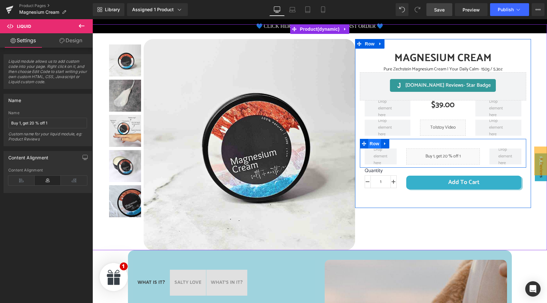
click at [378, 144] on span "Row" at bounding box center [374, 144] width 13 height 10
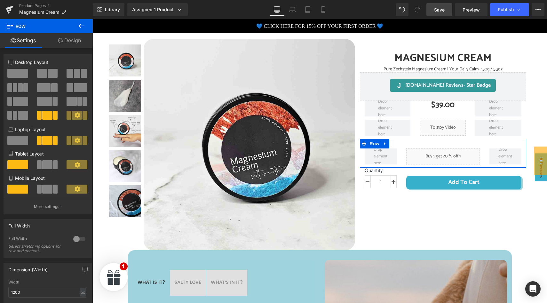
click at [77, 42] on link "Design" at bounding box center [69, 40] width 46 height 14
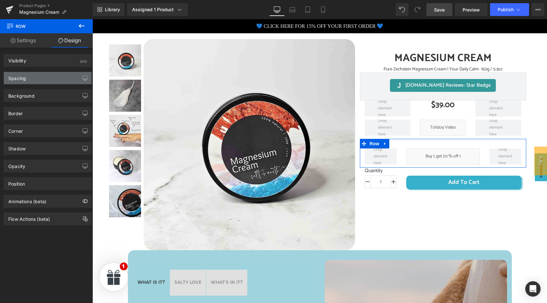
click at [64, 83] on div "Spacing" at bounding box center [48, 78] width 88 height 12
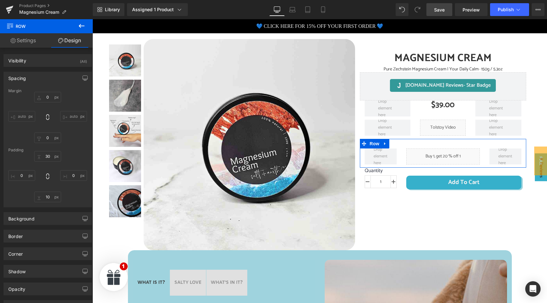
click at [27, 41] on link "Settings" at bounding box center [23, 40] width 46 height 14
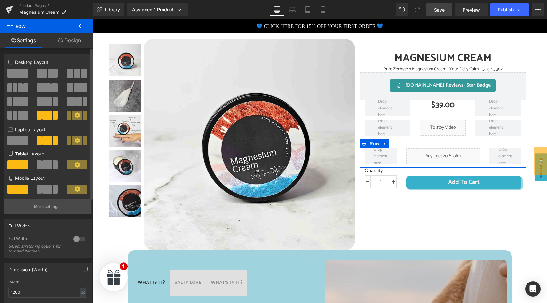
click at [50, 211] on button "More settings" at bounding box center [48, 206] width 88 height 15
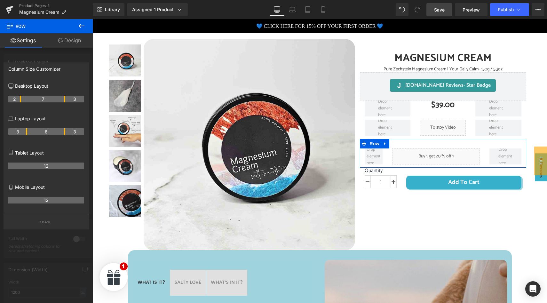
drag, startPoint x: 27, startPoint y: 99, endPoint x: 21, endPoint y: 99, distance: 5.4
drag, startPoint x: 64, startPoint y: 97, endPoint x: 70, endPoint y: 97, distance: 6.1
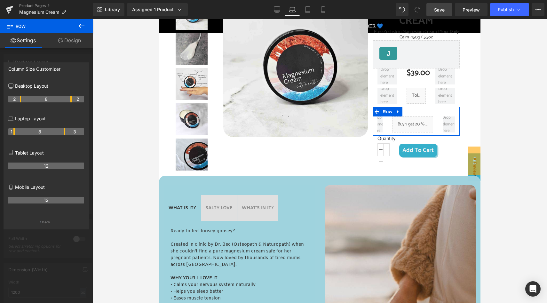
drag, startPoint x: 27, startPoint y: 132, endPoint x: 17, endPoint y: 132, distance: 9.6
click at [17, 132] on tr "1 8 3" at bounding box center [46, 131] width 76 height 7
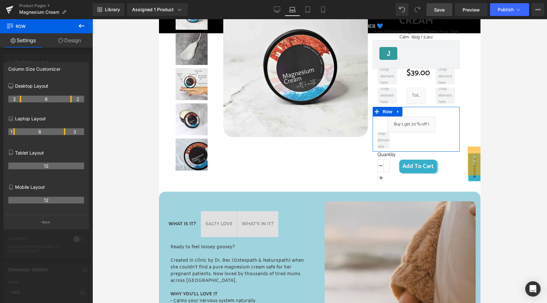
click at [13, 131] on th "1" at bounding box center [11, 131] width 6 height 7
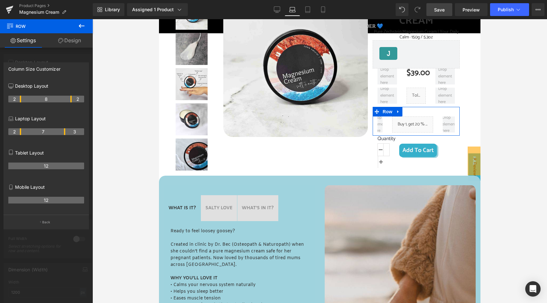
drag, startPoint x: 14, startPoint y: 131, endPoint x: 20, endPoint y: 130, distance: 5.2
click at [20, 130] on th "2" at bounding box center [14, 131] width 13 height 7
drag, startPoint x: 65, startPoint y: 130, endPoint x: 69, endPoint y: 130, distance: 4.2
click at [69, 130] on th "8" at bounding box center [46, 131] width 51 height 7
click at [83, 26] on icon at bounding box center [82, 26] width 8 height 8
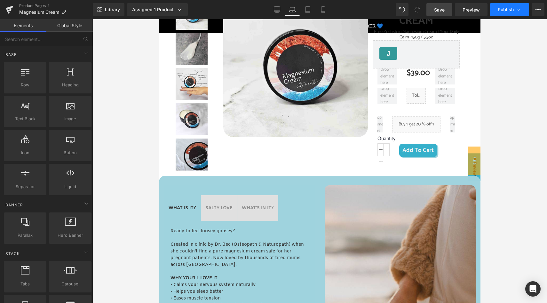
click at [506, 11] on span "Publish" at bounding box center [506, 9] width 16 height 5
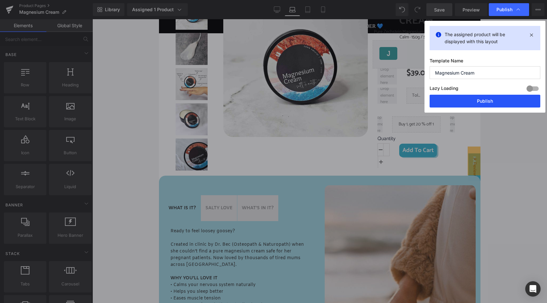
click at [473, 104] on button "Publish" at bounding box center [485, 101] width 111 height 13
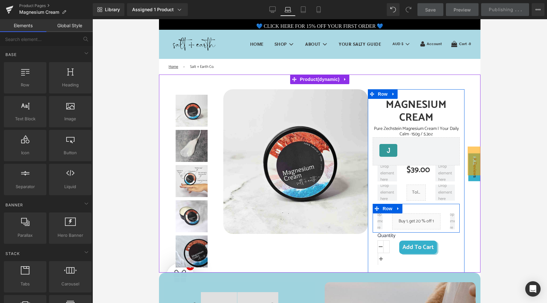
scroll to position [0, 0]
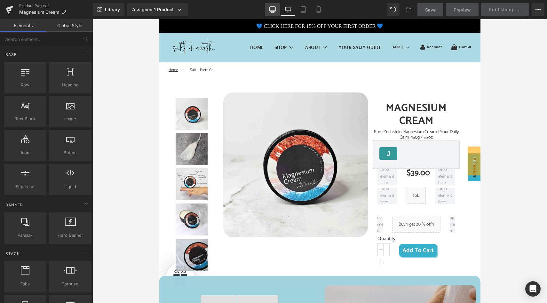
click at [273, 8] on icon at bounding box center [272, 9] width 6 height 6
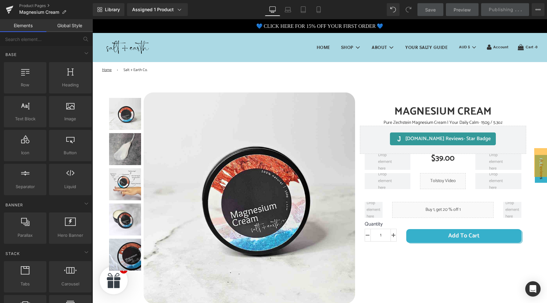
scroll to position [59, 0]
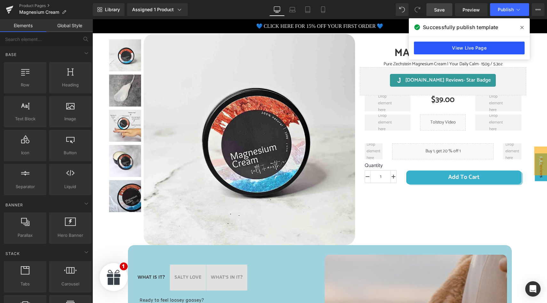
click at [455, 47] on link "View Live Page" at bounding box center [469, 48] width 111 height 13
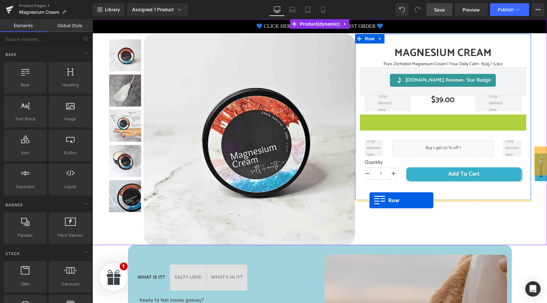
drag, startPoint x: 364, startPoint y: 119, endPoint x: 370, endPoint y: 200, distance: 81.2
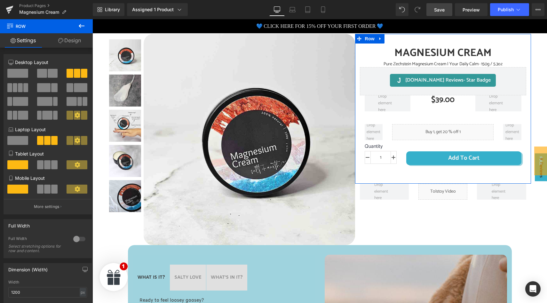
click at [82, 24] on icon at bounding box center [82, 26] width 8 height 8
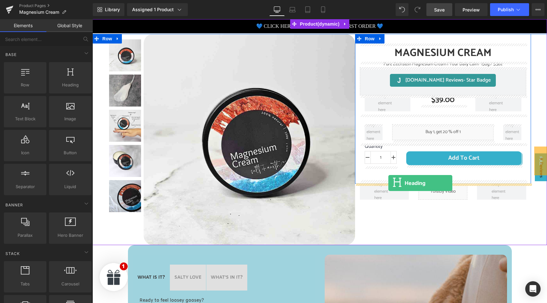
drag, startPoint x: 152, startPoint y: 100, endPoint x: 389, endPoint y: 183, distance: 250.5
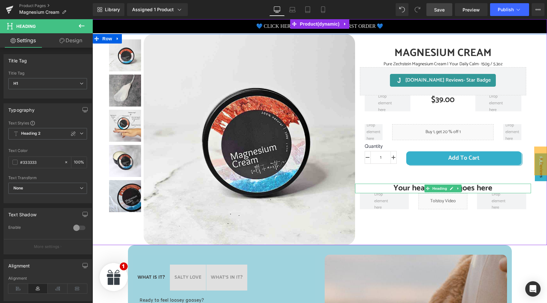
click at [411, 188] on h1 "Your heading text goes here" at bounding box center [443, 189] width 176 height 10
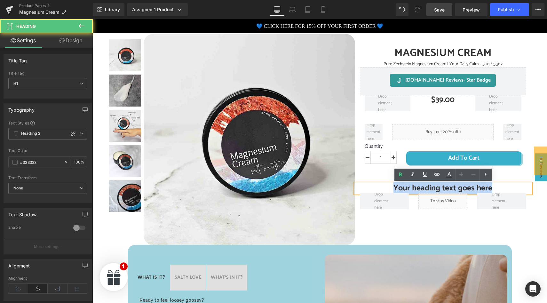
drag, startPoint x: 394, startPoint y: 187, endPoint x: 495, endPoint y: 190, distance: 101.5
click at [495, 190] on h1 "Your heading text goes here" at bounding box center [443, 189] width 176 height 10
click at [404, 187] on h1 "Your heading text goes here" at bounding box center [443, 189] width 176 height 10
drag, startPoint x: 395, startPoint y: 188, endPoint x: 495, endPoint y: 188, distance: 100.5
click at [495, 188] on h1 "Your heading text goes here" at bounding box center [443, 189] width 176 height 10
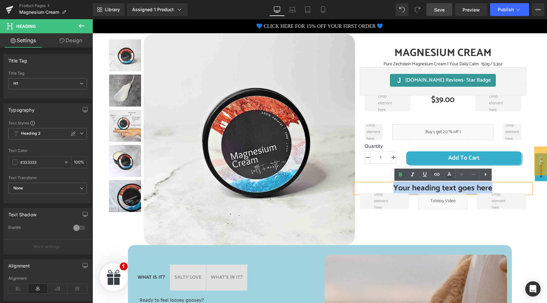
paste div
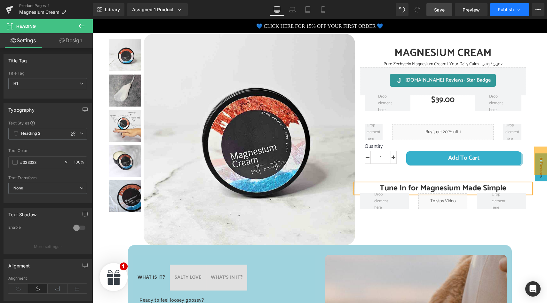
click at [502, 12] on span "Publish" at bounding box center [506, 9] width 16 height 5
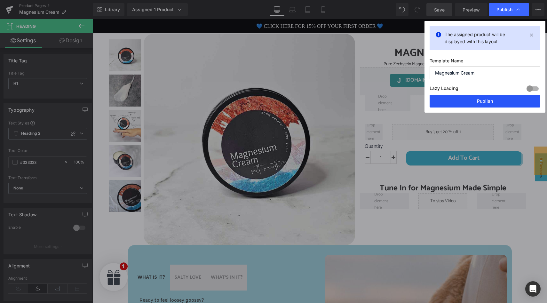
click at [479, 101] on button "Publish" at bounding box center [485, 101] width 111 height 13
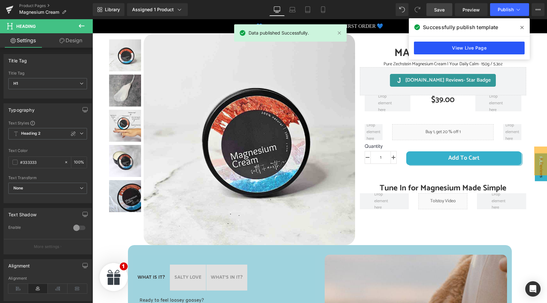
click at [430, 48] on link "View Live Page" at bounding box center [469, 48] width 111 height 13
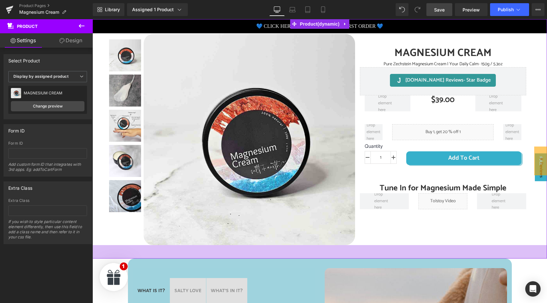
drag, startPoint x: 124, startPoint y: 245, endPoint x: 124, endPoint y: 258, distance: 13.5
click at [124, 258] on div "42px" at bounding box center [319, 251] width 455 height 13
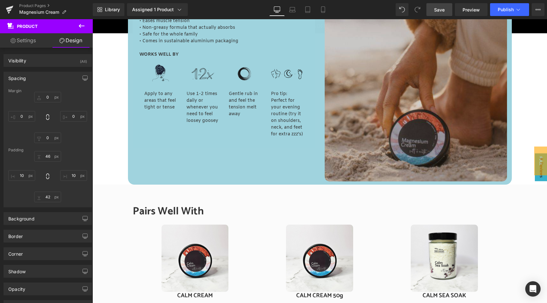
scroll to position [418, 0]
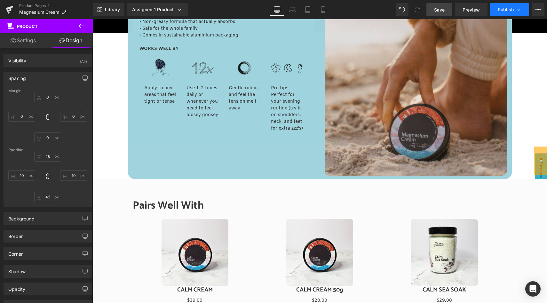
click at [514, 10] on button "Publish" at bounding box center [509, 9] width 39 height 13
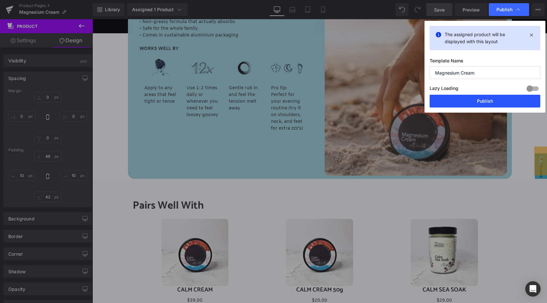
click at [474, 102] on button "Publish" at bounding box center [485, 101] width 111 height 13
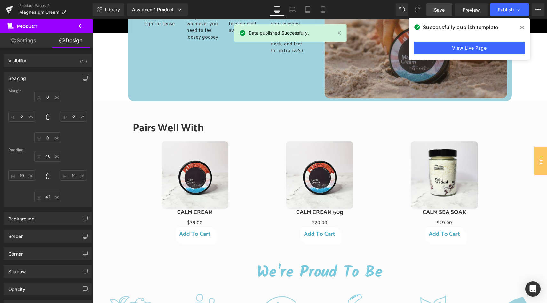
scroll to position [497, 0]
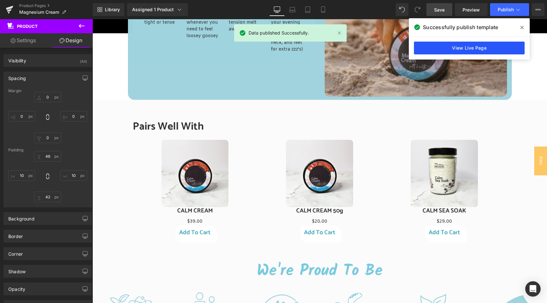
click at [445, 48] on link "View Live Page" at bounding box center [469, 48] width 111 height 13
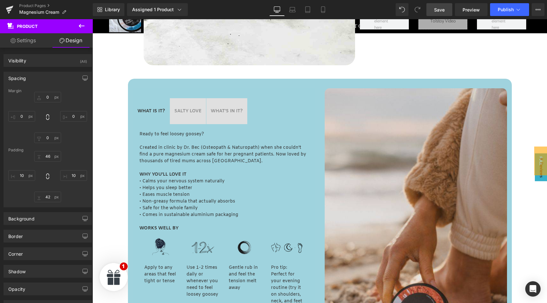
scroll to position [257, 0]
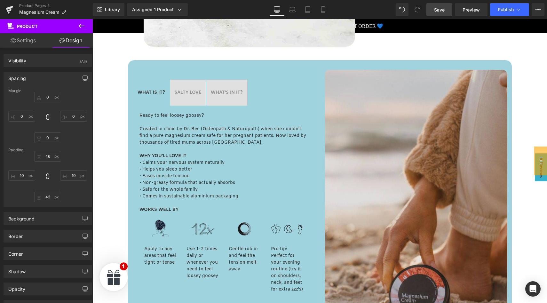
click at [228, 89] on span "WHAT'S IN IT? Text Block" at bounding box center [226, 93] width 41 height 26
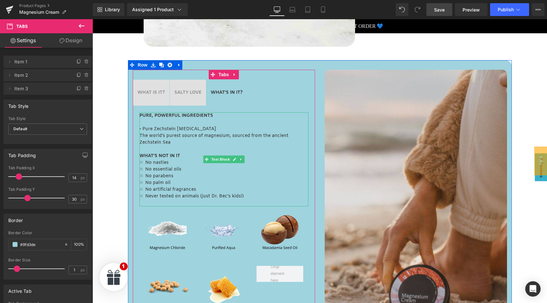
click at [143, 123] on p at bounding box center [224, 122] width 169 height 7
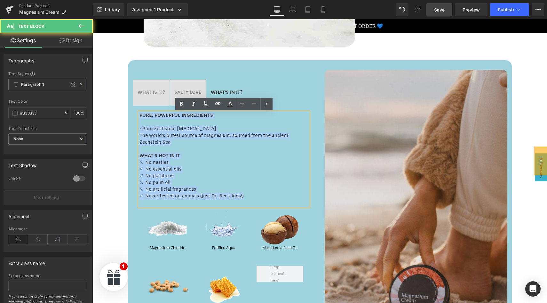
drag, startPoint x: 140, startPoint y: 116, endPoint x: 265, endPoint y: 196, distance: 148.2
click at [265, 196] on div "PURE, POWERFUL INGREDIENTS • Pure Zechstein Magnesium Chloride The world's pure…" at bounding box center [224, 159] width 169 height 94
copy div "PURE, POWERFUL INGREDIENTS • Pure Zechstein Magnesium Chloride The world's pure…"
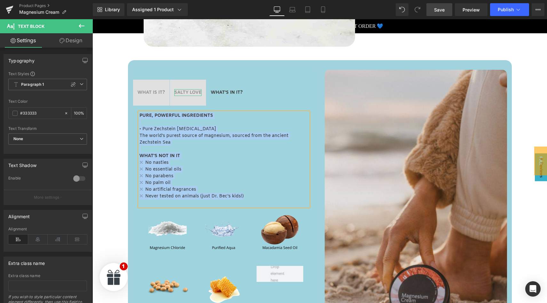
click at [189, 93] on strong "SALTY LOVE" at bounding box center [187, 93] width 27 height 6
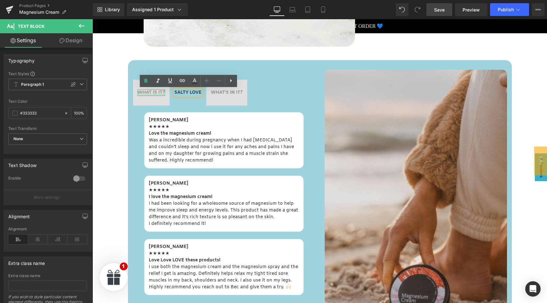
click at [158, 95] on div at bounding box center [152, 95] width 28 height 2
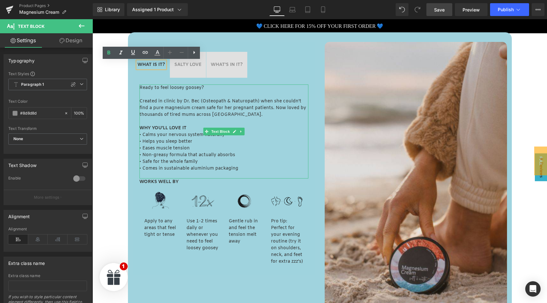
scroll to position [285, 0]
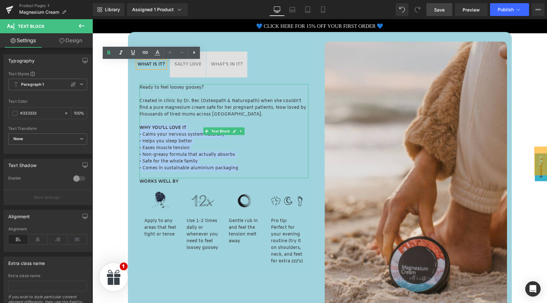
drag, startPoint x: 242, startPoint y: 166, endPoint x: 141, endPoint y: 127, distance: 108.2
click at [141, 127] on div "Ready to feel loosey goosey? Created in clinic by Dr. Bec (Osteopath & Naturopa…" at bounding box center [224, 131] width 169 height 94
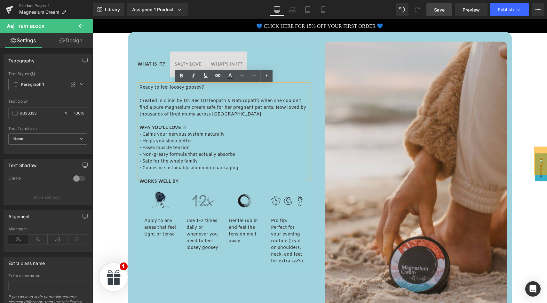
click at [150, 104] on p "Created in clinic by Dr. Bec (Osteopath & Naturopath) when she couldn't find a …" at bounding box center [224, 108] width 169 height 20
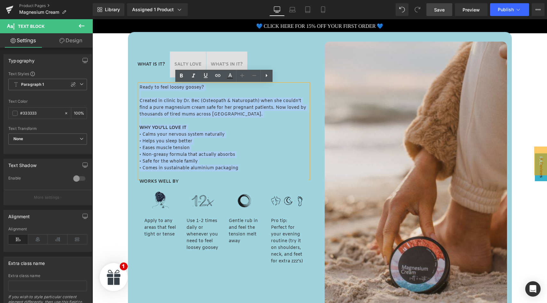
drag, startPoint x: 140, startPoint y: 87, endPoint x: 277, endPoint y: 171, distance: 161.0
click at [277, 171] on div "Ready to feel loosey goosey? Created in clinic by Dr. Bec (Osteopath & Naturopa…" at bounding box center [224, 131] width 169 height 94
copy div "Ready to feel loosey goosey? Created in clinic by Dr. Bec (Osteopath & Naturopa…"
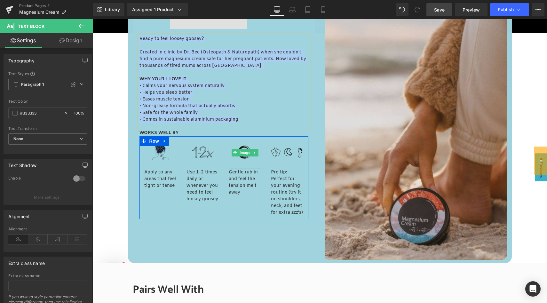
scroll to position [289, 0]
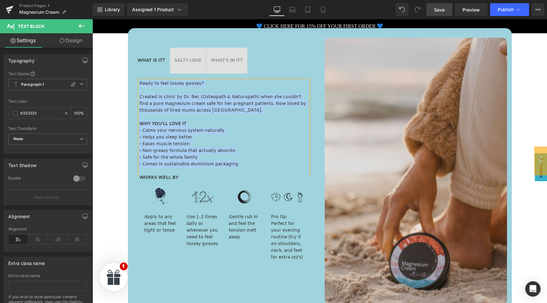
click at [190, 59] on strong "SALTY LOVE" at bounding box center [187, 61] width 27 height 6
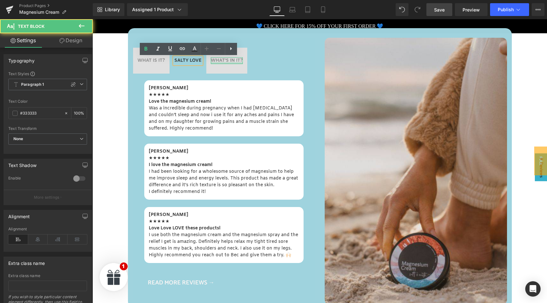
click at [222, 63] on div "WHAT'S IN IT? Text Block" at bounding box center [227, 60] width 32 height 7
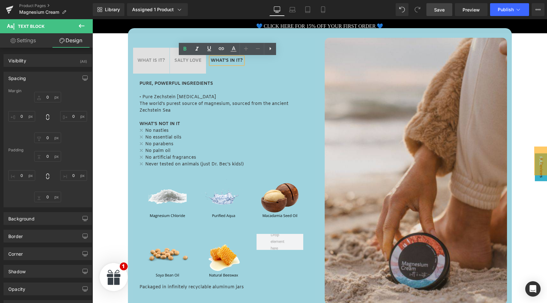
click at [92, 19] on div at bounding box center [92, 19] width 0 height 0
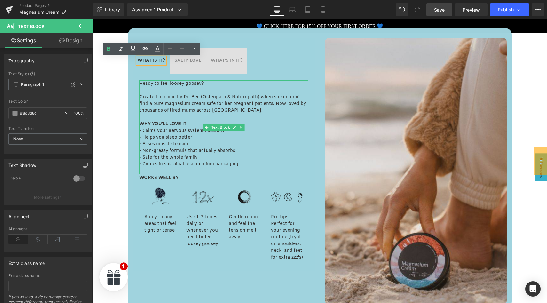
click at [179, 106] on p "Created in clinic by Dr. Bec (Osteopath & Naturopath) when she couldn't find a …" at bounding box center [224, 104] width 169 height 20
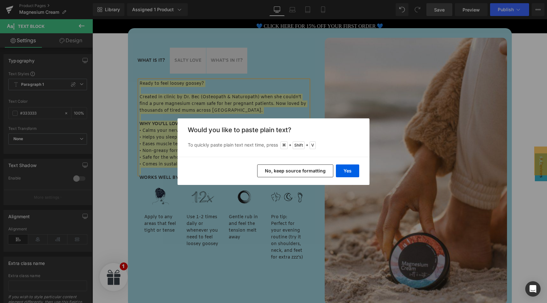
click at [317, 172] on button "No, keep source formatting" at bounding box center [295, 170] width 76 height 13
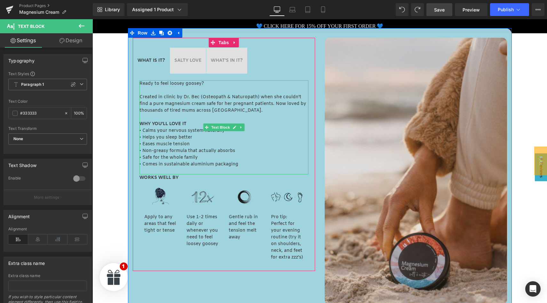
click at [201, 116] on p at bounding box center [224, 117] width 169 height 7
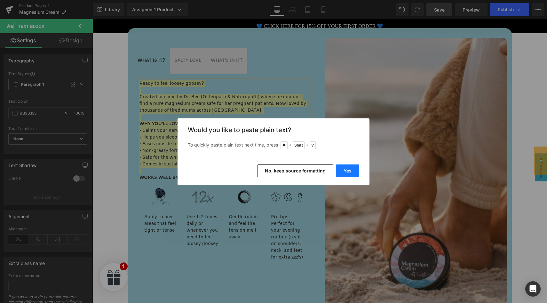
click at [347, 172] on button "Yes" at bounding box center [347, 170] width 23 height 13
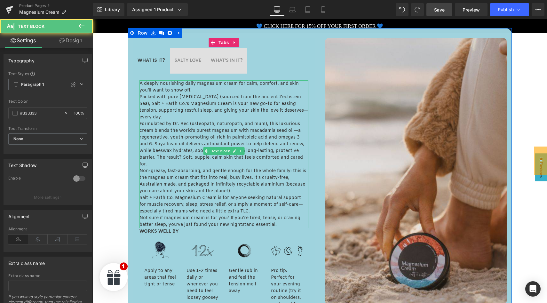
click at [281, 217] on p "Not sure if magnesium cream is for you? If you’re tired, tense, or craving bett…" at bounding box center [224, 221] width 169 height 13
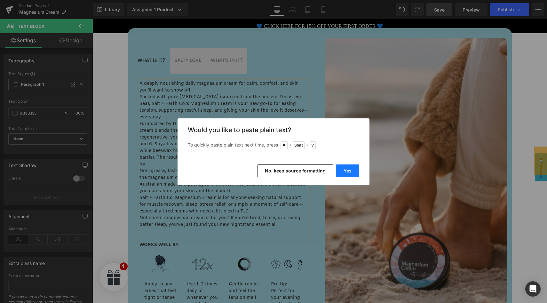
click at [350, 170] on button "Yes" at bounding box center [347, 170] width 23 height 13
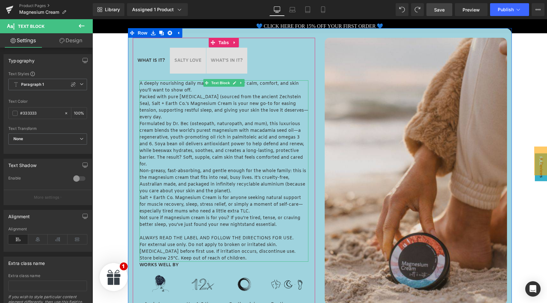
click at [196, 91] on p "A deeply nourishing daily magnesium cream for calm, comfort, and skin you’ll wa…" at bounding box center [224, 86] width 169 height 13
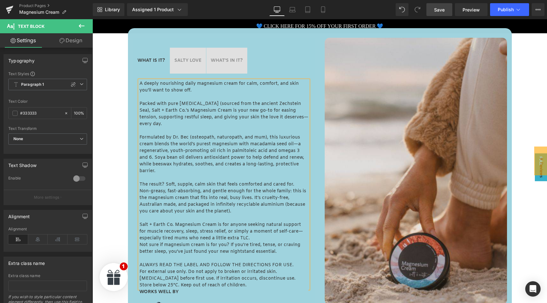
click at [259, 85] on p "A deeply nourishing daily magnesium cream for calm, comfort, and skin you’ll wa…" at bounding box center [224, 86] width 169 height 13
click at [280, 85] on p "A deeply nourishing daily magnesium cream for calm, comfort, and skin you’ll wa…" at bounding box center [224, 86] width 169 height 13
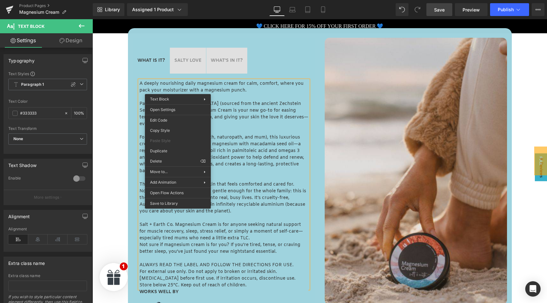
click at [178, 89] on p "A deeply nourishing daily magnesium cream for calm, comfort, where you pack you…" at bounding box center [224, 86] width 169 height 13
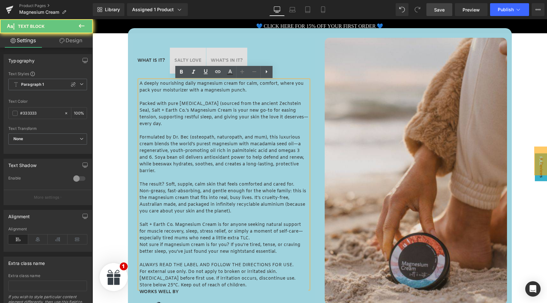
click at [178, 89] on p "A deeply nourishing daily magnesium cream for calm, comfort, where you pack you…" at bounding box center [224, 86] width 169 height 13
click at [184, 120] on p "Packed with pure magnesium chloride (sourced from the ancient Zechstein Sea), S…" at bounding box center [224, 113] width 169 height 27
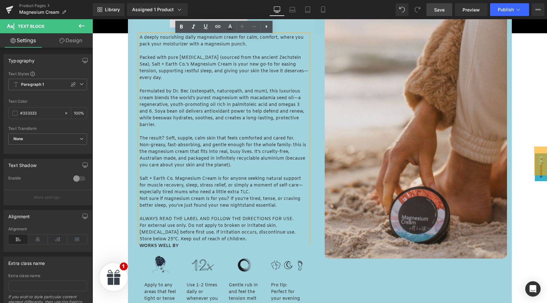
scroll to position [334, 0]
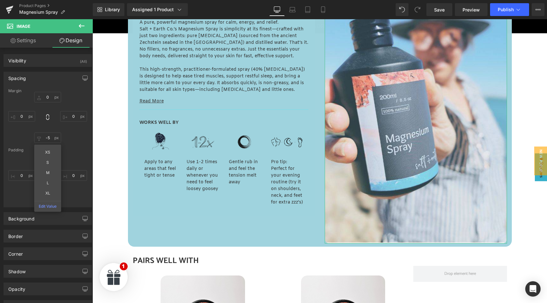
scroll to position [360, 0]
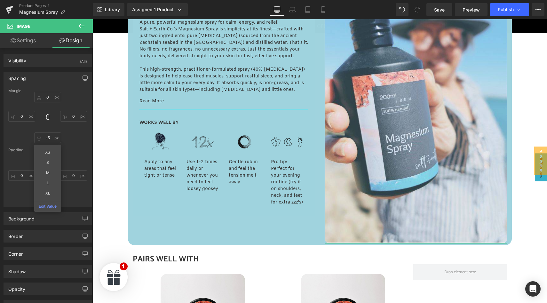
type input "-"
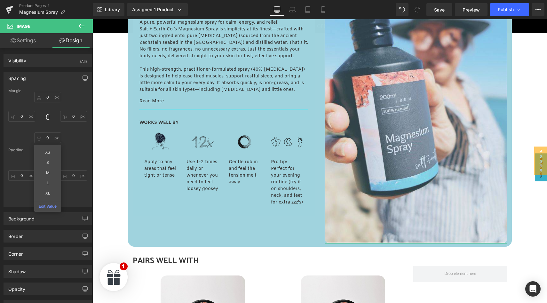
click at [79, 155] on div "0px 0 0px 0 0px 0 0px 0" at bounding box center [47, 176] width 79 height 51
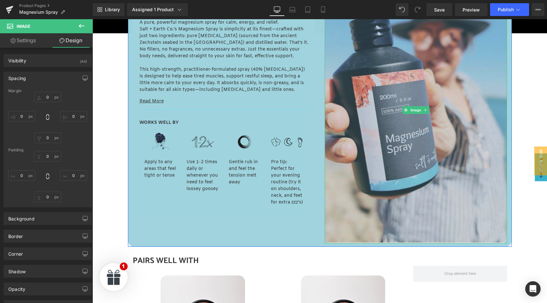
click at [387, 151] on img at bounding box center [416, 110] width 182 height 267
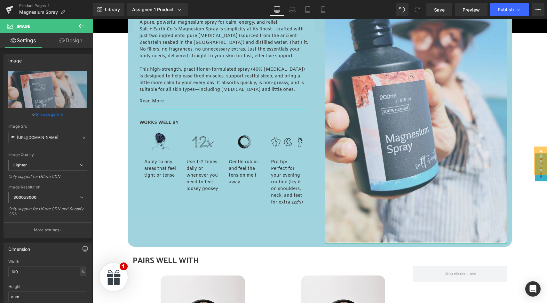
click at [69, 41] on link "Design" at bounding box center [71, 40] width 46 height 14
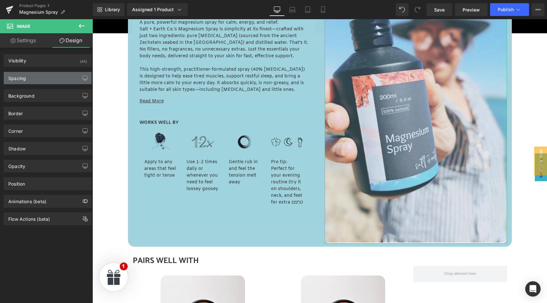
click at [33, 79] on div "Spacing" at bounding box center [48, 78] width 88 height 12
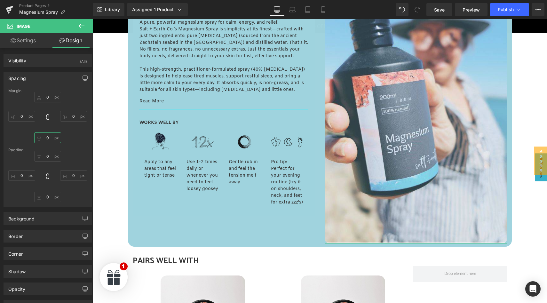
click at [50, 139] on input "0" at bounding box center [47, 137] width 27 height 11
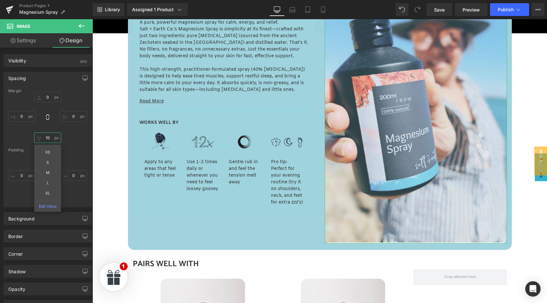
type input "1"
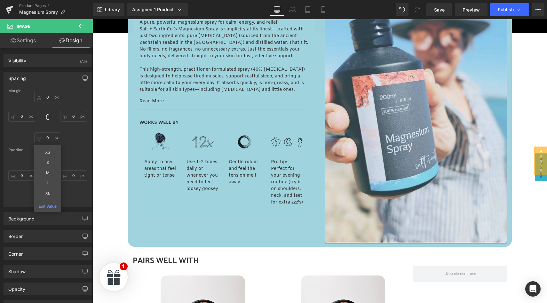
click at [79, 150] on div "Padding" at bounding box center [47, 150] width 79 height 4
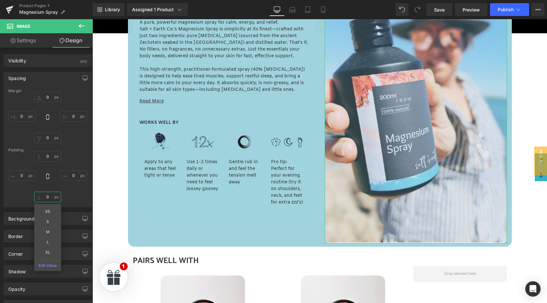
click at [49, 197] on input "0" at bounding box center [47, 197] width 27 height 11
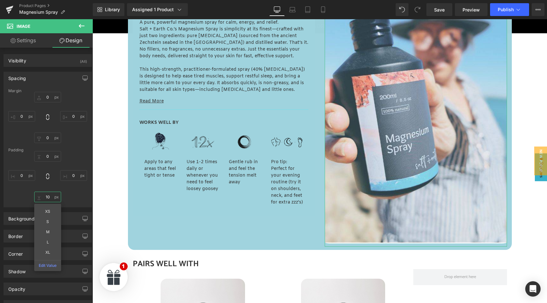
type input "1"
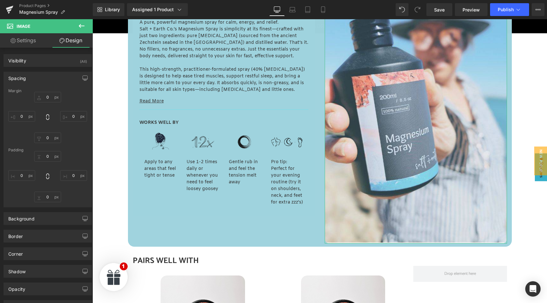
click at [80, 152] on div "Margin 0px 0 0px 0 0px 0 [GEOGRAPHIC_DATA] 0px 0 0px 0 0px 0" at bounding box center [48, 148] width 88 height 118
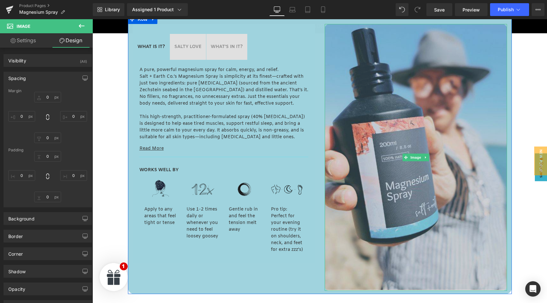
scroll to position [413, 0]
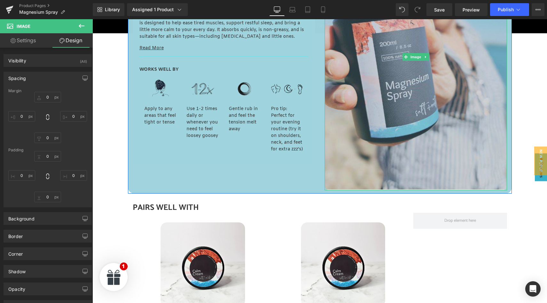
click at [355, 186] on img at bounding box center [416, 57] width 182 height 267
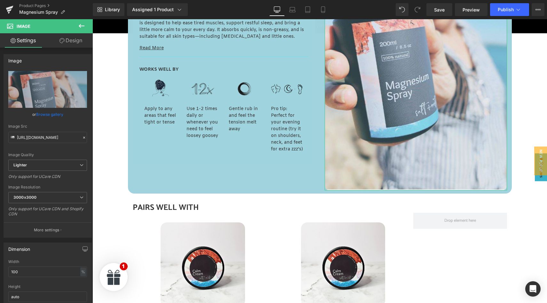
click at [76, 41] on link "Design" at bounding box center [71, 40] width 46 height 14
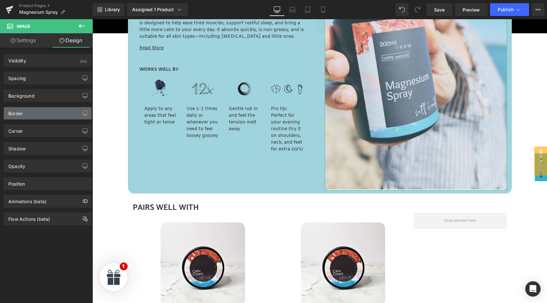
click at [45, 115] on div "Border" at bounding box center [48, 113] width 88 height 12
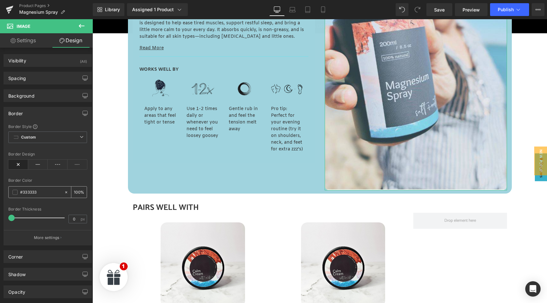
click at [65, 192] on icon at bounding box center [66, 192] width 2 height 2
type input "none"
type input "0"
click at [60, 177] on div "Border Style Custom Border Solid Border Dashed Border Dotted Custom Custom Bord…" at bounding box center [48, 184] width 88 height 121
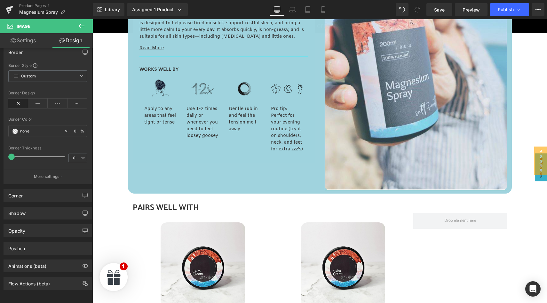
scroll to position [66, 0]
click at [59, 194] on div "Corner" at bounding box center [48, 195] width 88 height 12
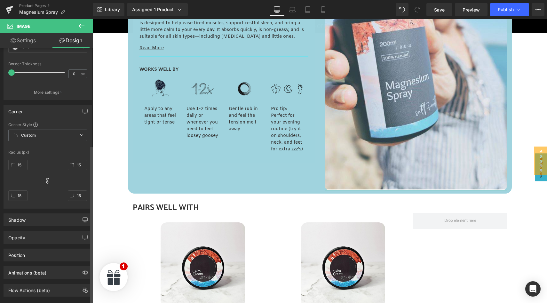
scroll to position [157, 0]
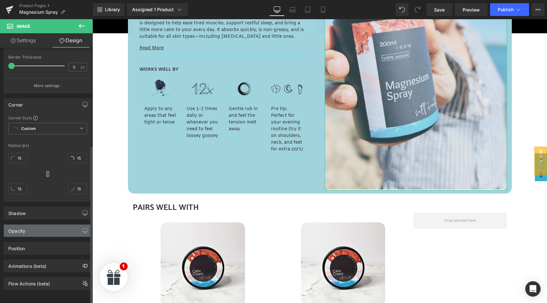
click at [48, 225] on div "Opacity" at bounding box center [48, 231] width 88 height 12
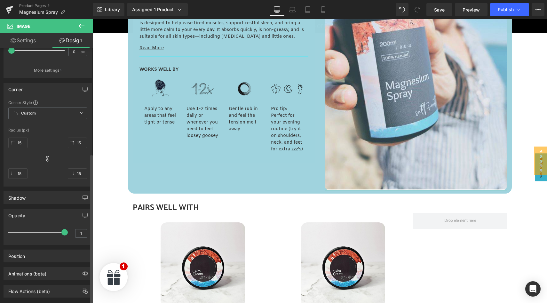
scroll to position [180, 0]
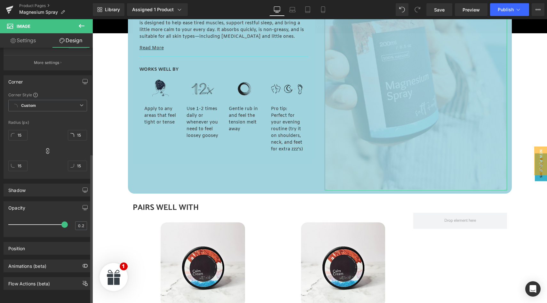
click at [12, 220] on div at bounding box center [38, 224] width 53 height 13
type input "1"
click at [61, 221] on div at bounding box center [38, 224] width 53 height 13
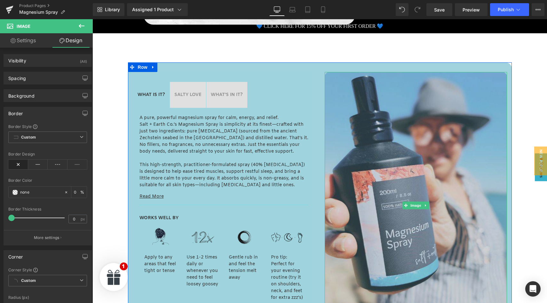
scroll to position [259, 0]
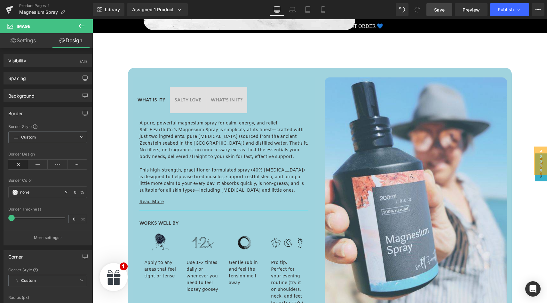
click at [439, 14] on link "Save" at bounding box center [440, 9] width 26 height 13
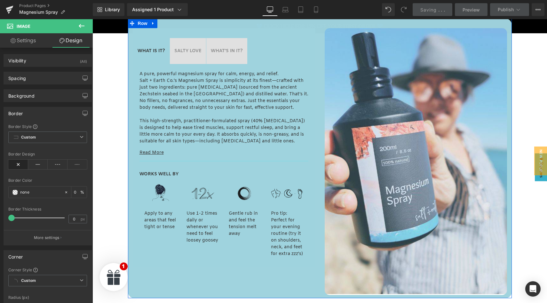
scroll to position [309, 0]
click at [180, 50] on strong "SALTY LOVE" at bounding box center [187, 50] width 27 height 6
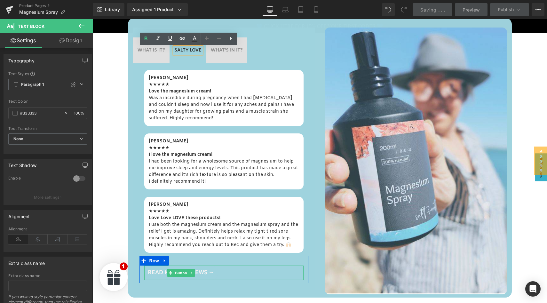
click at [161, 273] on span "READ MORE REVIEWS →" at bounding box center [181, 273] width 67 height 8
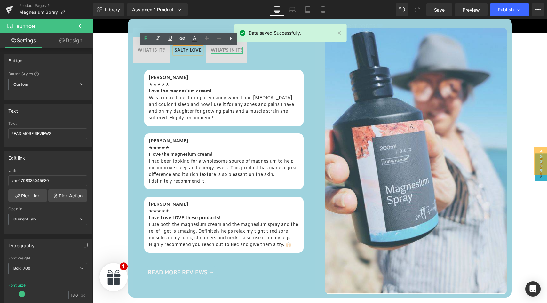
click at [227, 51] on strong "WHAT'S IN IT?" at bounding box center [227, 50] width 32 height 6
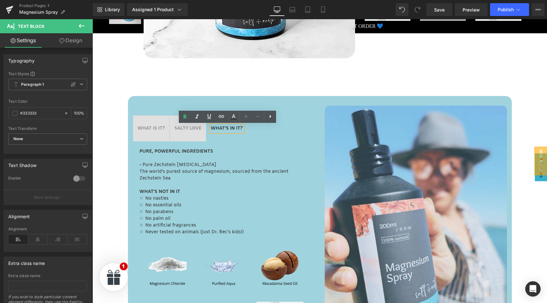
scroll to position [202, 0]
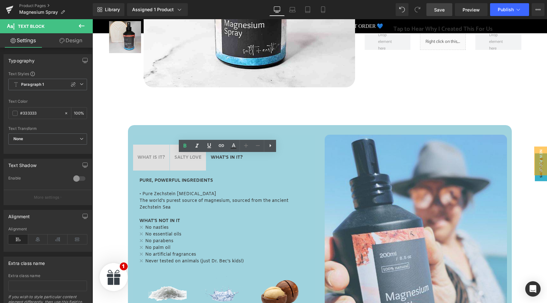
click at [440, 13] on link "Save" at bounding box center [440, 9] width 26 height 13
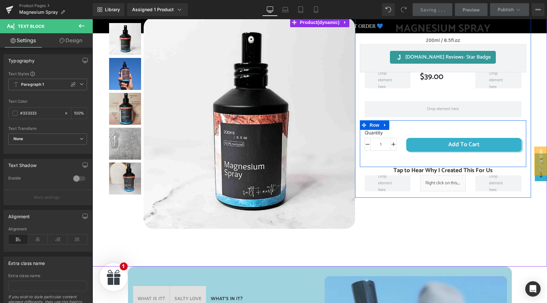
scroll to position [79, 0]
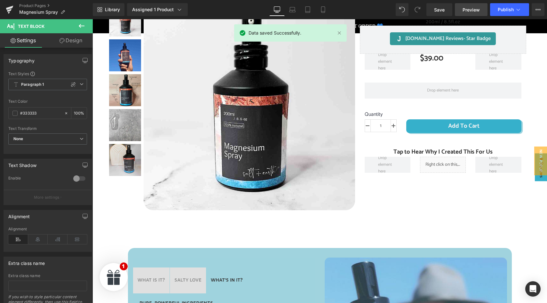
click at [467, 9] on span "Preview" at bounding box center [471, 9] width 17 height 7
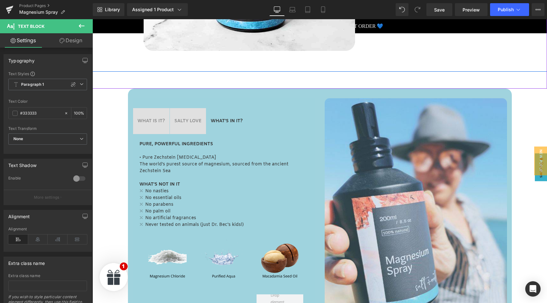
scroll to position [247, 0]
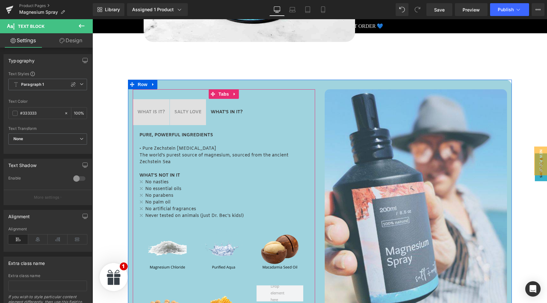
click at [153, 107] on span "WHAT IS IT? Text Block" at bounding box center [151, 112] width 36 height 26
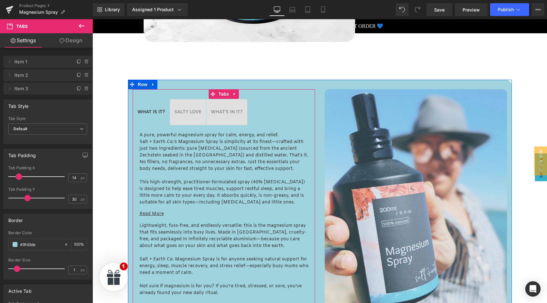
click at [157, 213] on u "Read More" at bounding box center [152, 214] width 24 height 6
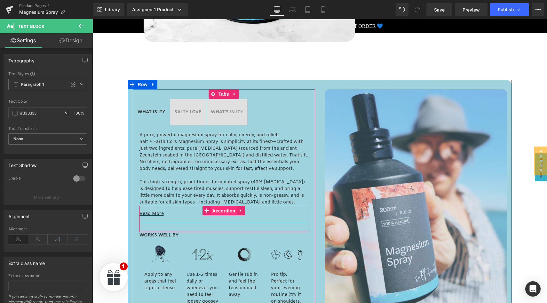
click at [226, 210] on span "Accordion" at bounding box center [224, 211] width 26 height 10
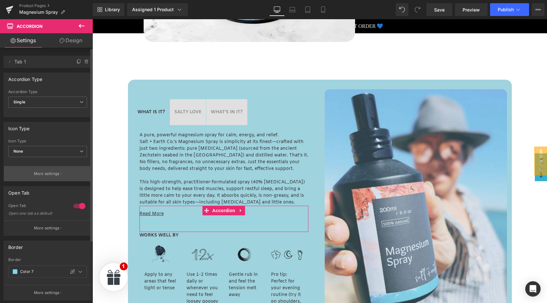
scroll to position [5, 0]
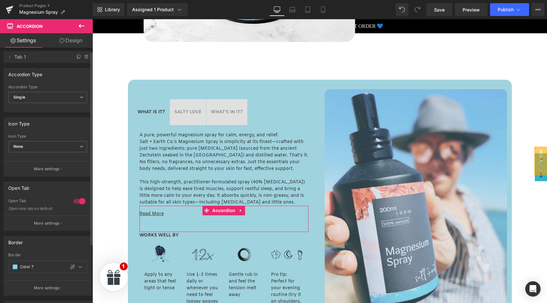
click at [74, 199] on div at bounding box center [79, 201] width 15 height 10
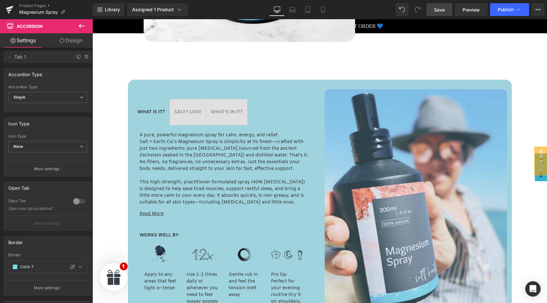
click at [438, 13] on link "Save" at bounding box center [440, 9] width 26 height 13
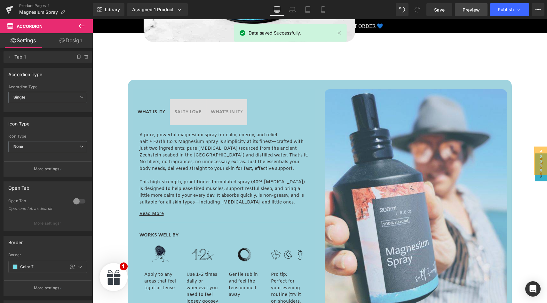
click at [470, 9] on span "Preview" at bounding box center [471, 9] width 17 height 7
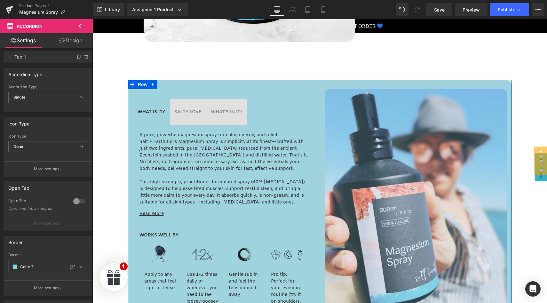
scroll to position [0, 0]
